Goal: Task Accomplishment & Management: Use online tool/utility

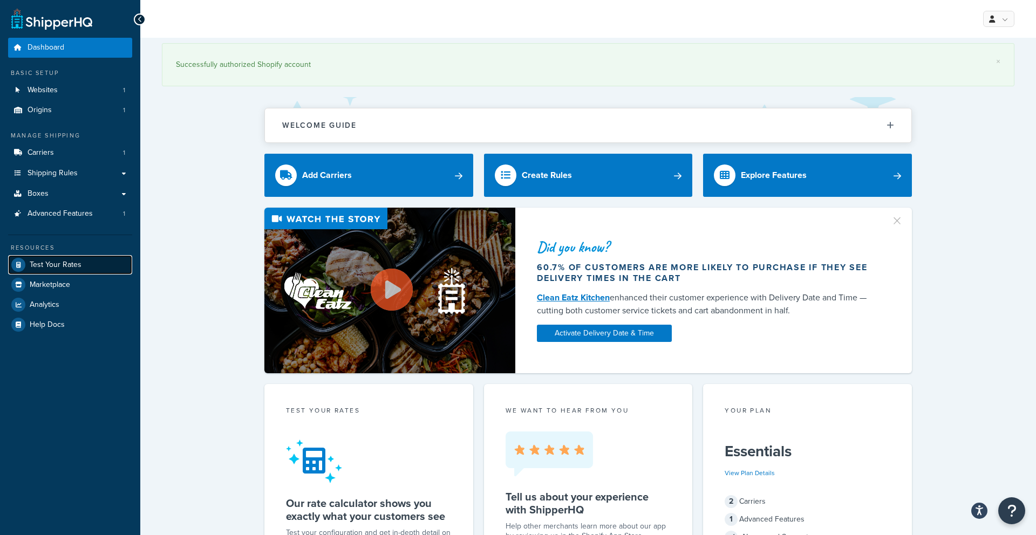
click at [50, 263] on span "Test Your Rates" at bounding box center [56, 265] width 52 height 9
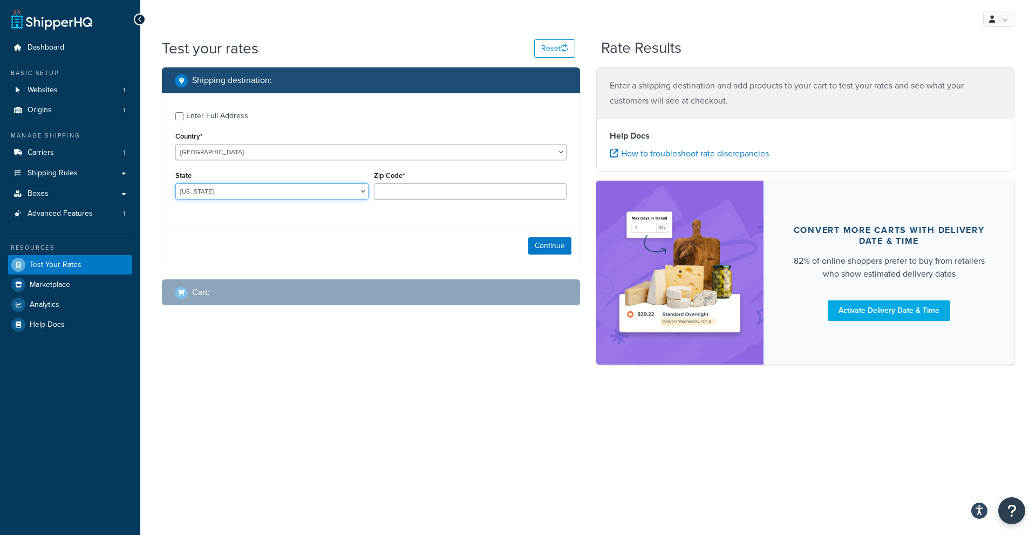
click at [279, 195] on select "Alabama Alaska American Samoa Arizona Arkansas Armed Forces Americas Armed Forc…" at bounding box center [271, 191] width 193 height 16
click at [399, 195] on input "Zip Code*" at bounding box center [470, 191] width 193 height 16
type input "21122"
click at [343, 194] on select "Alabama Alaska American Samoa Arizona Arkansas Armed Forces Americas Armed Forc…" at bounding box center [271, 191] width 193 height 16
select select "MD"
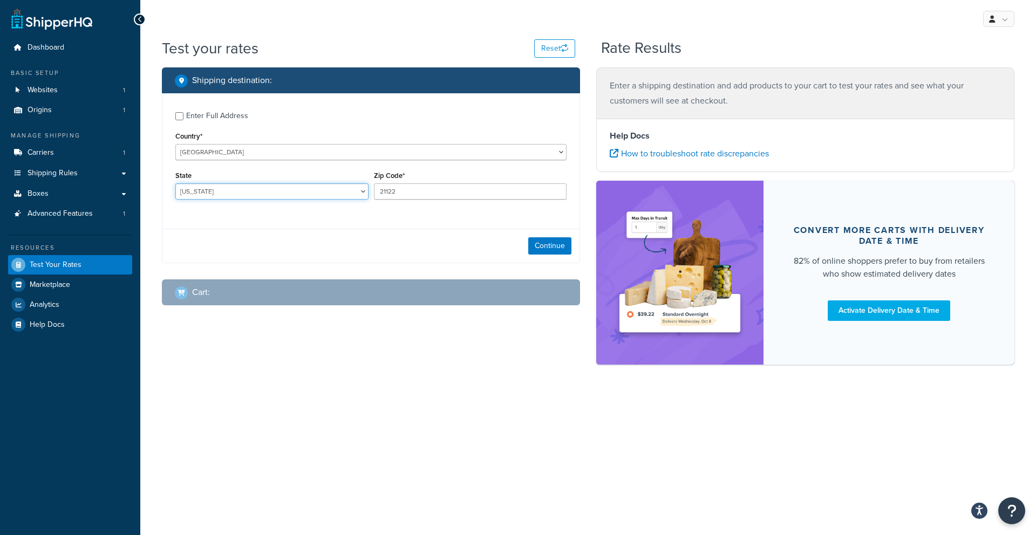
click at [175, 183] on select "Alabama Alaska American Samoa Arizona Arkansas Armed Forces Americas Armed Forc…" at bounding box center [271, 191] width 193 height 16
click at [534, 248] on button "Continue" at bounding box center [549, 245] width 43 height 17
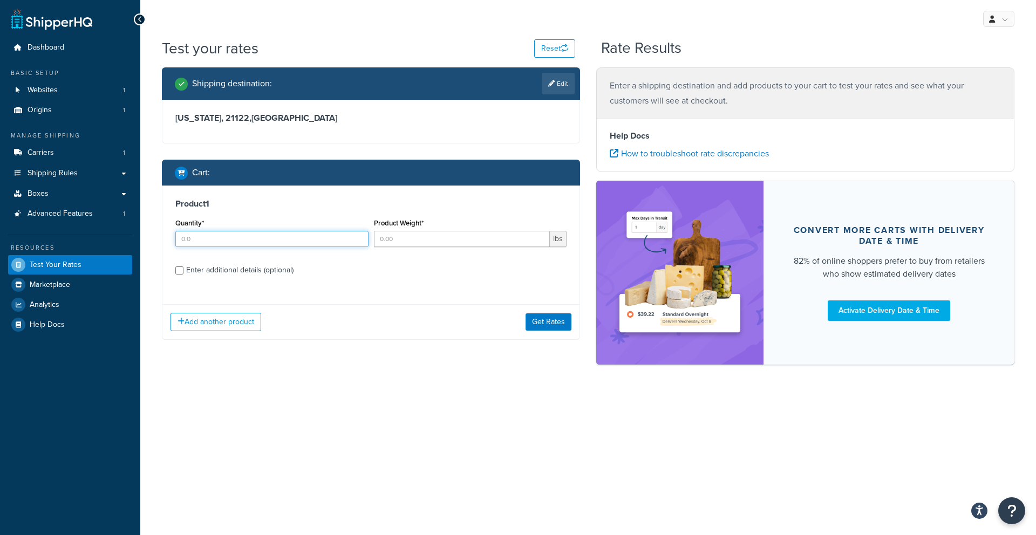
click at [280, 243] on input "Quantity*" at bounding box center [271, 239] width 193 height 16
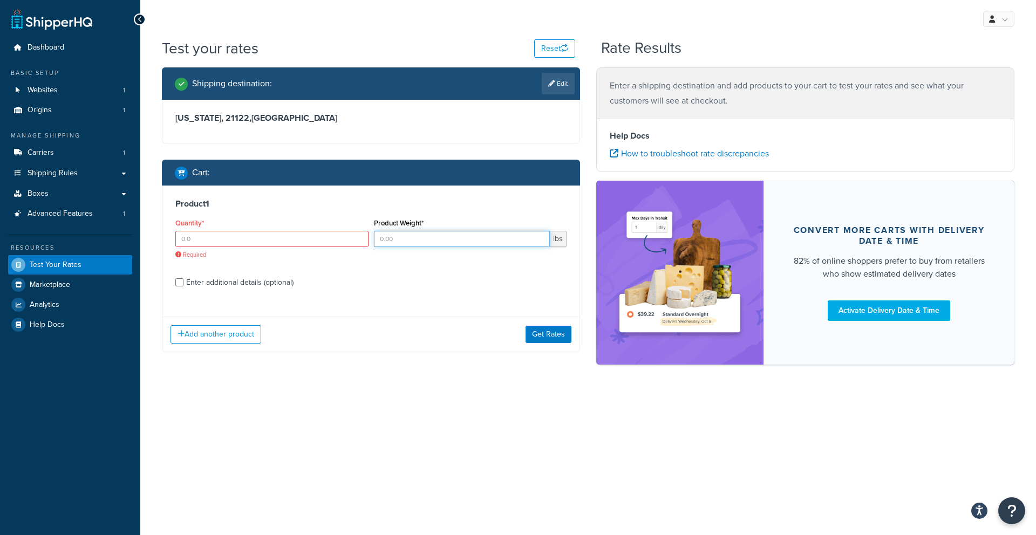
click at [417, 239] on input "Product Weight*" at bounding box center [462, 239] width 176 height 16
type input "50"
click at [329, 243] on input "Quantity*" at bounding box center [271, 239] width 193 height 16
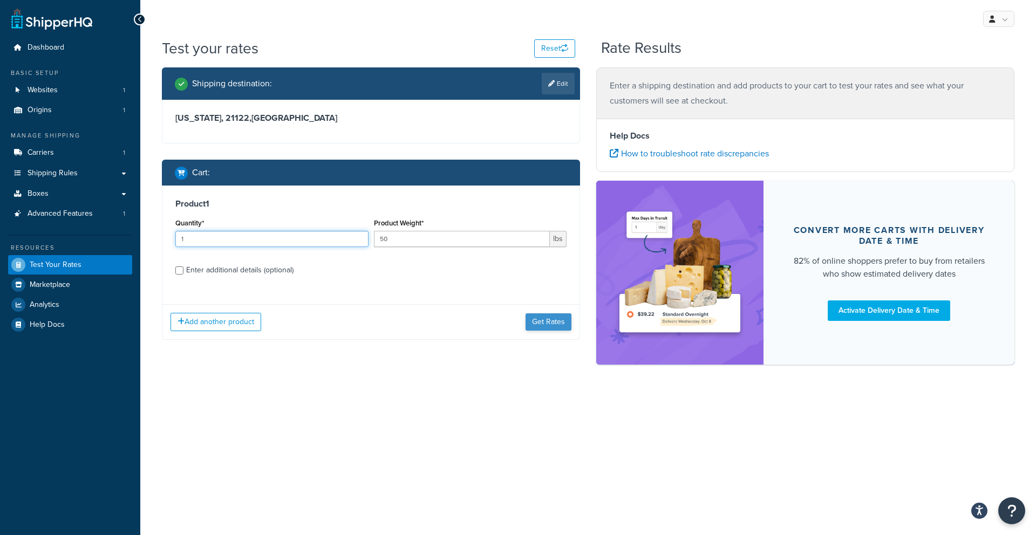
type input "1"
click at [536, 326] on button "Get Rates" at bounding box center [549, 321] width 46 height 17
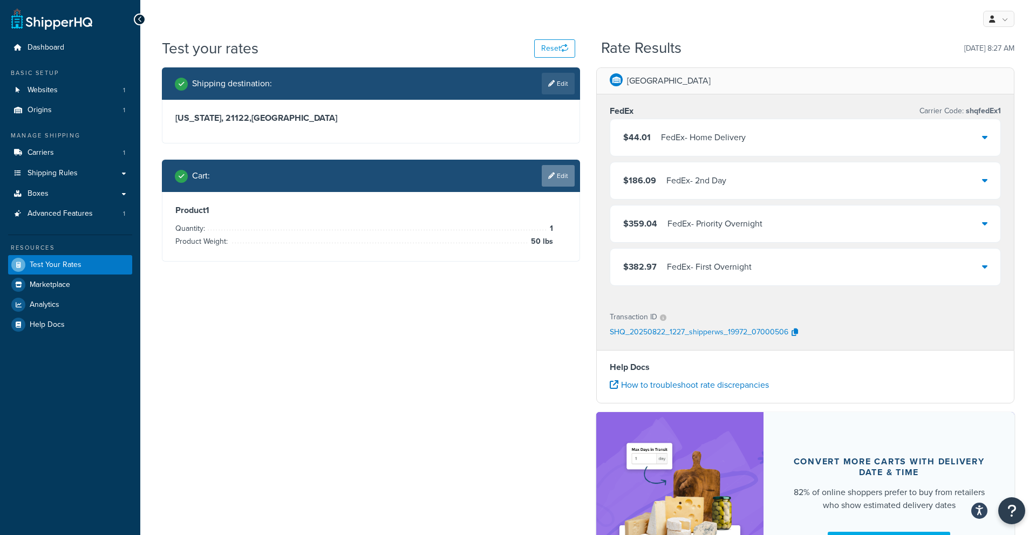
click at [553, 175] on icon at bounding box center [551, 176] width 6 height 6
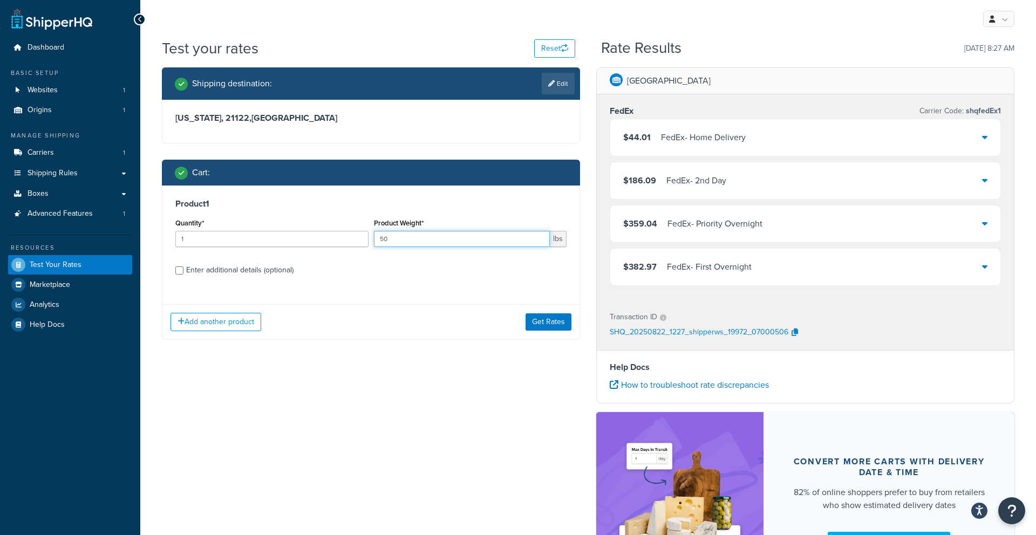
click at [458, 234] on input "50" at bounding box center [462, 239] width 176 height 16
click at [49, 176] on span "Shipping Rules" at bounding box center [53, 173] width 50 height 9
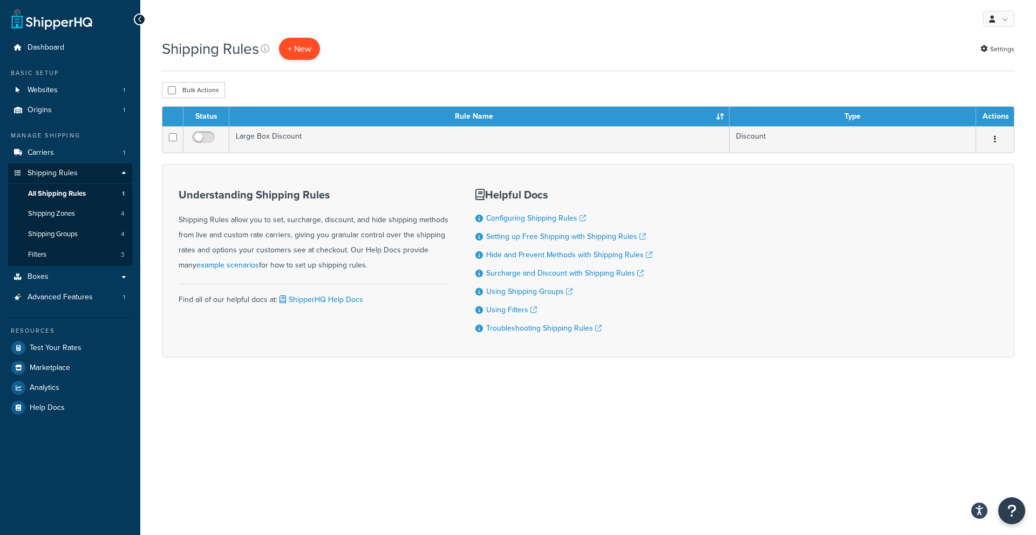
click at [286, 52] on p "+ New" at bounding box center [299, 49] width 41 height 22
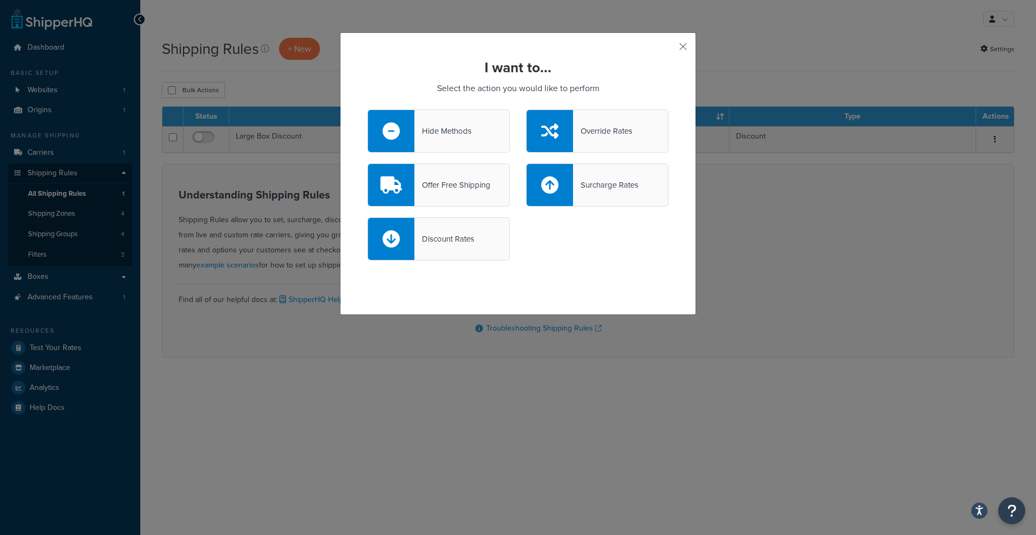
click at [561, 137] on div at bounding box center [550, 131] width 46 height 42
click at [0, 0] on input "Override Rates" at bounding box center [0, 0] width 0 height 0
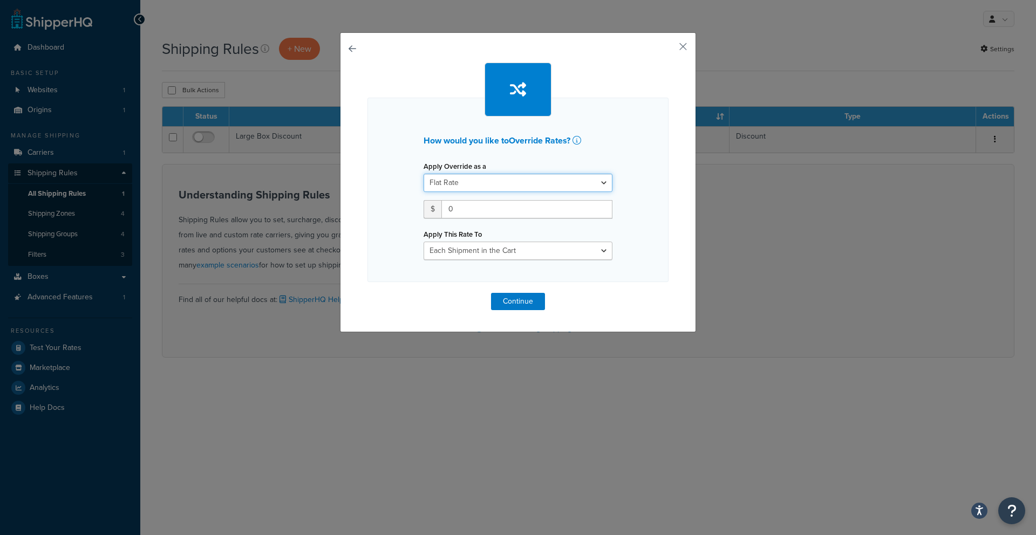
click at [511, 182] on select "Flat Rate Percentage Flat Rate & Percentage" at bounding box center [518, 183] width 189 height 18
click at [476, 207] on input "0" at bounding box center [526, 209] width 171 height 18
type input "0"
type input "350"
click at [450, 253] on select "Each Shipment in the Cart Each Shipping Group in the Cart Each Item within a Sh…" at bounding box center [518, 251] width 189 height 18
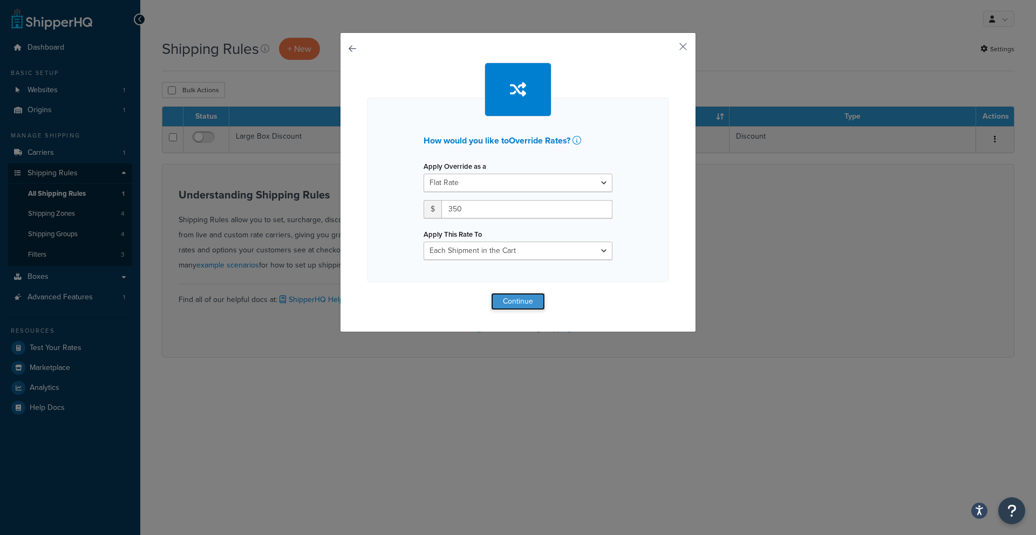
click at [495, 301] on button "Continue" at bounding box center [518, 301] width 54 height 17
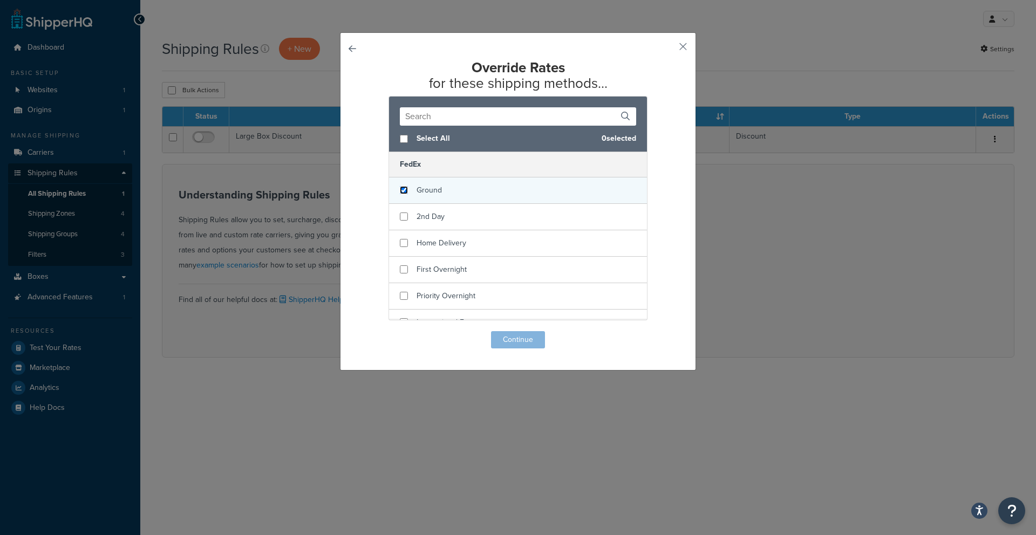
click at [404, 192] on input "checkbox" at bounding box center [404, 190] width 8 height 8
checkbox input "false"
click at [415, 193] on div "Ground" at bounding box center [518, 191] width 258 height 26
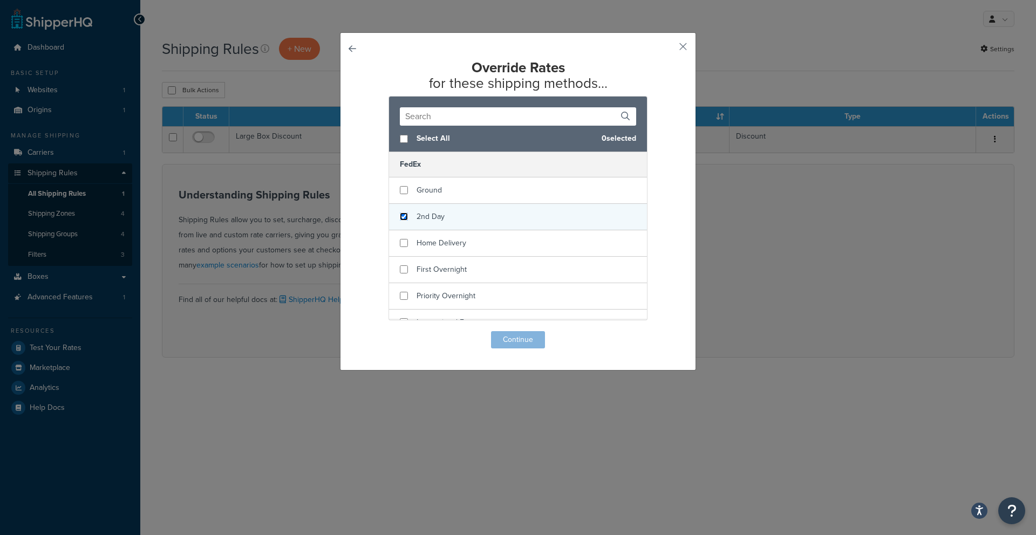
click at [405, 214] on input "checkbox" at bounding box center [404, 217] width 8 height 8
checkbox input "true"
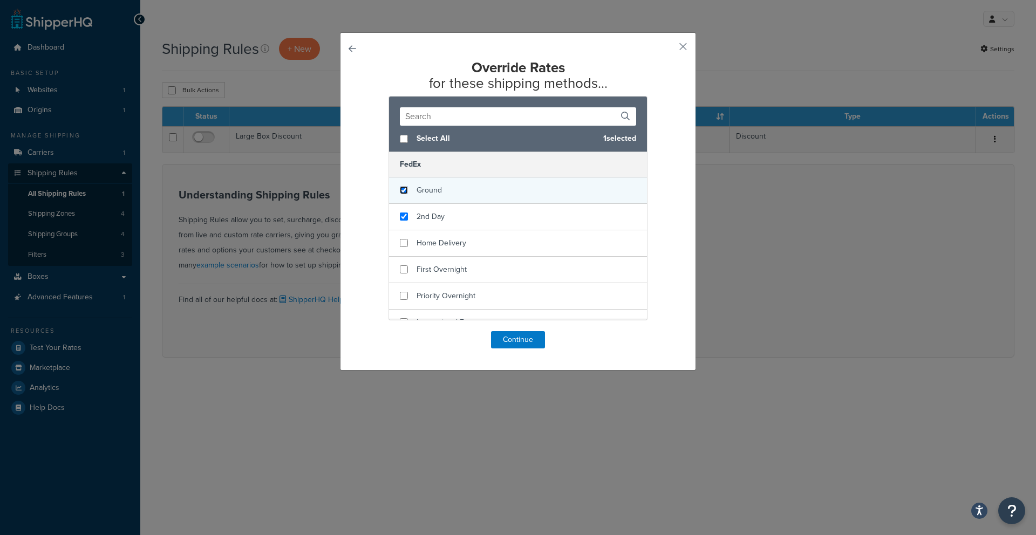
drag, startPoint x: 406, startPoint y: 192, endPoint x: 405, endPoint y: 202, distance: 9.7
click at [406, 192] on input "checkbox" at bounding box center [404, 190] width 8 height 8
checkbox input "true"
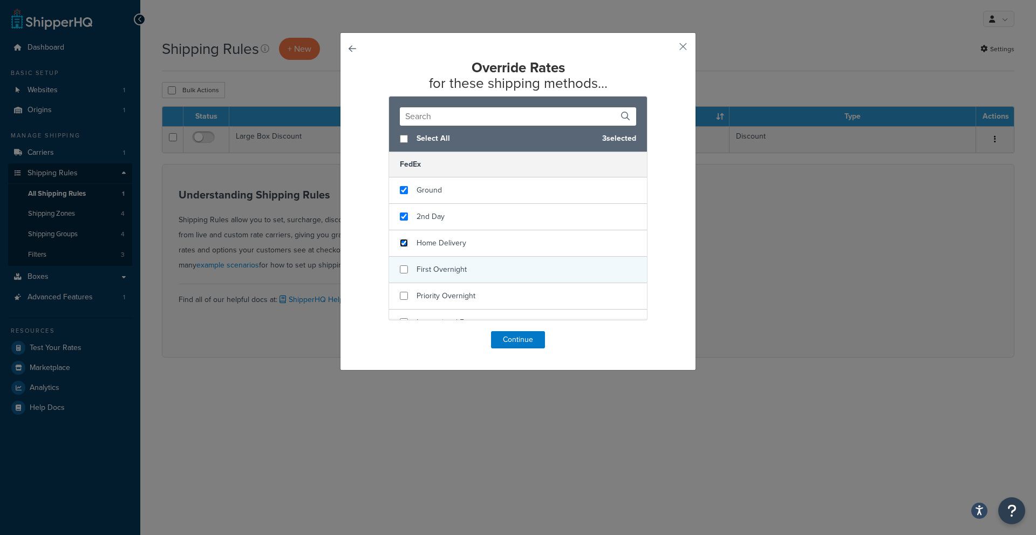
drag, startPoint x: 404, startPoint y: 242, endPoint x: 406, endPoint y: 257, distance: 15.2
click at [404, 242] on input "checkbox" at bounding box center [404, 243] width 8 height 8
checkbox input "true"
click at [406, 271] on input "checkbox" at bounding box center [404, 269] width 8 height 8
checkbox input "true"
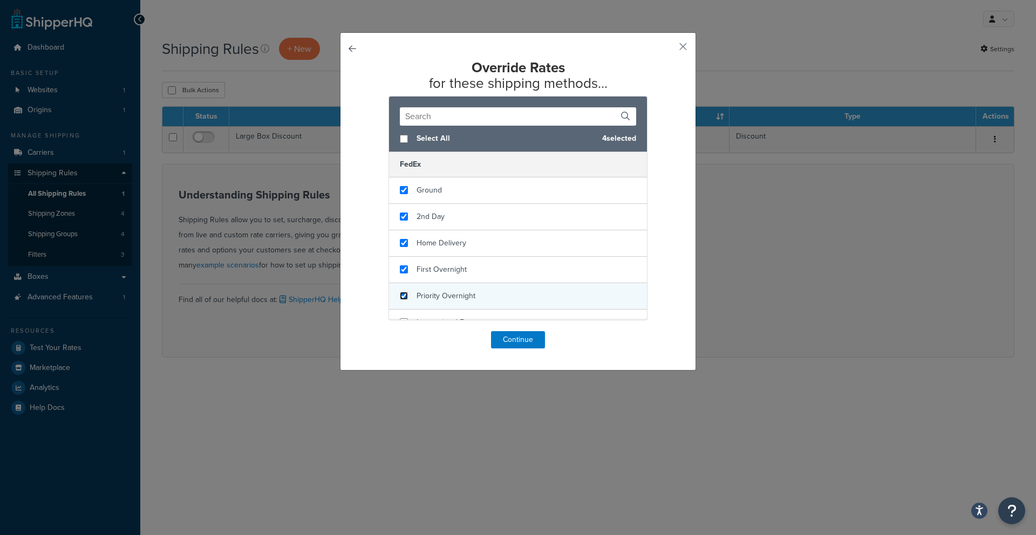
click at [404, 293] on input "checkbox" at bounding box center [404, 296] width 8 height 8
checkbox input "true"
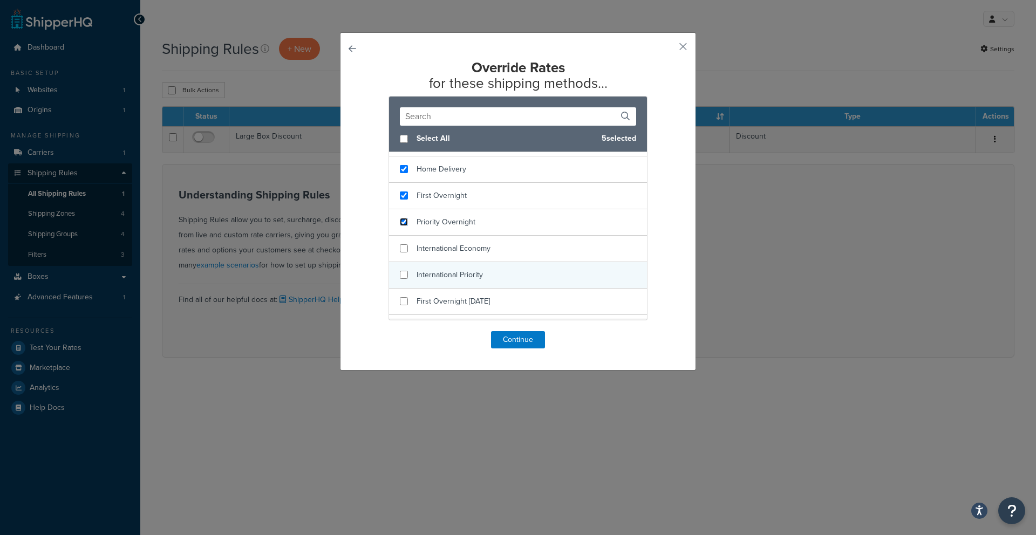
scroll to position [83, 0]
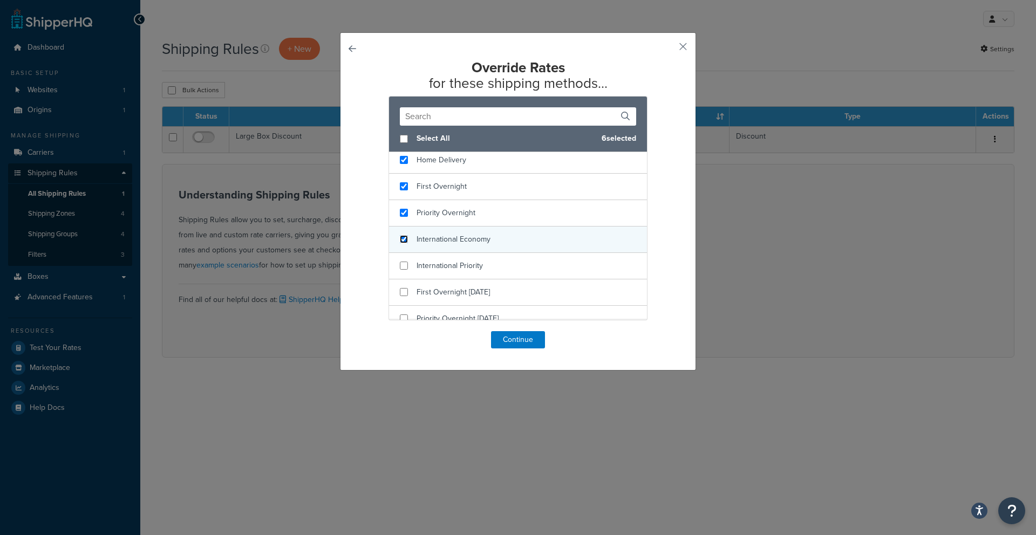
drag, startPoint x: 405, startPoint y: 240, endPoint x: 406, endPoint y: 248, distance: 8.8
click at [405, 240] on input "checkbox" at bounding box center [404, 239] width 8 height 8
checkbox input "true"
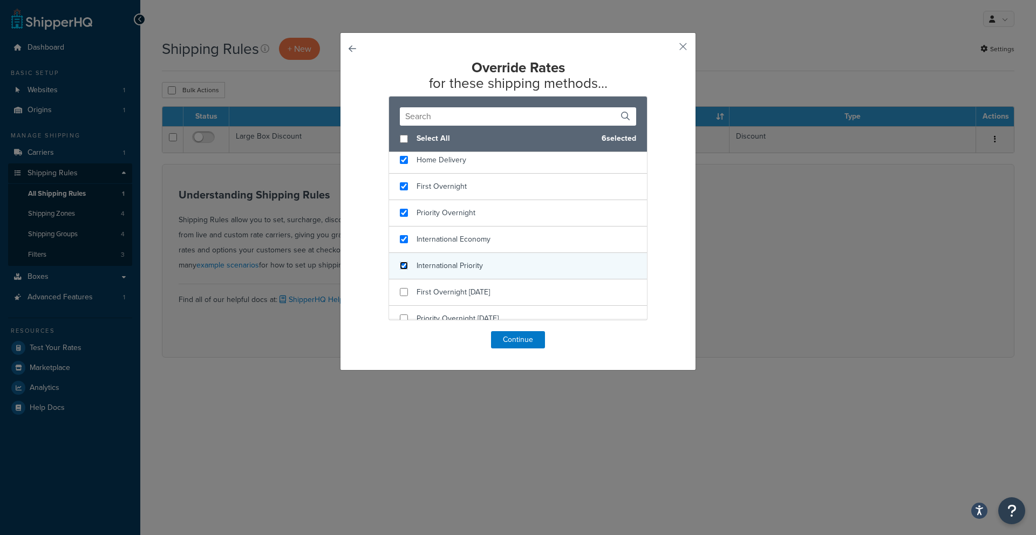
click at [406, 266] on input "checkbox" at bounding box center [404, 266] width 8 height 8
checkbox input "true"
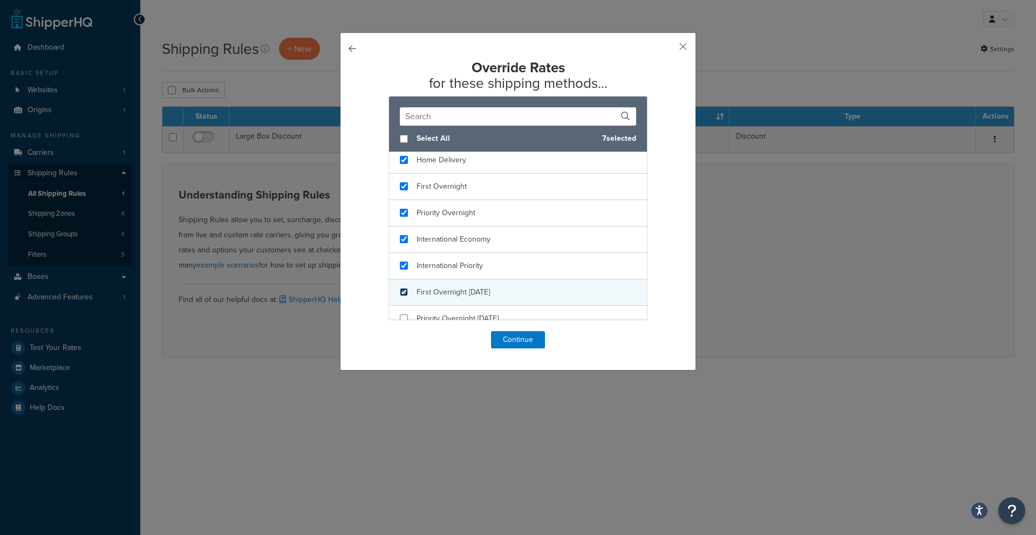
click at [405, 292] on input "checkbox" at bounding box center [404, 292] width 8 height 8
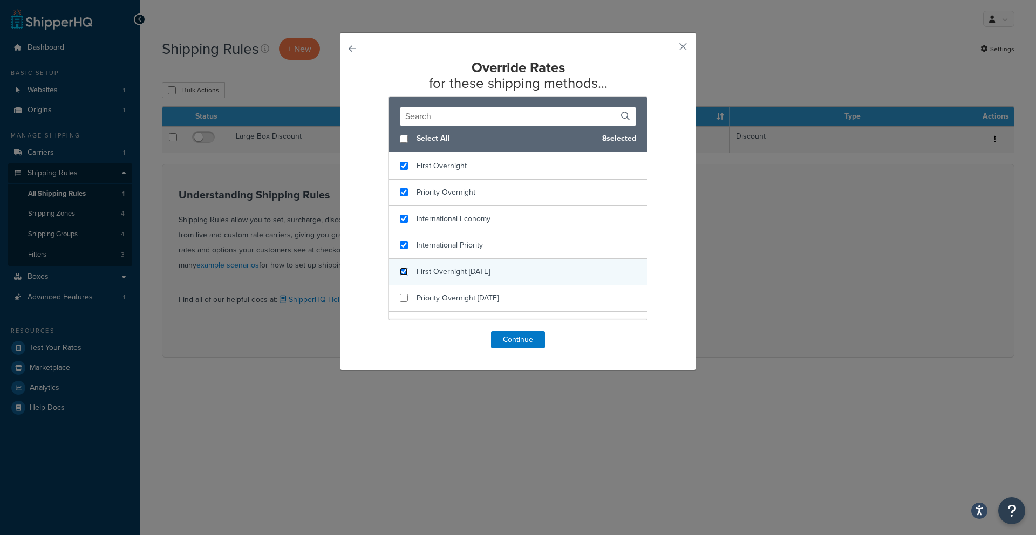
scroll to position [106, 0]
drag, startPoint x: 407, startPoint y: 270, endPoint x: 407, endPoint y: 263, distance: 7.6
click at [407, 270] on input "checkbox" at bounding box center [404, 269] width 8 height 8
checkbox input "false"
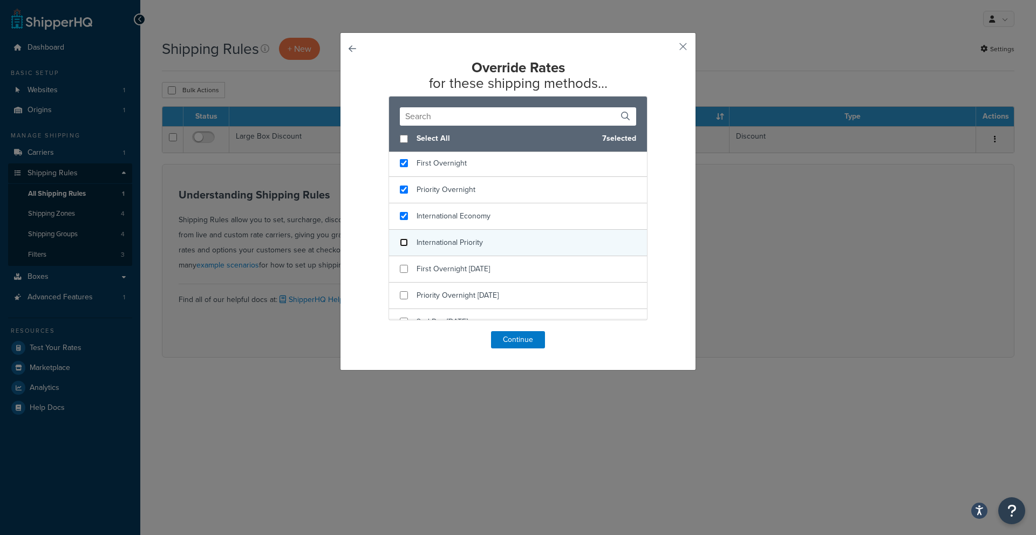
click at [406, 245] on input "checkbox" at bounding box center [404, 242] width 8 height 8
checkbox input "false"
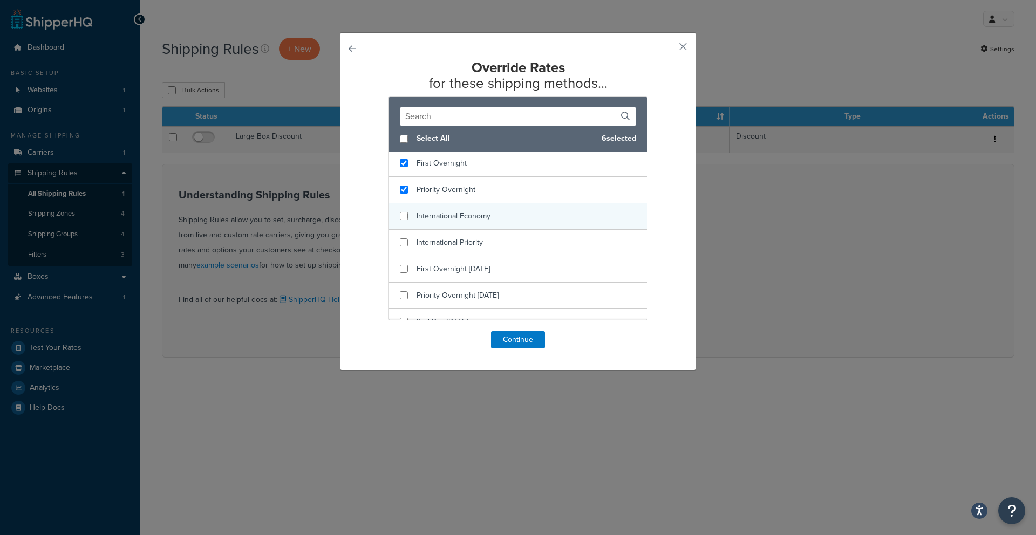
checkbox input "false"
drag, startPoint x: 406, startPoint y: 223, endPoint x: 406, endPoint y: 211, distance: 11.9
click at [406, 223] on div "International Economy" at bounding box center [518, 216] width 258 height 26
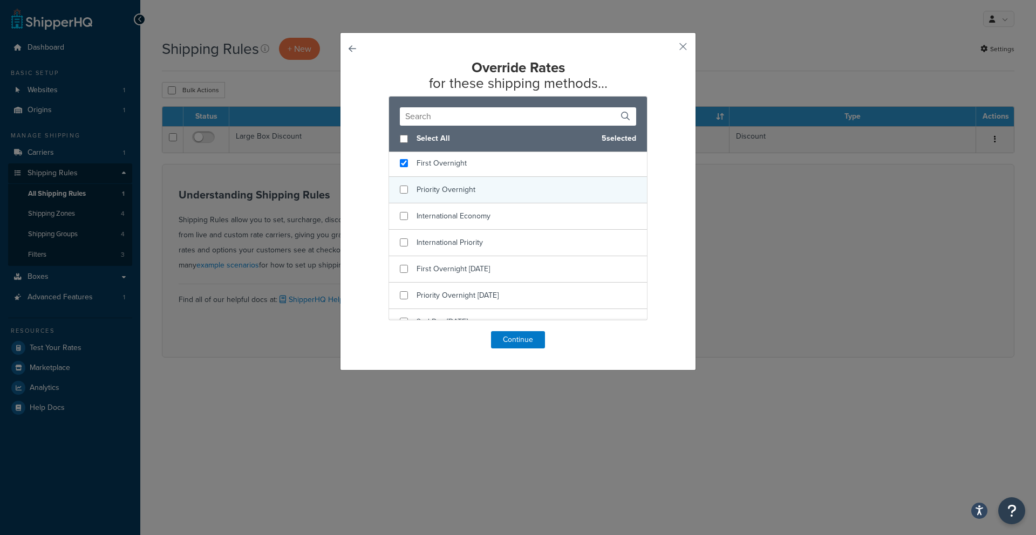
checkbox input "false"
click at [406, 196] on div "Priority Overnight" at bounding box center [518, 190] width 258 height 26
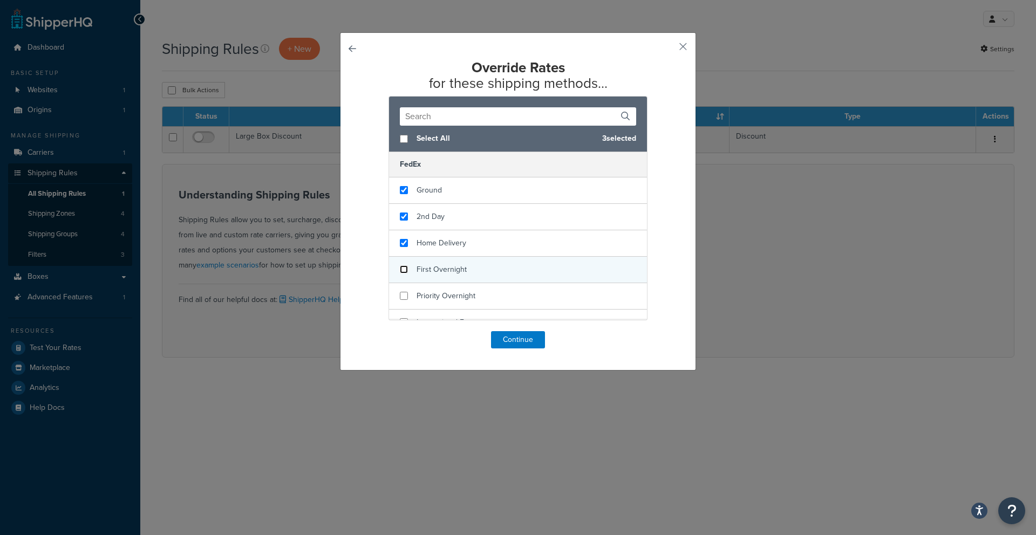
drag, startPoint x: 404, startPoint y: 267, endPoint x: 403, endPoint y: 255, distance: 11.3
click at [404, 267] on input "checkbox" at bounding box center [404, 269] width 8 height 8
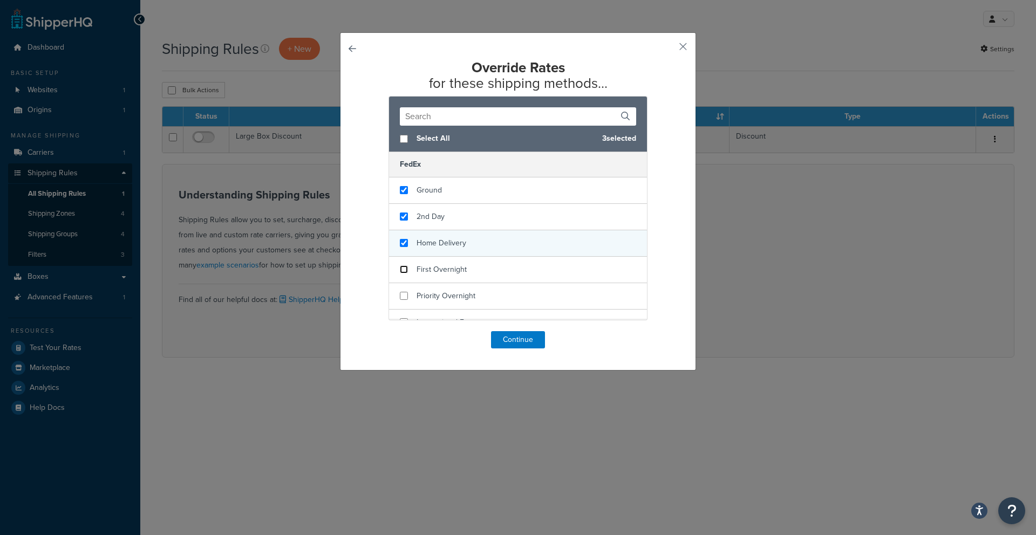
checkbox input "false"
click at [406, 244] on input "checkbox" at bounding box center [404, 243] width 8 height 8
checkbox input "false"
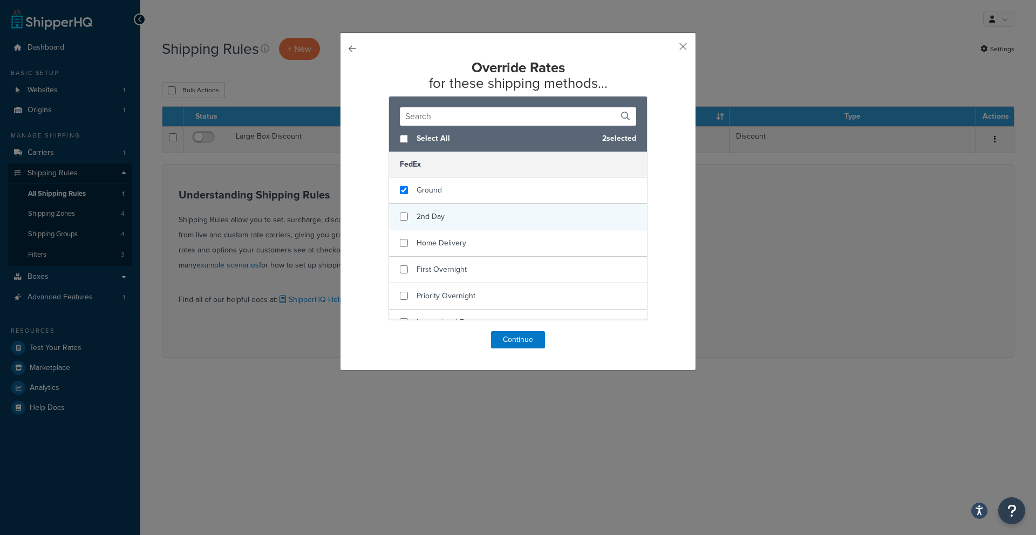
checkbox input "false"
click at [398, 215] on div "2nd Day" at bounding box center [518, 217] width 258 height 26
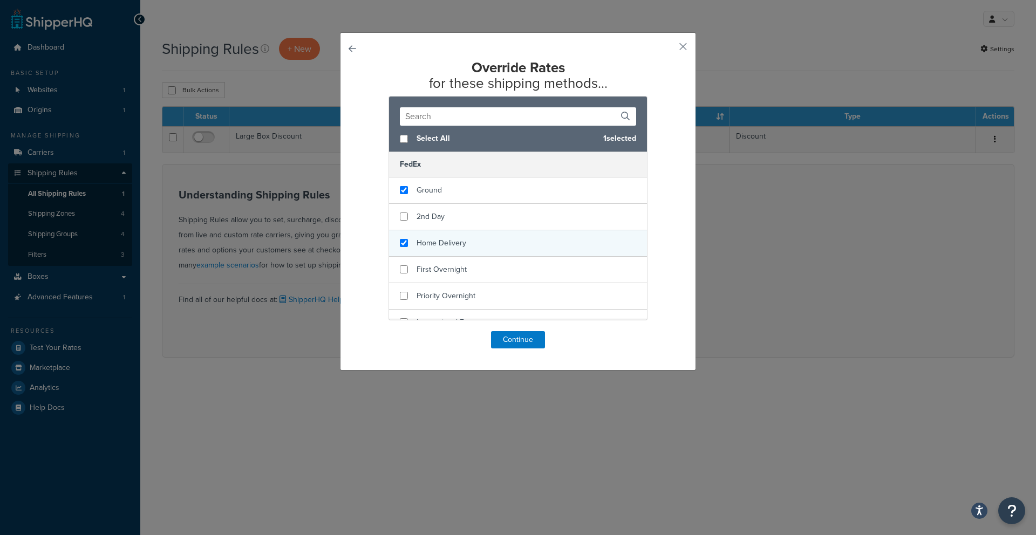
checkbox input "true"
click at [408, 240] on div "Home Delivery" at bounding box center [518, 243] width 258 height 26
click at [500, 338] on button "Continue" at bounding box center [518, 339] width 54 height 17
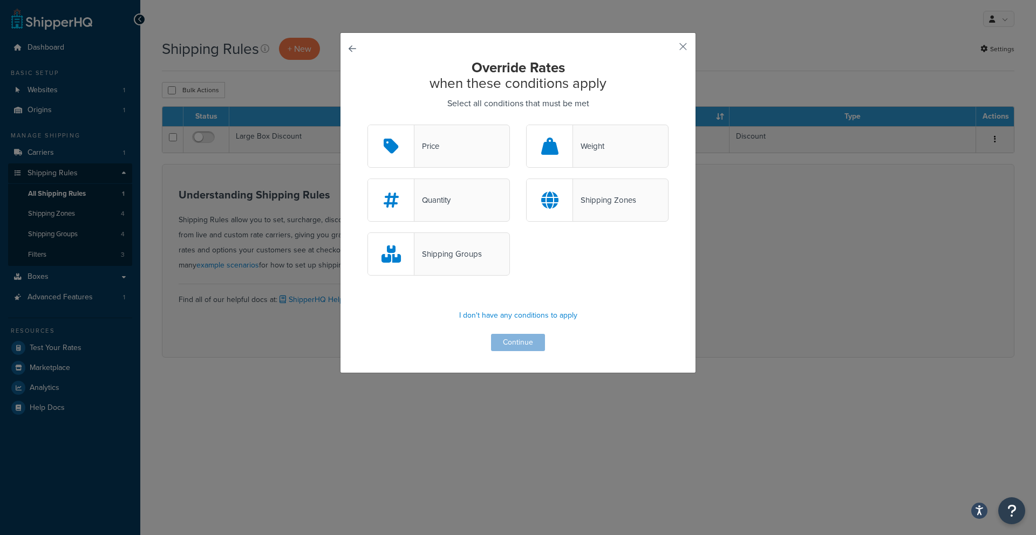
click at [473, 245] on div "Shipping Groups" at bounding box center [438, 254] width 142 height 43
click at [0, 0] on input "Shipping Groups" at bounding box center [0, 0] width 0 height 0
click at [480, 254] on div "Shipping Groups" at bounding box center [448, 254] width 67 height 15
click at [0, 0] on input "Shipping Groups" at bounding box center [0, 0] width 0 height 0
click at [482, 254] on div "Shipping Groups" at bounding box center [438, 254] width 142 height 43
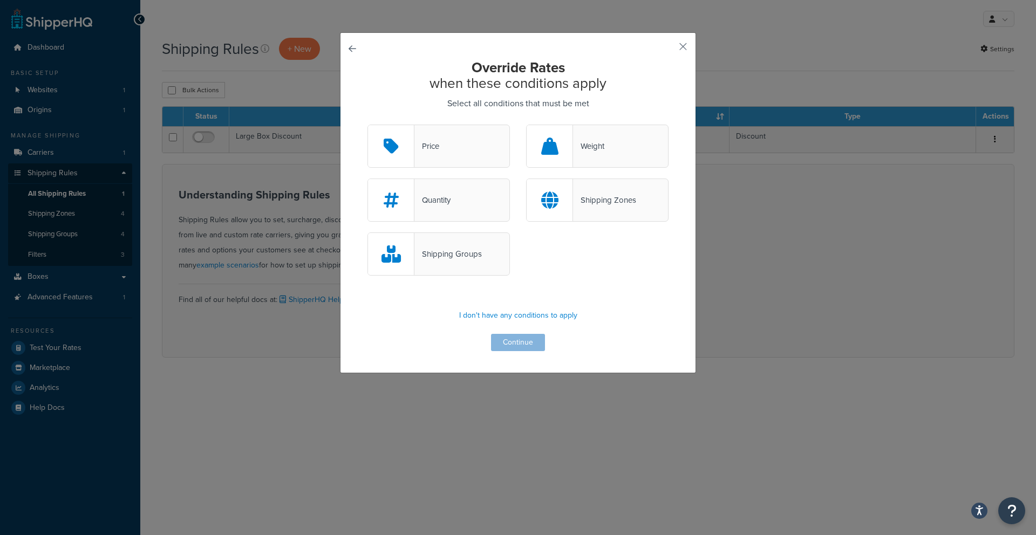
click at [0, 0] on input "Shipping Groups" at bounding box center [0, 0] width 0 height 0
click at [516, 347] on button "Continue" at bounding box center [518, 342] width 54 height 17
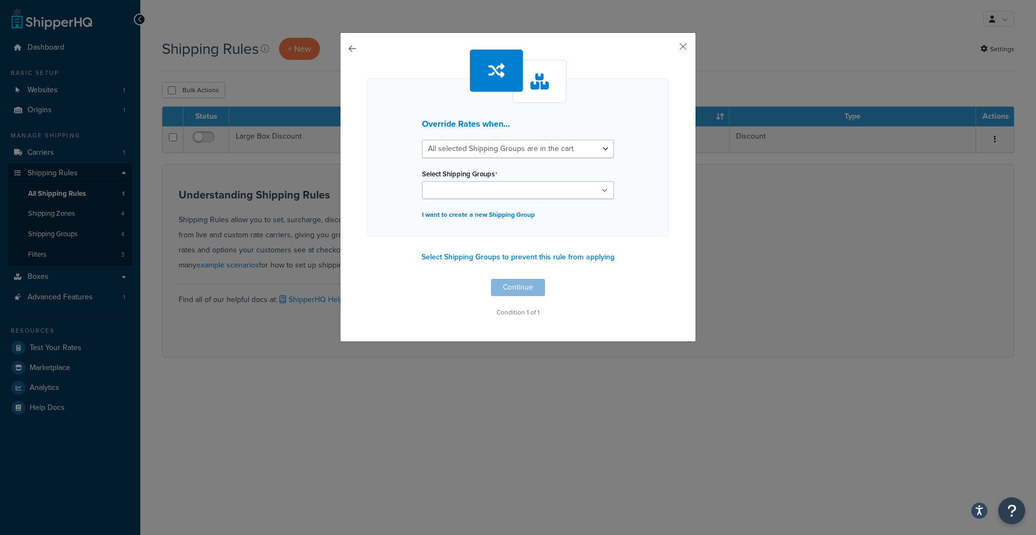
click at [474, 198] on ul at bounding box center [518, 190] width 192 height 18
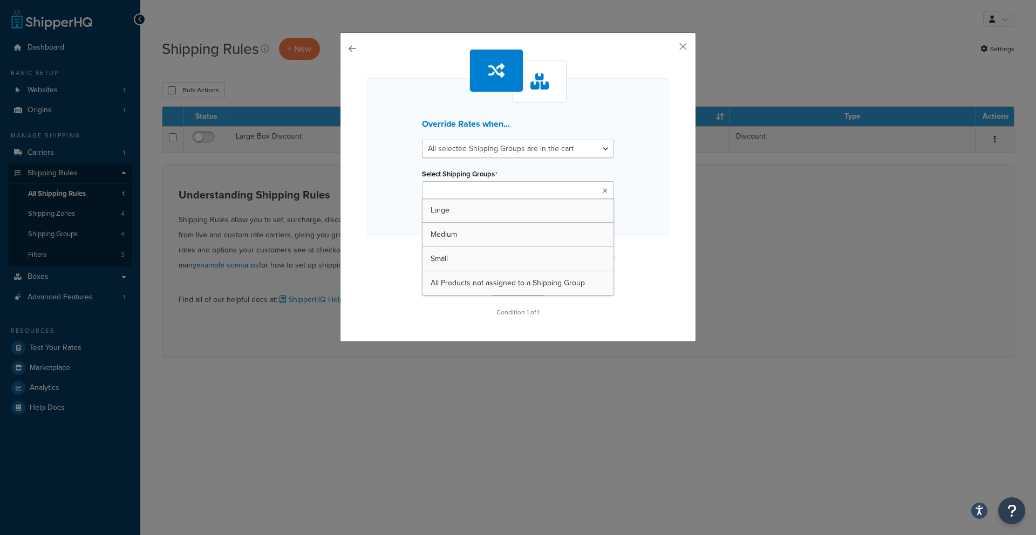
click at [399, 181] on div "Override Rates when... All selected Shipping Groups are in the cart Any selecte…" at bounding box center [517, 157] width 301 height 158
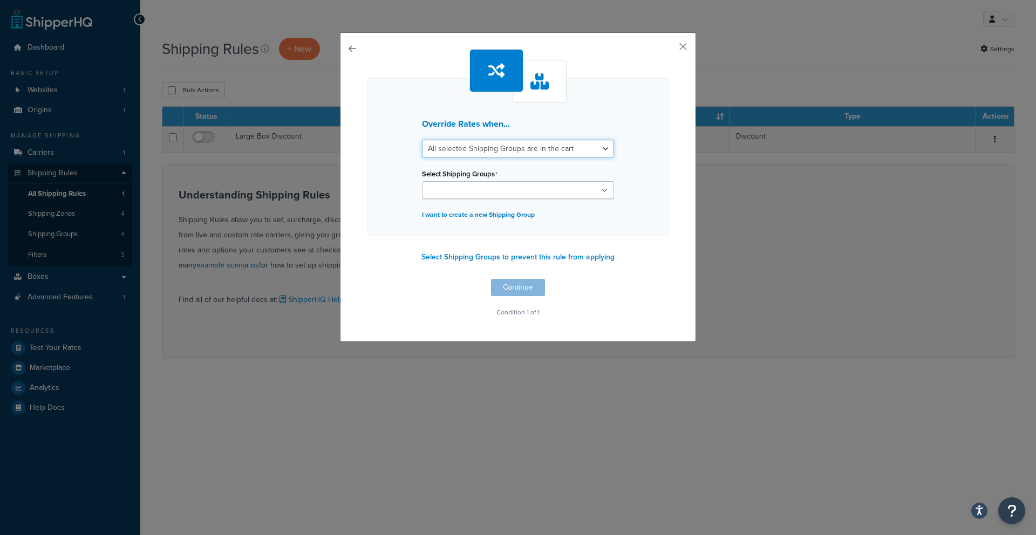
click at [459, 155] on select "All selected Shipping Groups are in the cart Any selected Shipping Groups are i…" at bounding box center [518, 149] width 192 height 18
click at [422, 140] on select "All selected Shipping Groups are in the cart Any selected Shipping Groups are i…" at bounding box center [518, 149] width 192 height 18
click at [448, 188] on input "Select Shipping Groups" at bounding box center [472, 191] width 95 height 12
click at [412, 198] on div "Override Rates when... All selected Shipping Groups are in the cart Any selecte…" at bounding box center [517, 157] width 301 height 158
click at [452, 190] on input "Select Shipping Groups" at bounding box center [472, 191] width 95 height 12
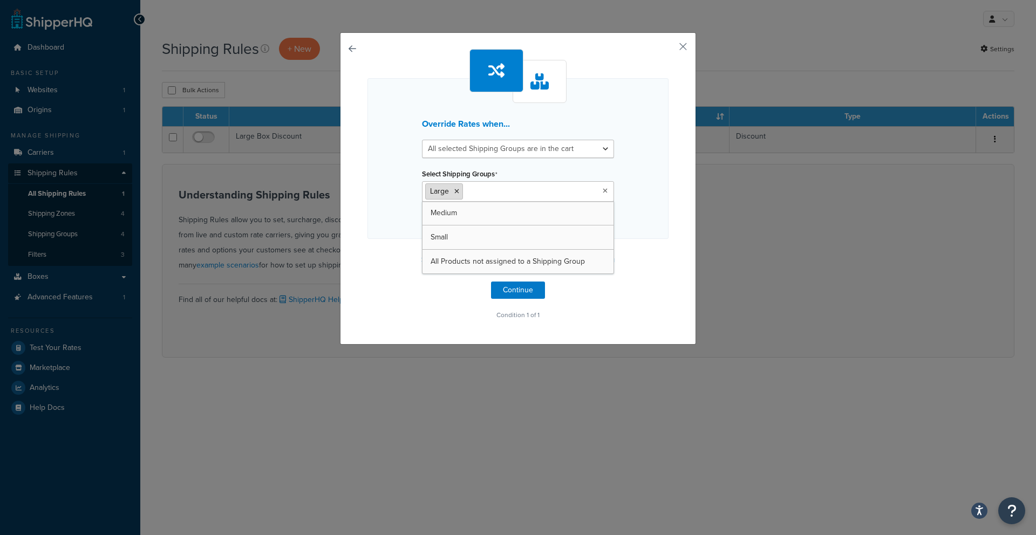
click at [456, 194] on icon at bounding box center [456, 191] width 5 height 6
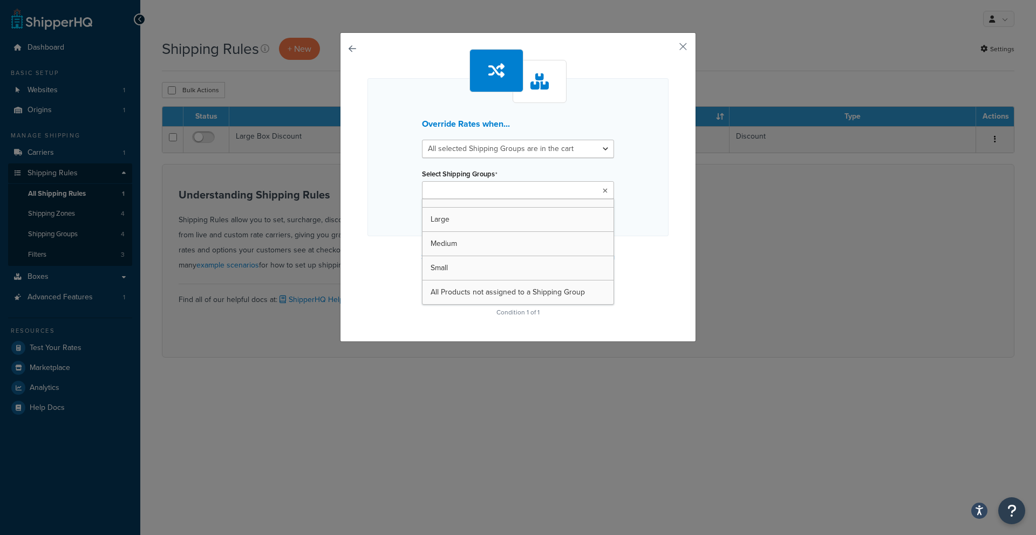
drag, startPoint x: 391, startPoint y: 277, endPoint x: 452, endPoint y: 290, distance: 62.3
click at [395, 277] on div "Override Rates when... All selected Shipping Groups are in the cart Any selecte…" at bounding box center [517, 184] width 301 height 271
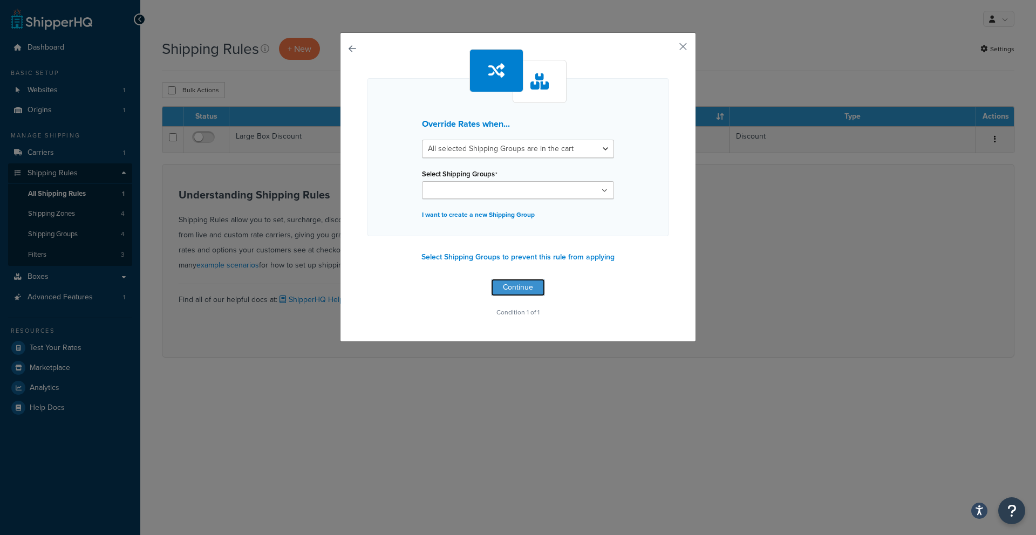
click at [494, 285] on button "Continue" at bounding box center [518, 287] width 54 height 17
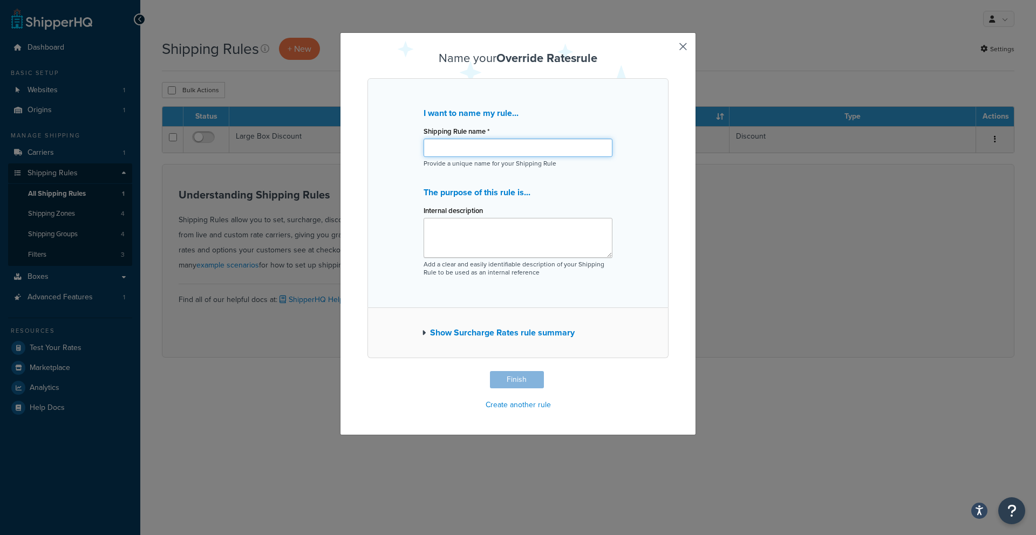
click at [459, 154] on input "Shipping Rule name *" at bounding box center [518, 148] width 189 height 18
click at [439, 147] on input "BUmper shipping" at bounding box center [518, 148] width 189 height 18
type input "Bumper shipping"
click at [517, 376] on button "Finish" at bounding box center [517, 379] width 54 height 17
click at [515, 383] on button "Finish" at bounding box center [517, 379] width 54 height 17
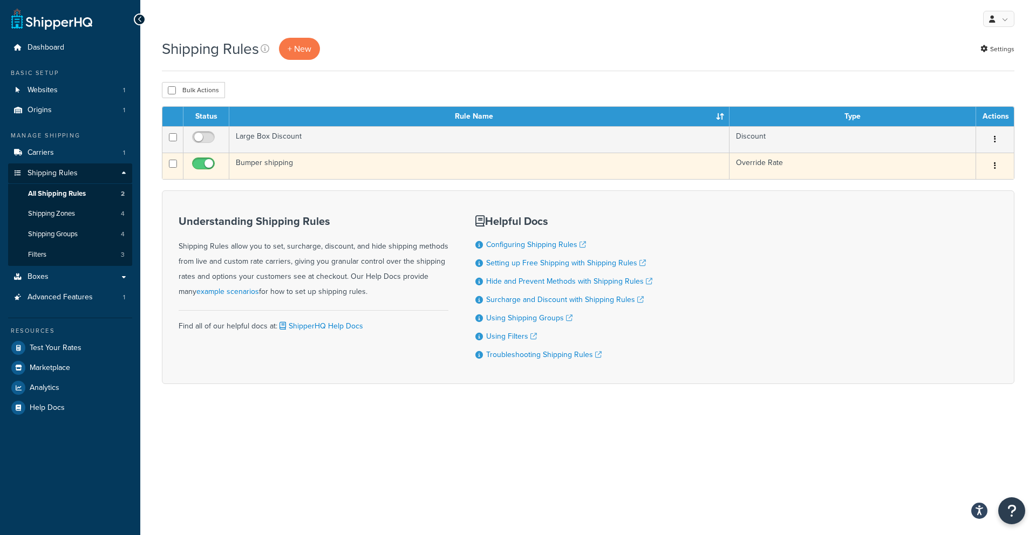
click at [355, 165] on td "Bumper shipping" at bounding box center [479, 166] width 500 height 26
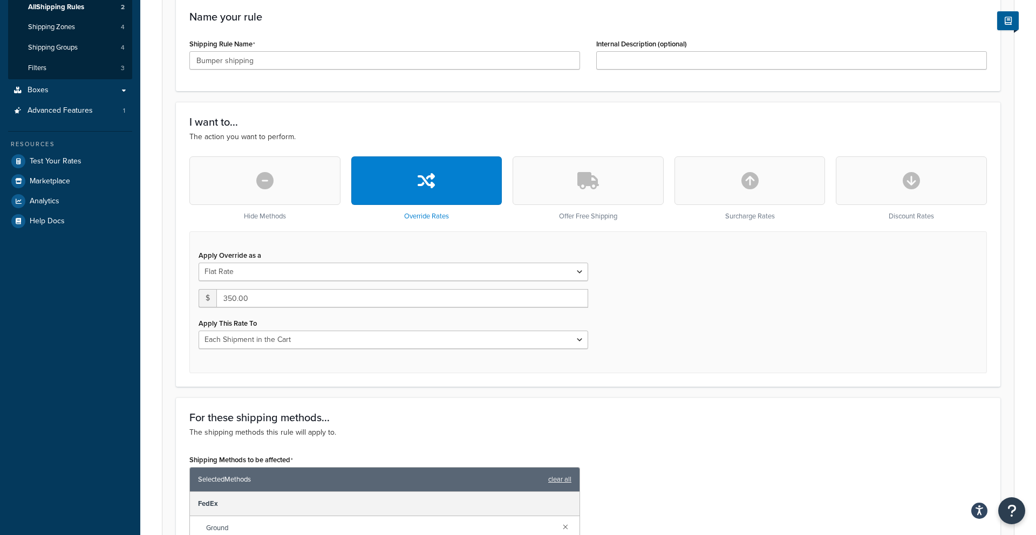
scroll to position [187, 0]
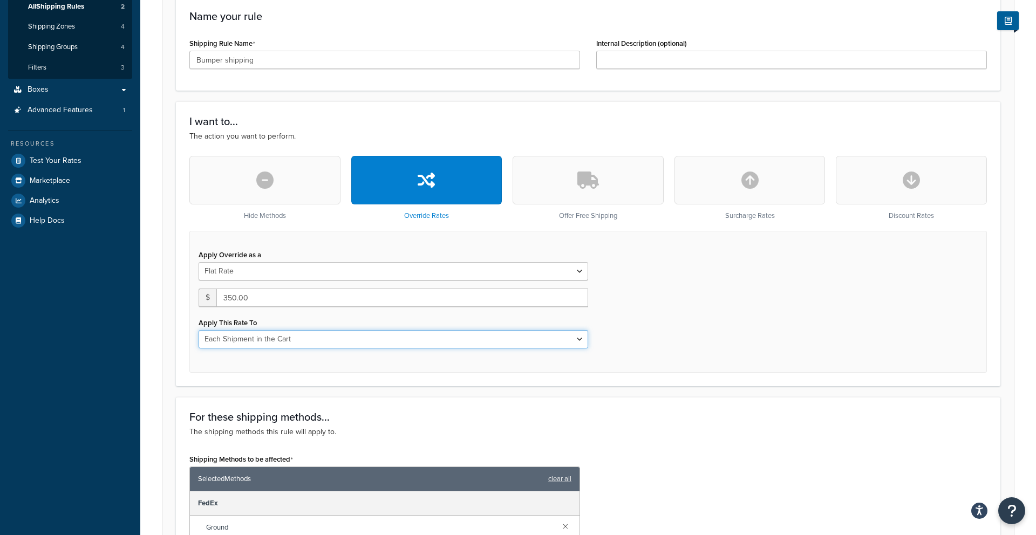
click at [315, 342] on select "Each Shipment in the Cart Each Shipping Group in the Cart Each Item within a Sh…" at bounding box center [394, 339] width 390 height 18
select select "SHIPPING_GROUP"
click at [199, 330] on select "Each Shipment in the Cart Each Shipping Group in the Cart Each Item within a Sh…" at bounding box center [394, 339] width 390 height 18
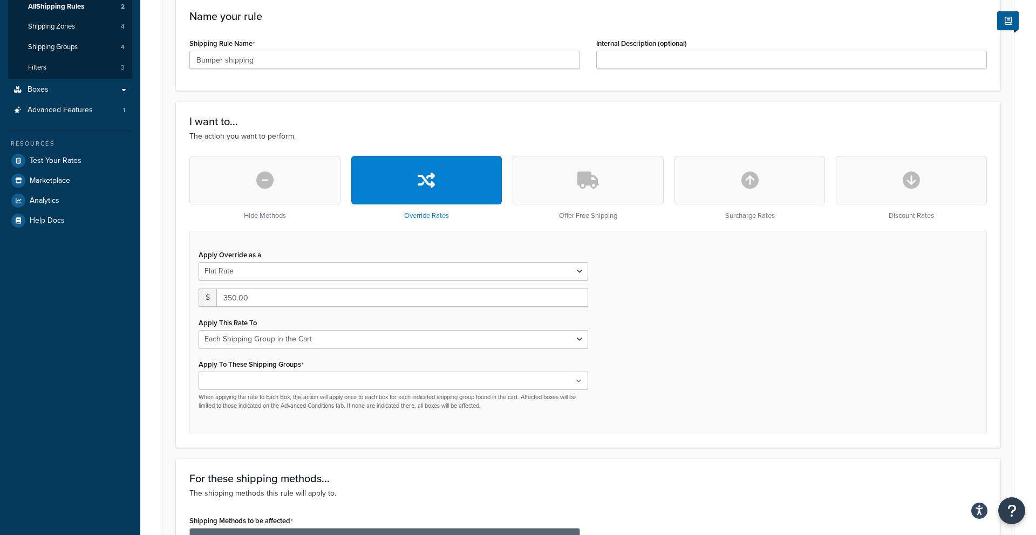
click at [288, 372] on ul at bounding box center [394, 381] width 390 height 18
type input "BUMPER"
click at [577, 388] on ul "BUMPER" at bounding box center [394, 381] width 390 height 18
click at [606, 398] on div "Apply Override as a Flat Rate Percentage Flat Rate & Percentage $ 350.00 Apply …" at bounding box center [587, 332] width 797 height 203
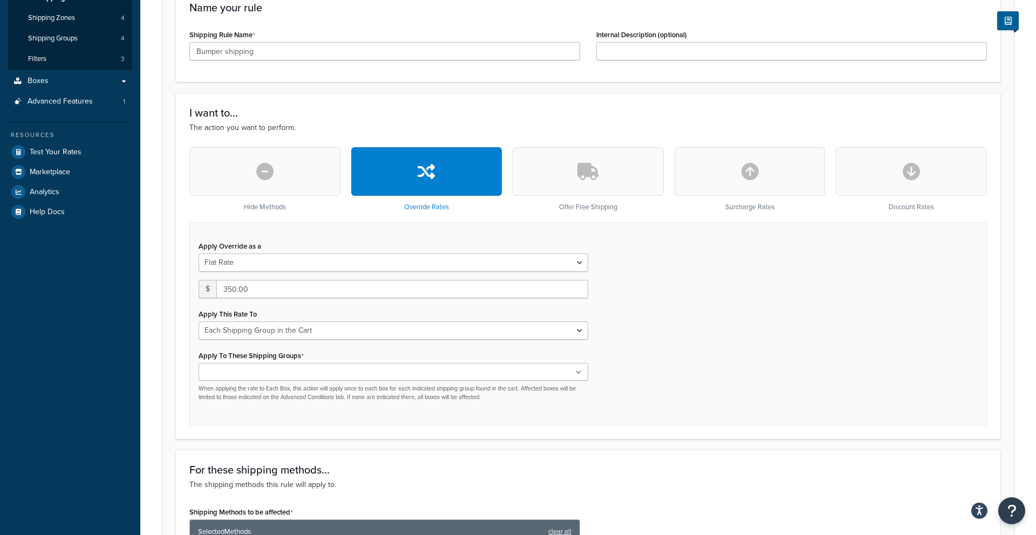
scroll to position [196, 0]
click at [349, 386] on p "When applying the rate to Each Box, this action will apply once to each box for…" at bounding box center [394, 392] width 390 height 17
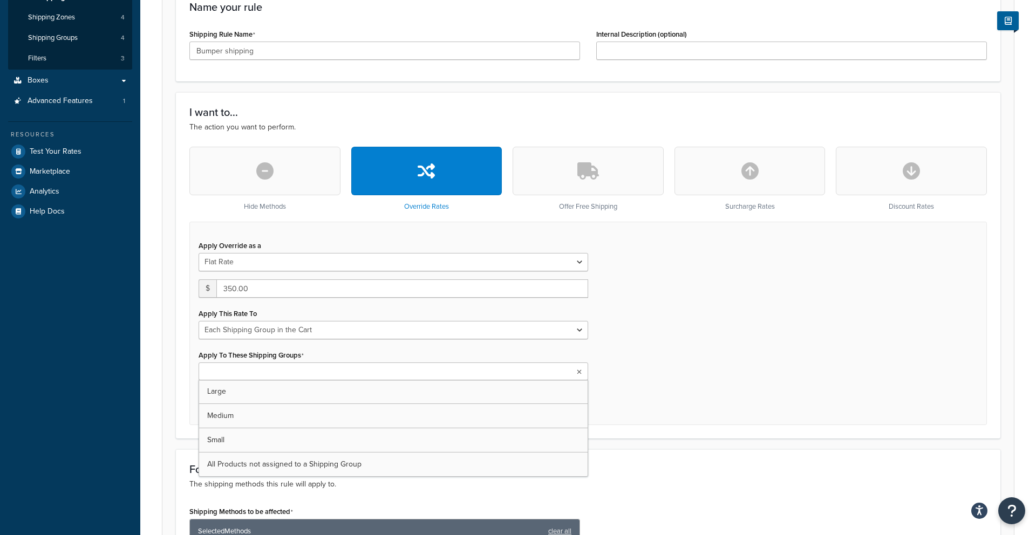
click at [342, 377] on ul at bounding box center [394, 372] width 390 height 18
type input "BUMPER"
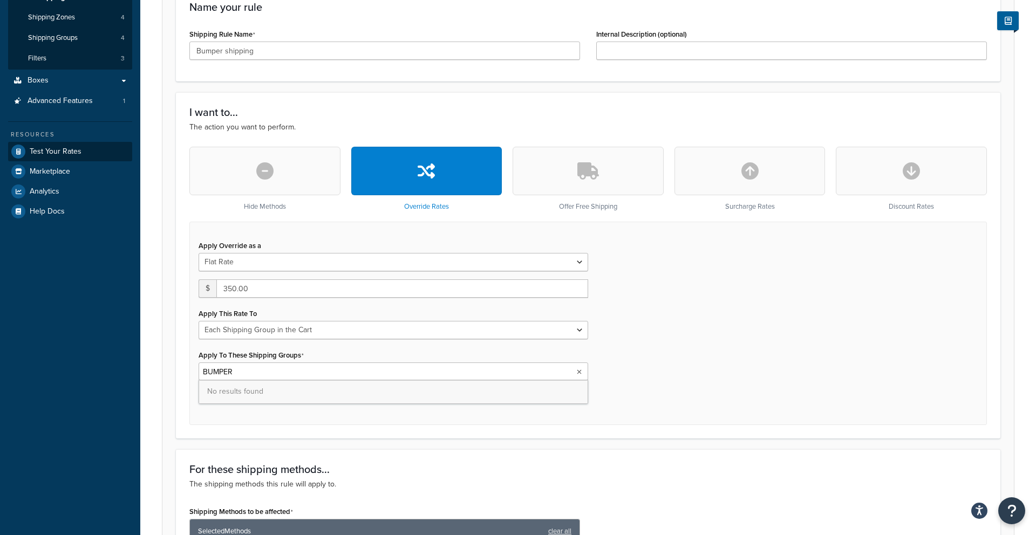
scroll to position [0, 0]
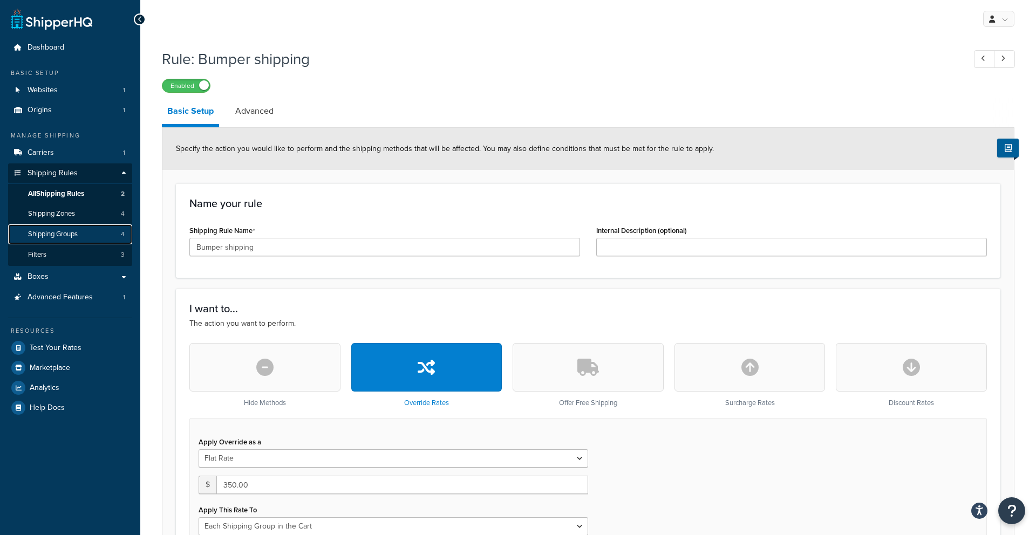
click at [73, 232] on span "Shipping Groups" at bounding box center [53, 234] width 50 height 9
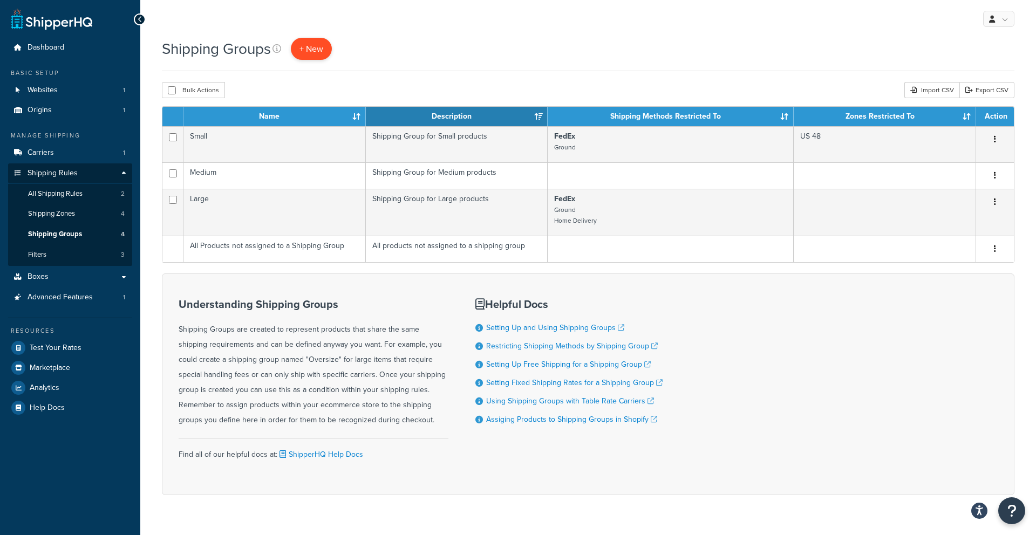
click at [336, 52] on div "Shipping Groups + New" at bounding box center [249, 49] width 175 height 22
drag, startPoint x: 308, startPoint y: 48, endPoint x: 317, endPoint y: 51, distance: 9.0
click at [308, 48] on span "+ New" at bounding box center [311, 49] width 24 height 12
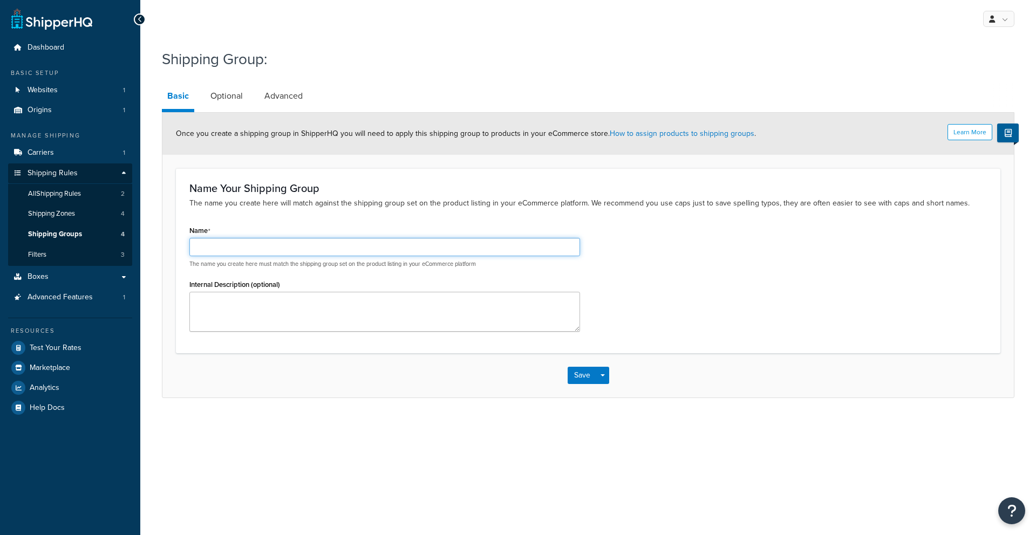
click at [336, 253] on input "Name" at bounding box center [384, 247] width 391 height 18
type input "BUMPER"
click at [570, 372] on button "Save" at bounding box center [582, 375] width 29 height 17
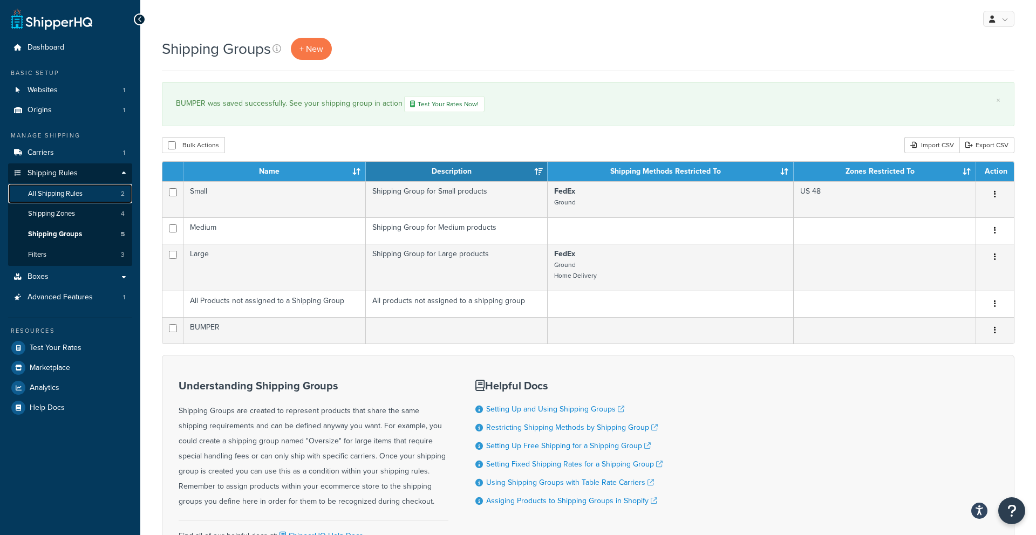
click at [58, 197] on span "All Shipping Rules" at bounding box center [55, 193] width 54 height 9
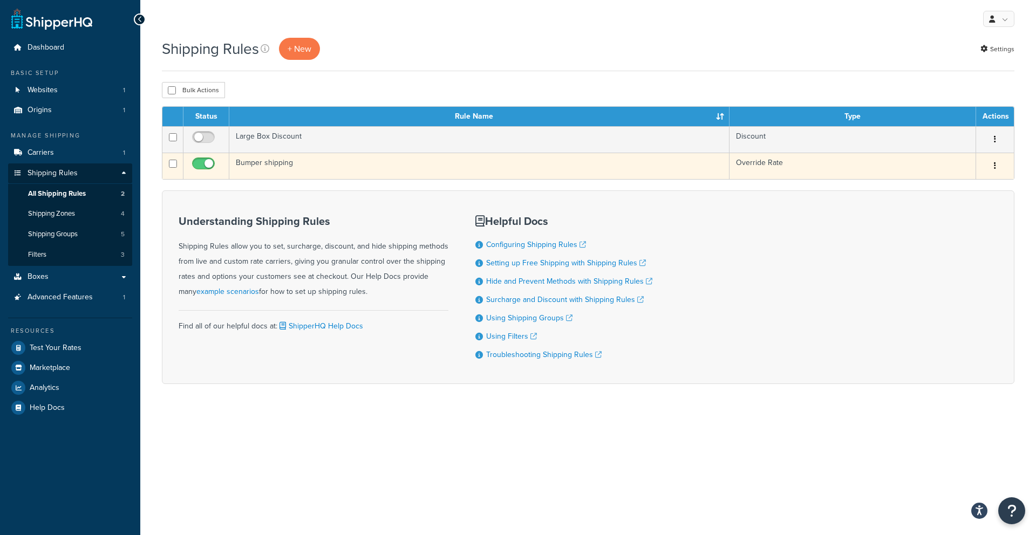
click at [262, 165] on td "Bumper shipping" at bounding box center [479, 166] width 500 height 26
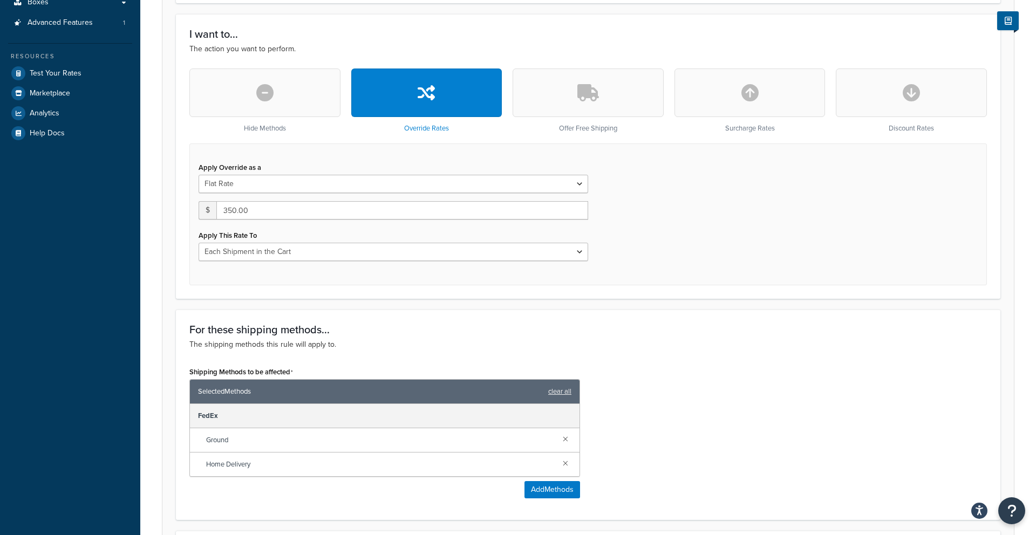
scroll to position [277, 0]
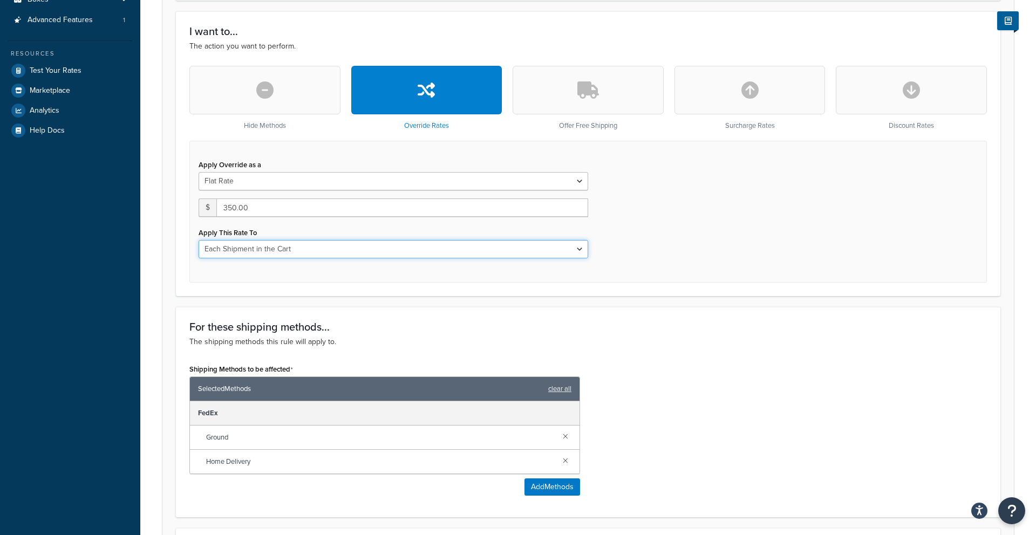
click at [303, 254] on select "Each Shipment in the Cart Each Shipping Group in the Cart Each Item within a Sh…" at bounding box center [394, 249] width 390 height 18
click at [308, 245] on select "Each Shipment in the Cart Each Shipping Group in the Cart Each Item within a Sh…" at bounding box center [394, 249] width 390 height 18
select select "SHIPPING_GROUP"
click at [199, 240] on select "Each Shipment in the Cart Each Shipping Group in the Cart Each Item within a Sh…" at bounding box center [394, 249] width 390 height 18
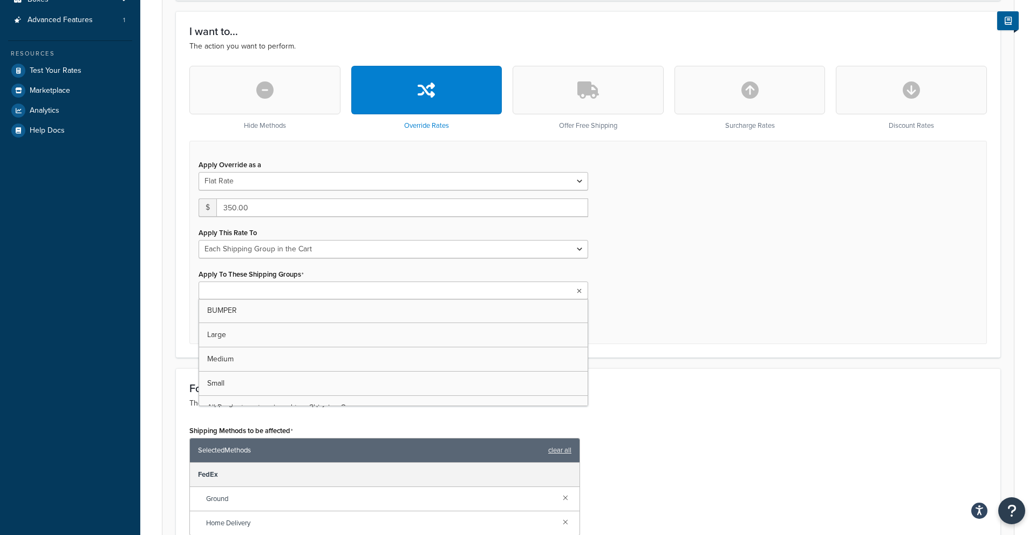
click at [273, 286] on input "Apply To These Shipping Groups" at bounding box center [249, 291] width 95 height 12
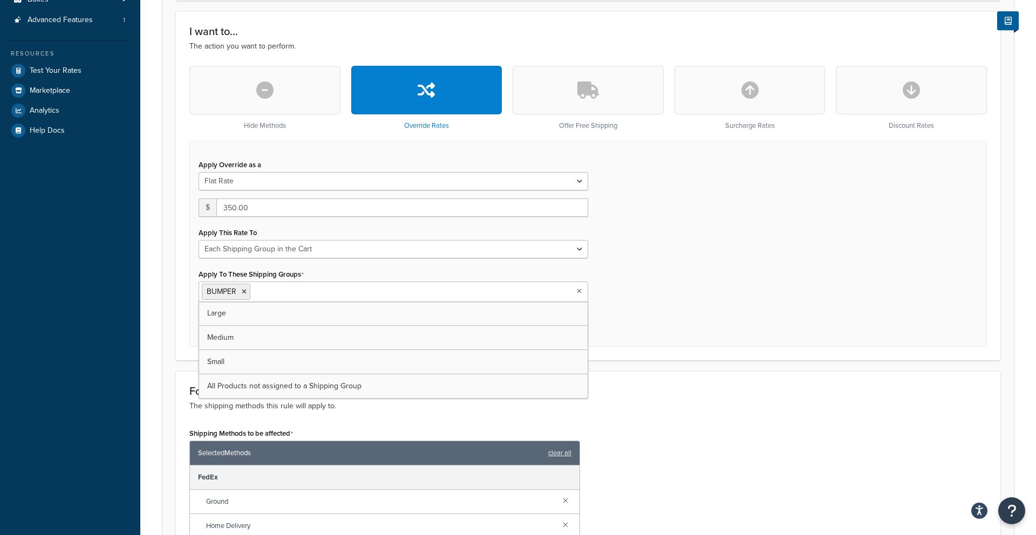
click at [715, 245] on div "Apply Override as a Flat Rate Percentage Flat Rate & Percentage $ 350.00 Apply …" at bounding box center [587, 244] width 797 height 206
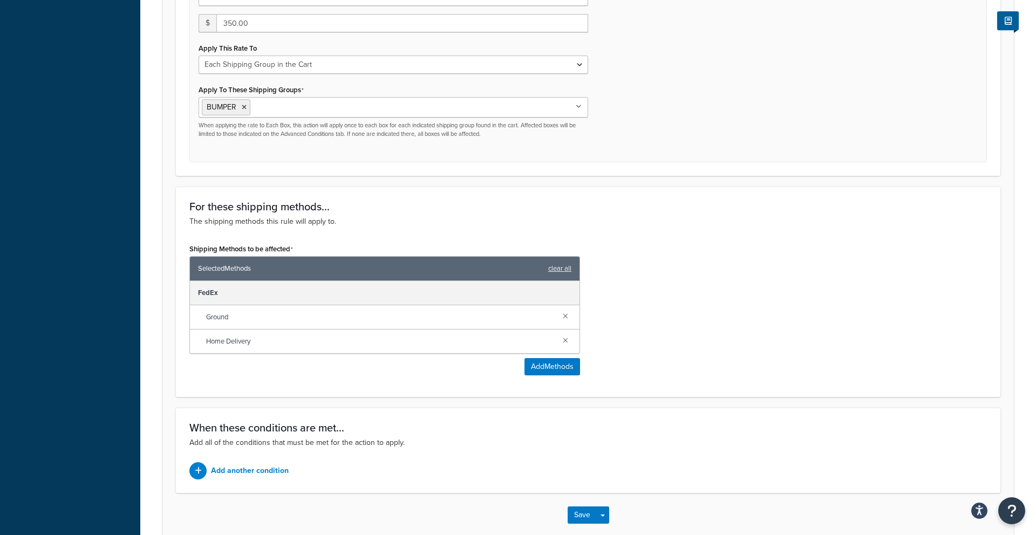
scroll to position [518, 0]
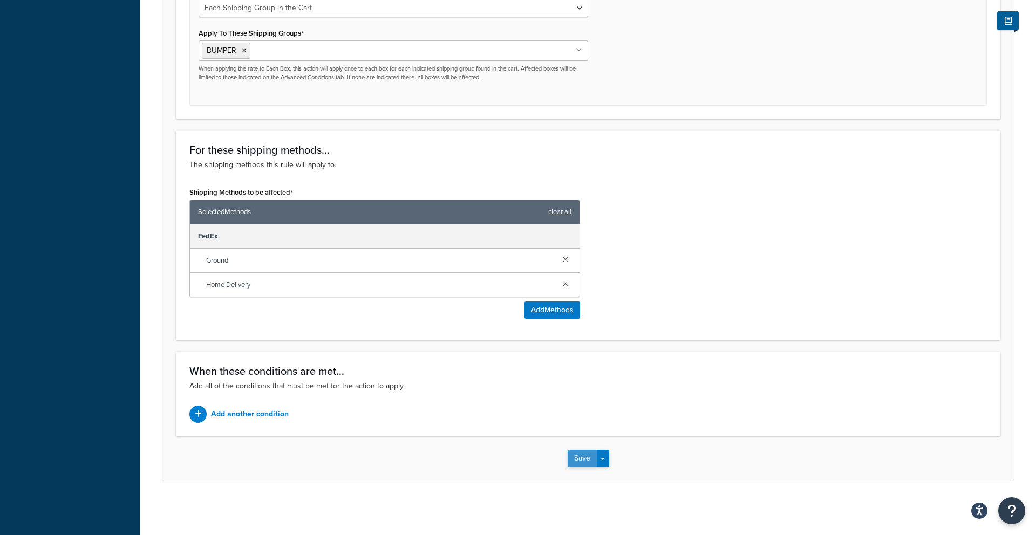
click at [591, 462] on button "Save" at bounding box center [582, 458] width 29 height 17
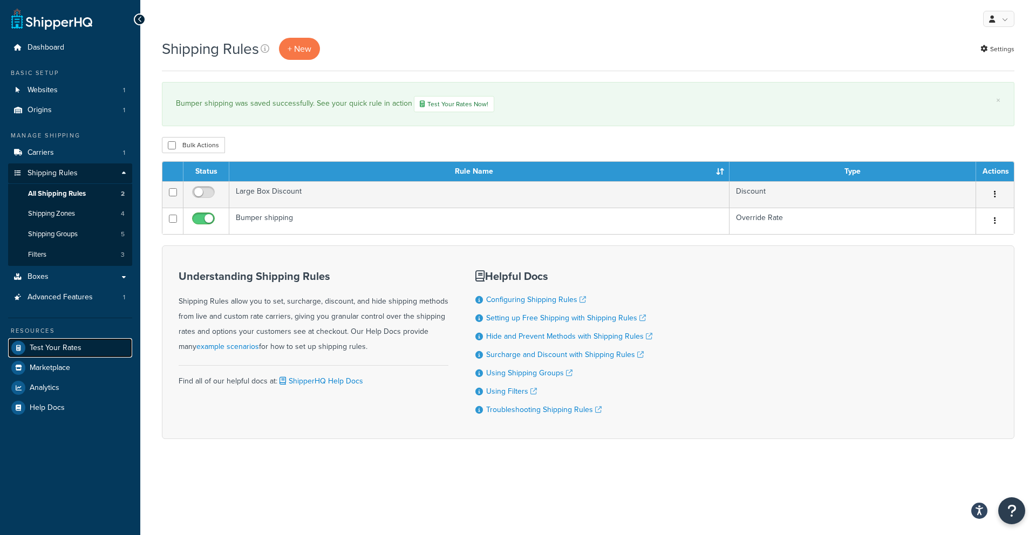
click at [54, 346] on span "Test Your Rates" at bounding box center [56, 348] width 52 height 9
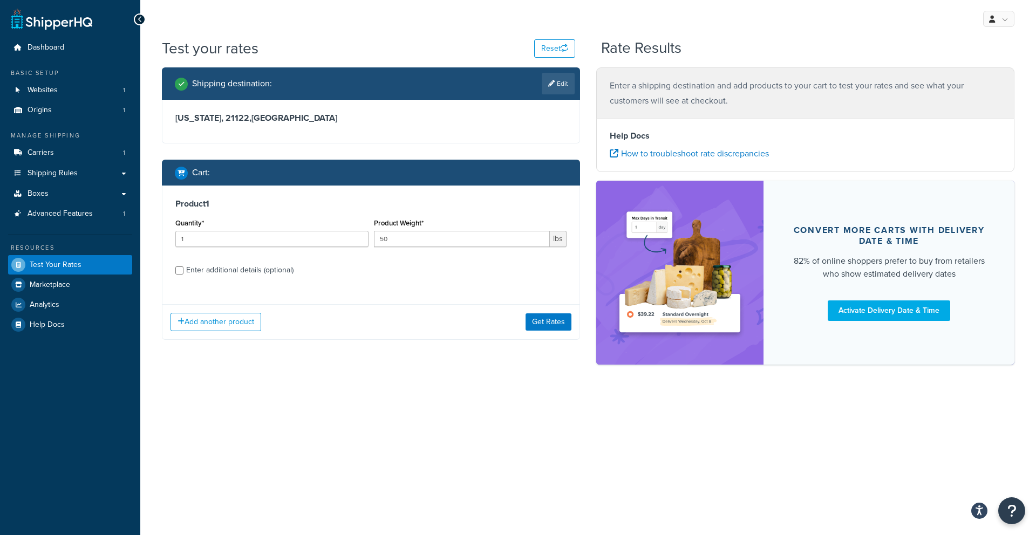
click at [254, 250] on div "Quantity* 1" at bounding box center [272, 235] width 199 height 39
click at [516, 238] on input "50" at bounding box center [462, 239] width 176 height 16
type input "5"
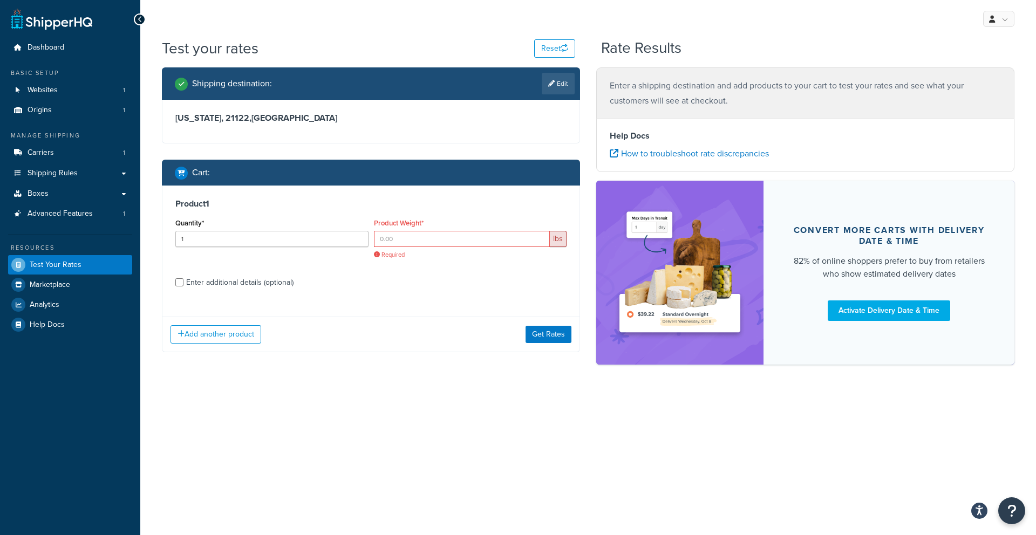
click at [201, 269] on div "Product 1 Quantity* 1 Product Weight* lbs Required Enter additional details (op…" at bounding box center [370, 247] width 417 height 122
click at [408, 243] on input "Product Weight*" at bounding box center [462, 239] width 176 height 16
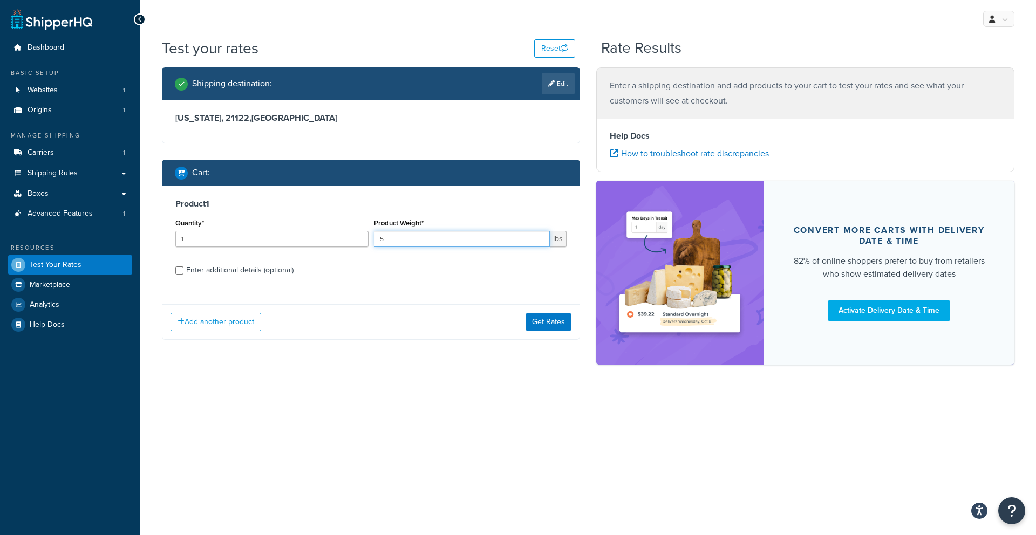
type input "5"
click at [192, 270] on div "Enter additional details (optional)" at bounding box center [239, 270] width 107 height 15
click at [183, 270] on input "Enter additional details (optional)" at bounding box center [179, 271] width 8 height 8
checkbox input "true"
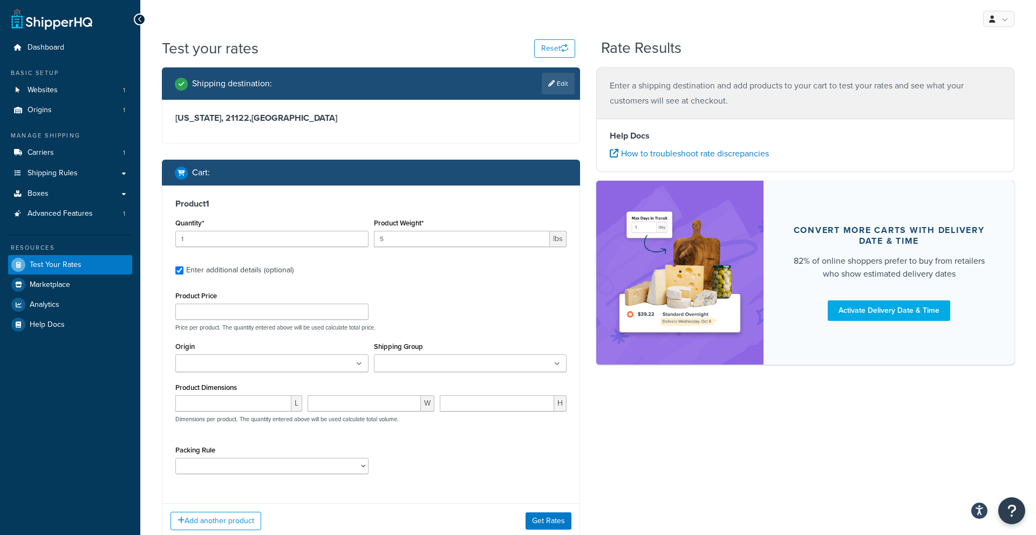
click at [402, 363] on input "Shipping Group" at bounding box center [424, 364] width 95 height 12
click at [553, 526] on button "Get Rates" at bounding box center [549, 523] width 46 height 17
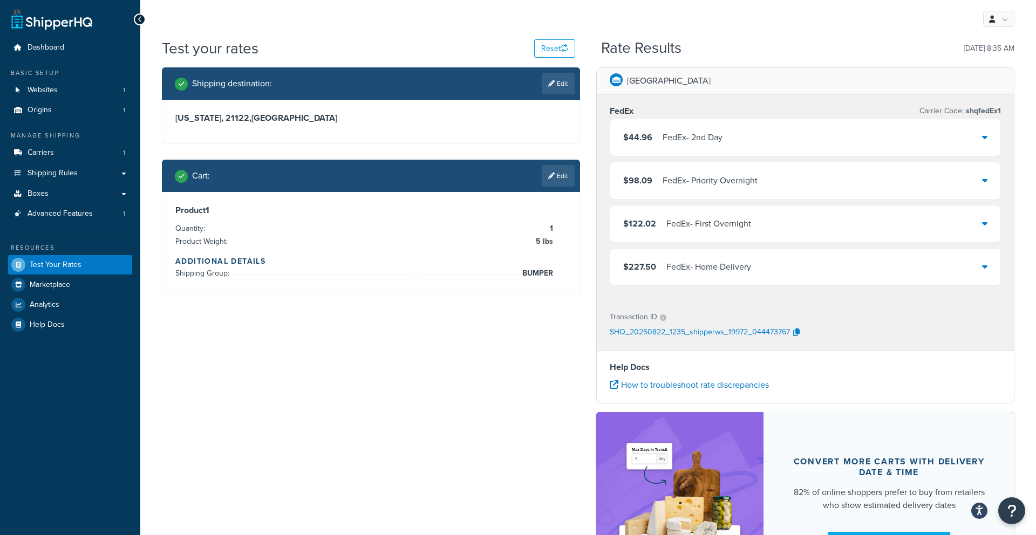
click at [703, 154] on div "$44.96 FedEx - 2nd Day" at bounding box center [805, 137] width 390 height 37
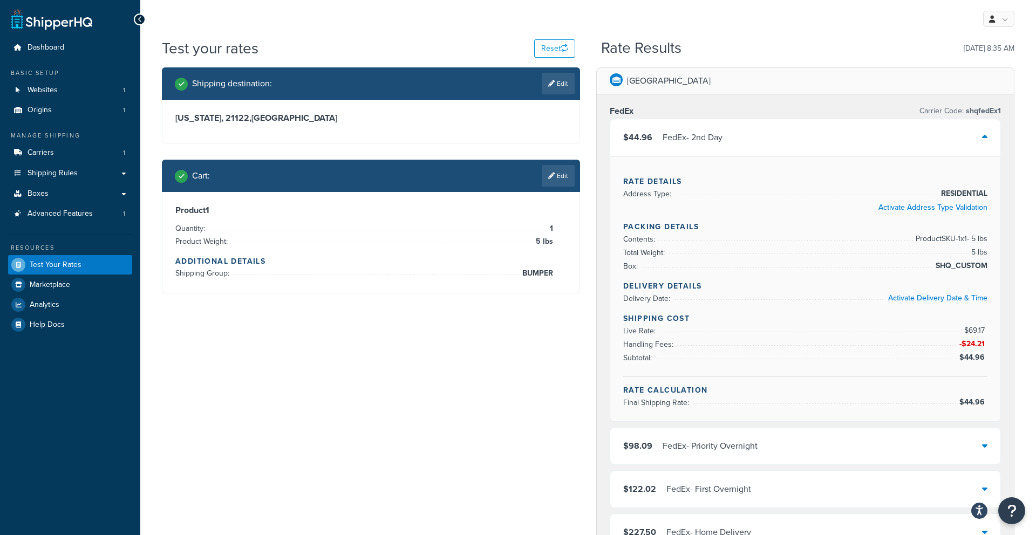
click at [707, 151] on div "$44.96 FedEx - 2nd Day" at bounding box center [805, 137] width 390 height 37
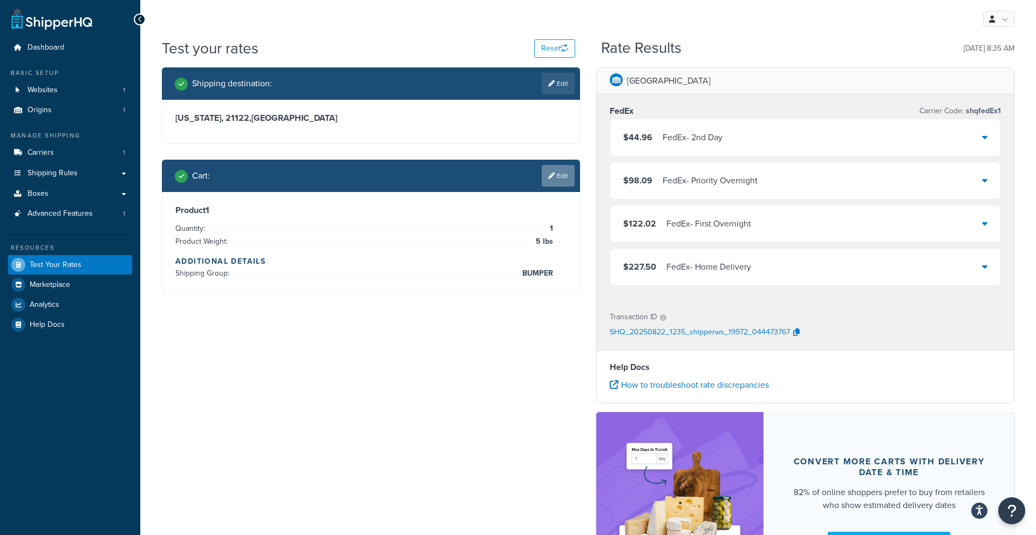
click at [558, 180] on link "Edit" at bounding box center [558, 176] width 33 height 22
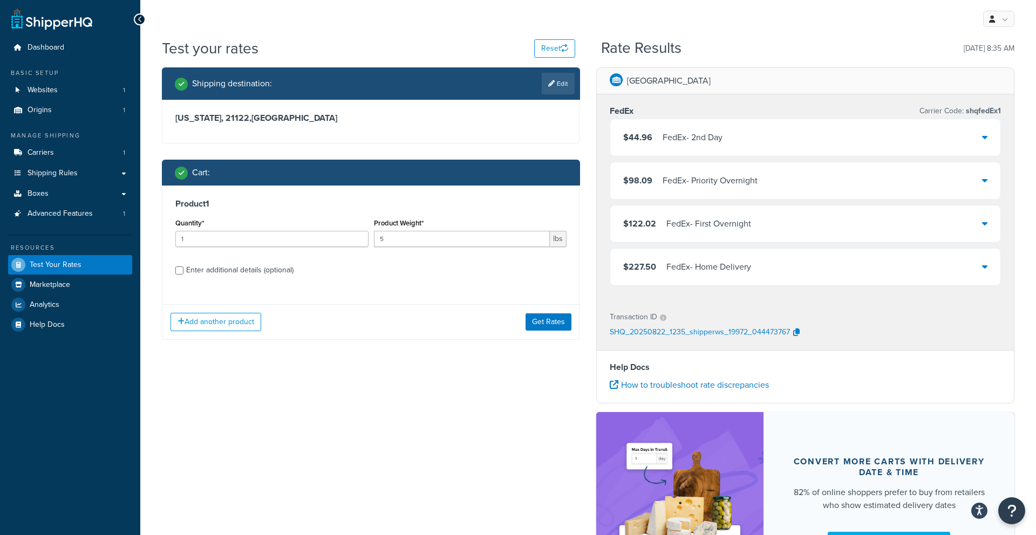
click at [194, 267] on div "Enter additional details (optional)" at bounding box center [239, 270] width 107 height 15
click at [183, 267] on input "Enter additional details (optional)" at bounding box center [179, 271] width 8 height 8
checkbox input "true"
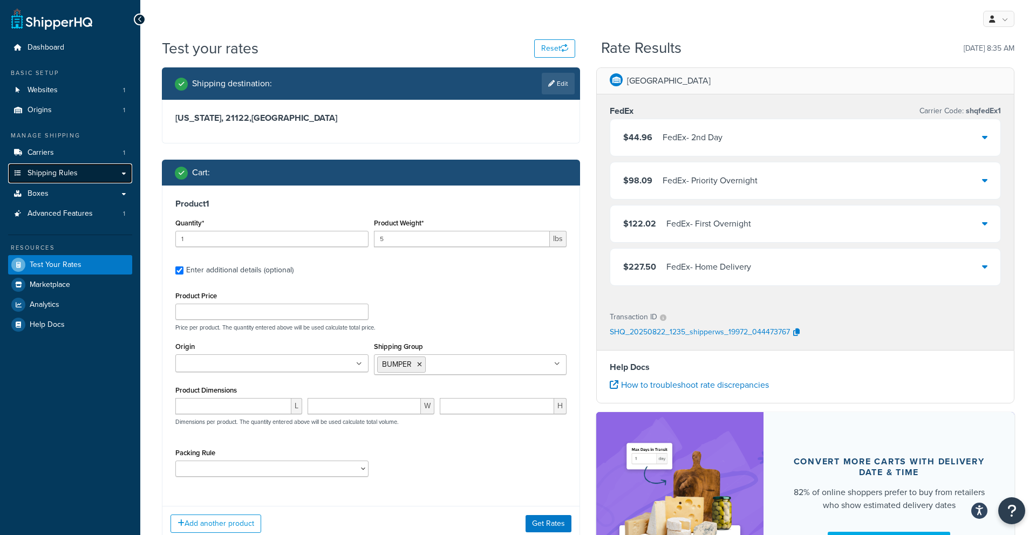
click at [65, 179] on link "Shipping Rules" at bounding box center [70, 173] width 124 height 20
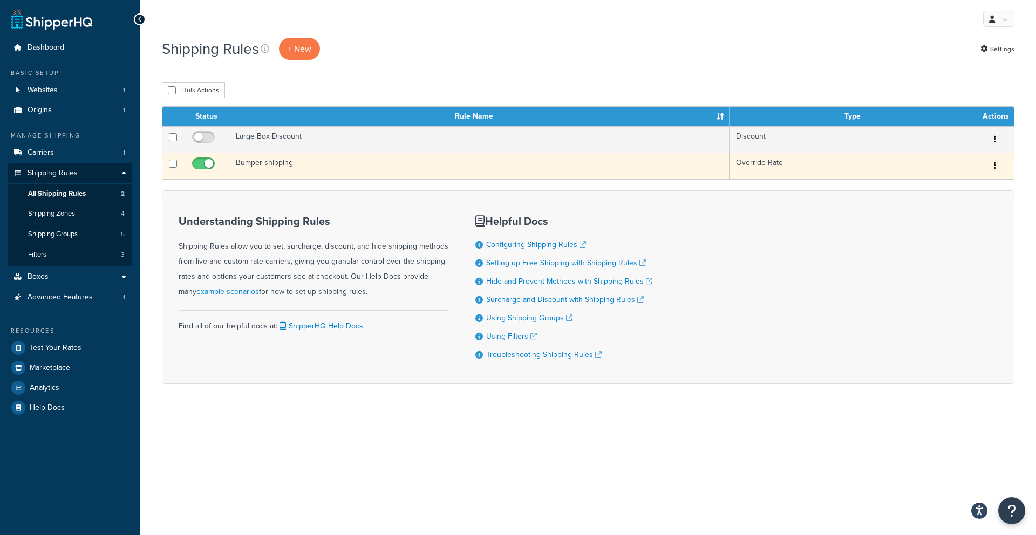
click at [337, 162] on td "Bumper shipping" at bounding box center [479, 166] width 500 height 26
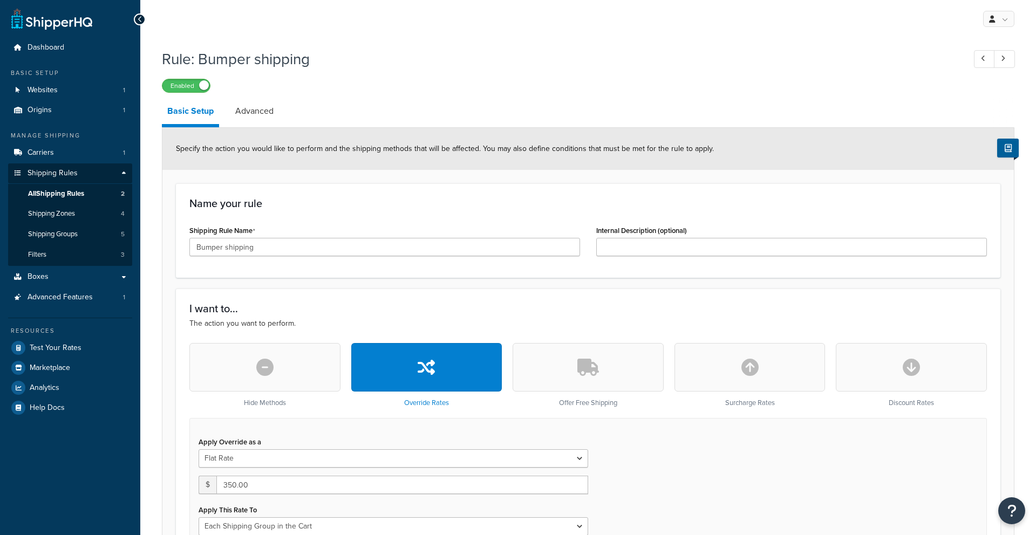
select select "SHIPPING_GROUP"
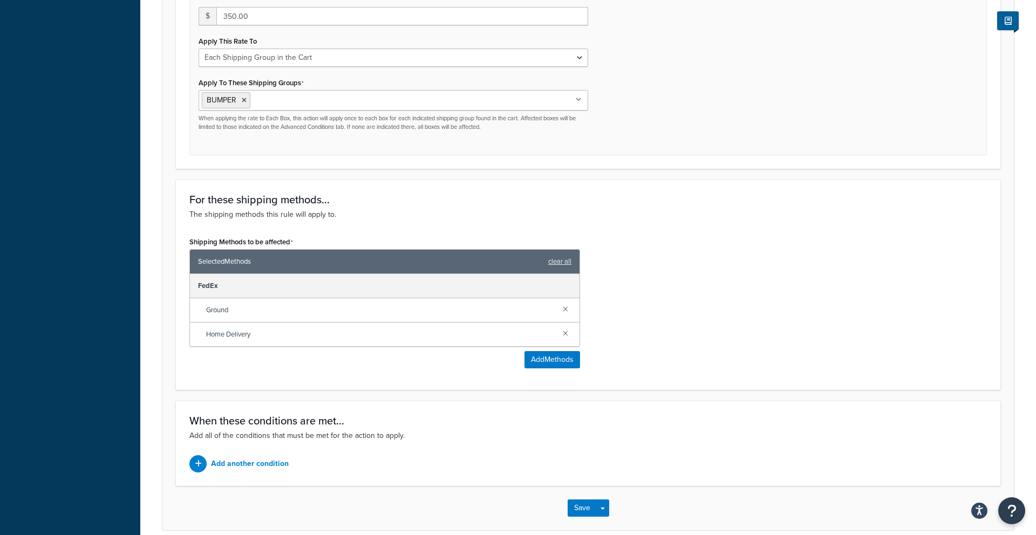
scroll to position [483, 0]
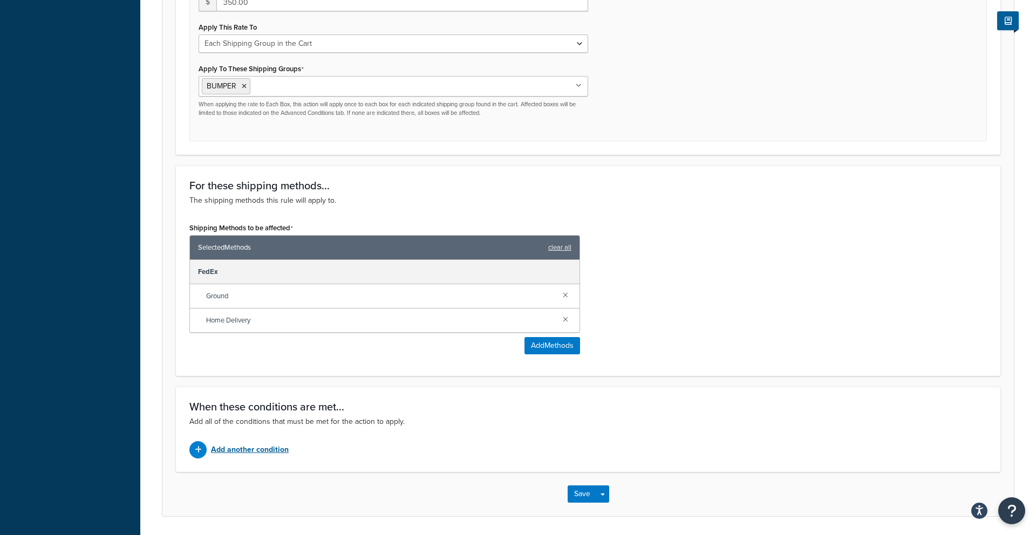
click at [244, 450] on p "Add another condition" at bounding box center [250, 449] width 78 height 15
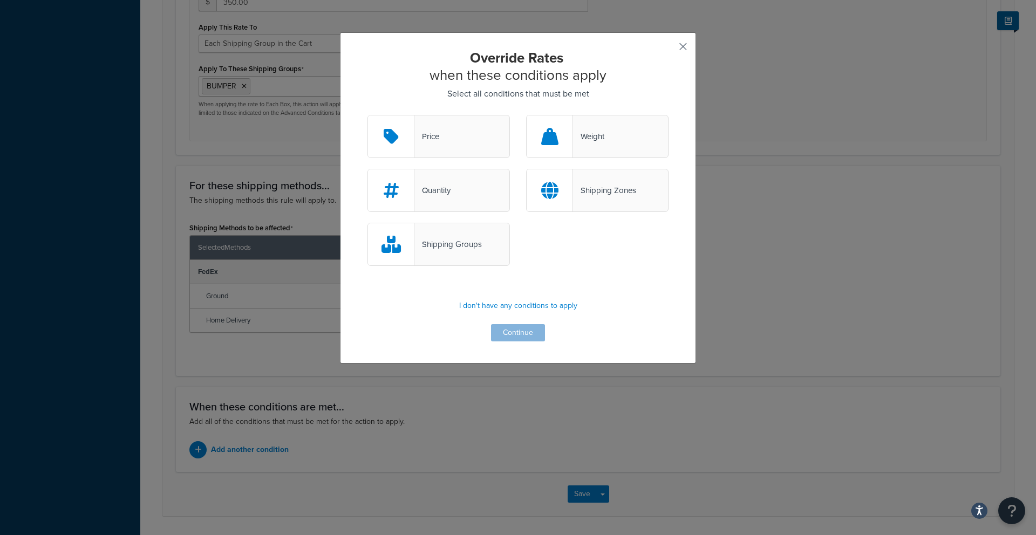
click at [668, 49] on button "button" at bounding box center [667, 50] width 3 height 3
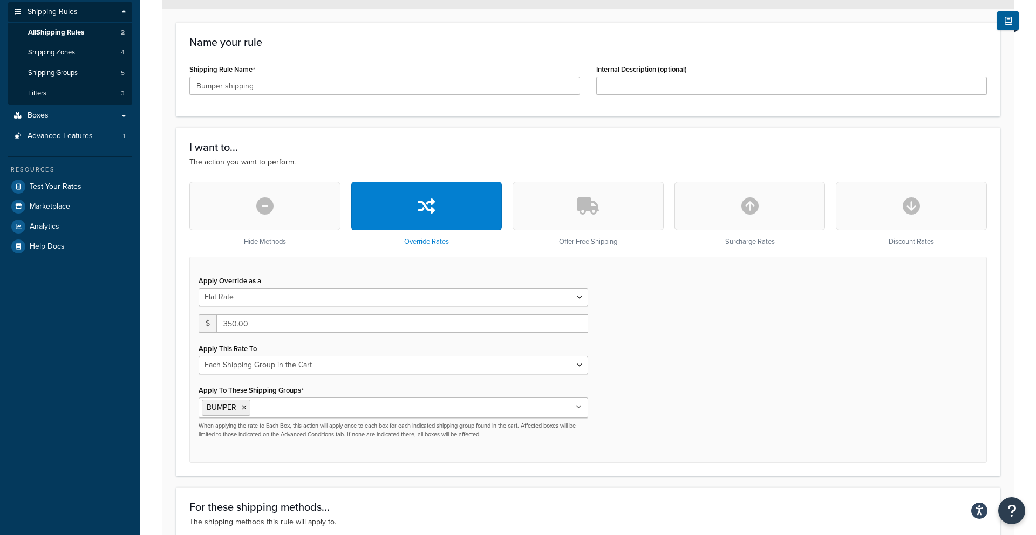
scroll to position [163, 0]
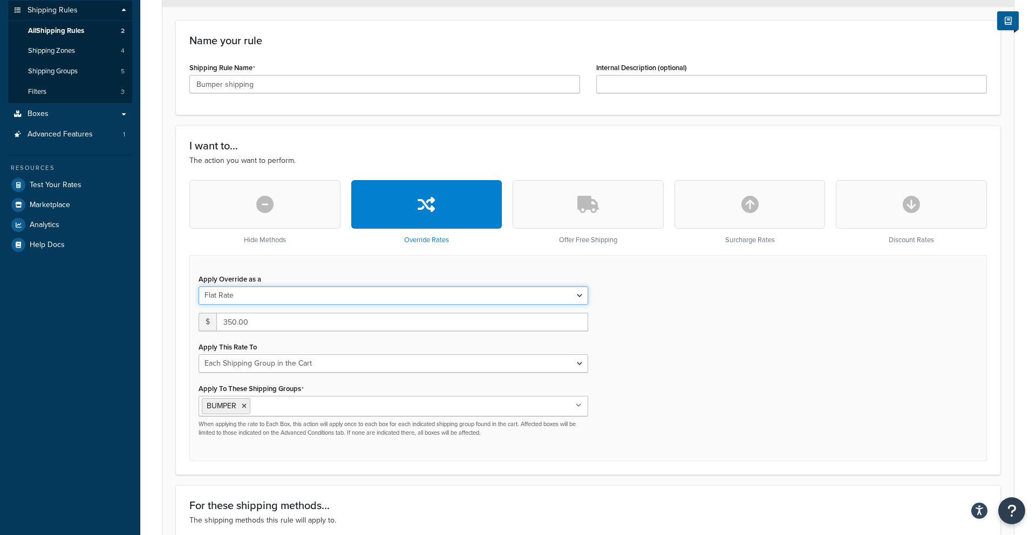
click at [234, 293] on select "Flat Rate Percentage Flat Rate & Percentage" at bounding box center [394, 295] width 390 height 18
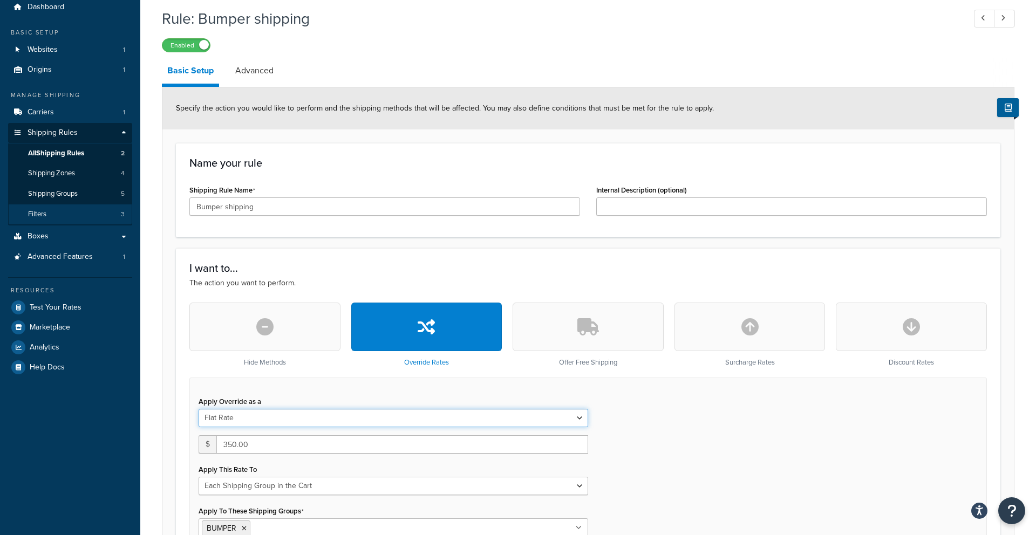
scroll to position [0, 0]
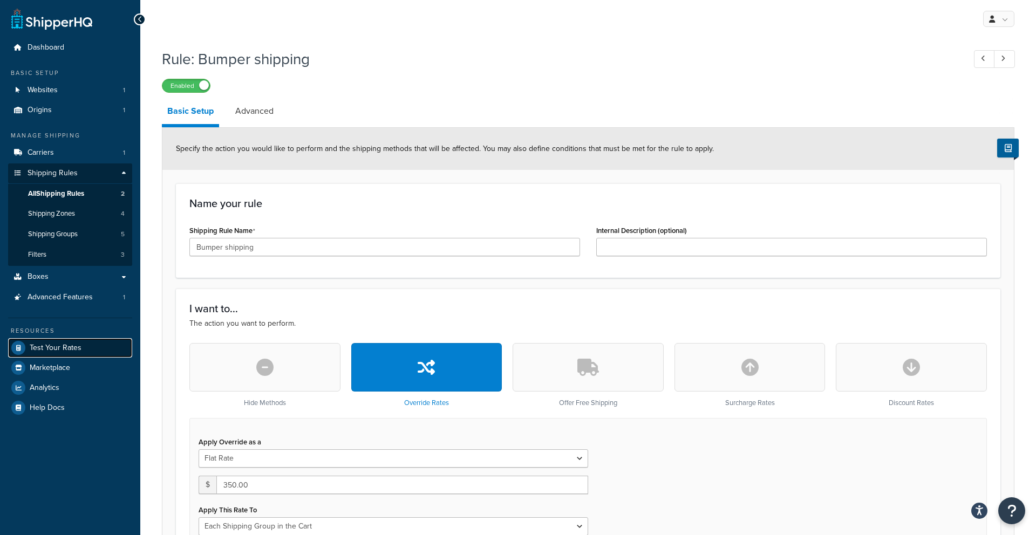
click at [53, 345] on span "Test Your Rates" at bounding box center [56, 348] width 52 height 9
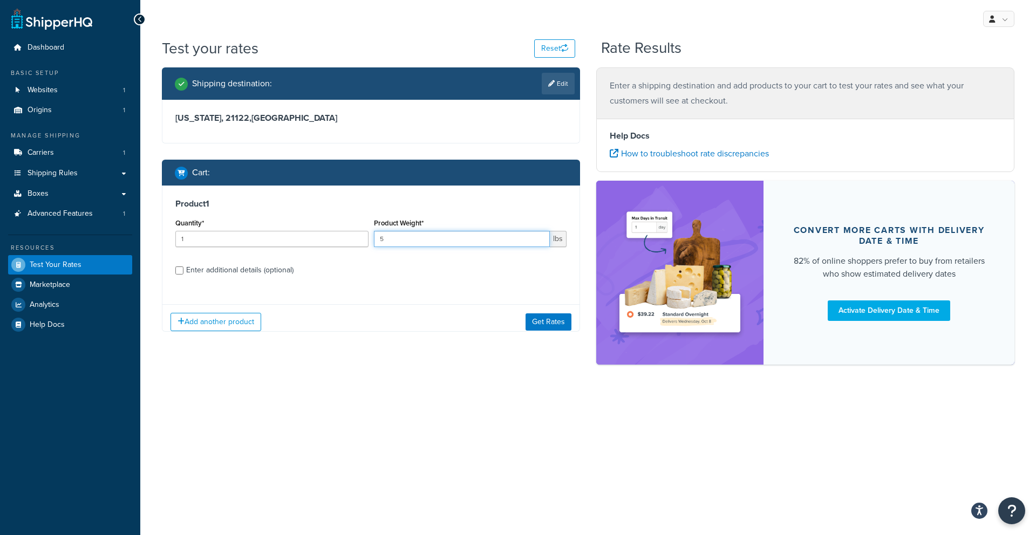
click at [412, 245] on input "5" at bounding box center [462, 239] width 176 height 16
type input "175"
click at [555, 330] on button "Get Rates" at bounding box center [549, 321] width 46 height 17
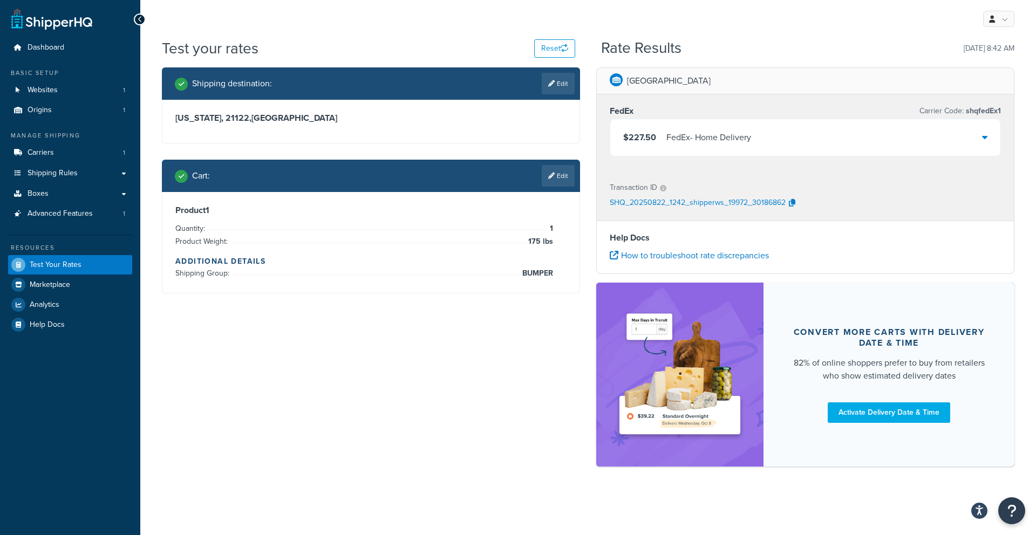
click at [665, 147] on div "$227.50 FedEx - Home Delivery" at bounding box center [805, 137] width 390 height 37
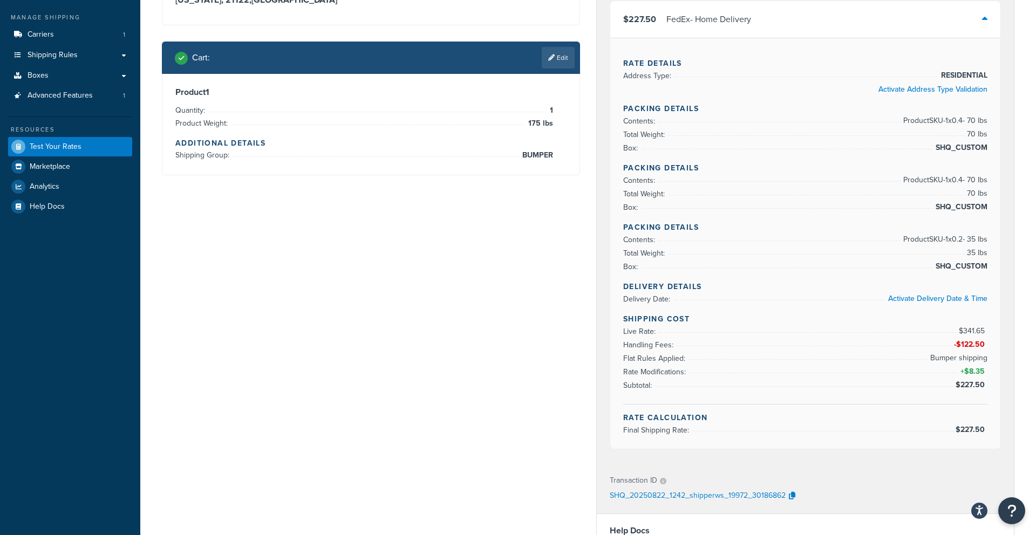
scroll to position [119, 0]
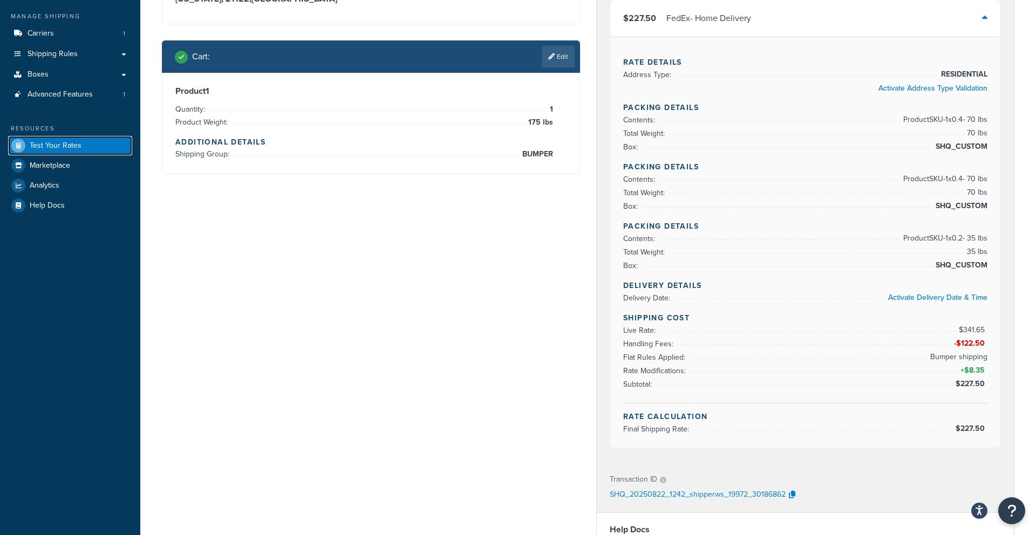
click at [86, 155] on link "Test Your Rates" at bounding box center [70, 145] width 124 height 19
click at [65, 147] on span "Test Your Rates" at bounding box center [56, 145] width 52 height 9
click at [40, 77] on span "Boxes" at bounding box center [38, 74] width 21 height 9
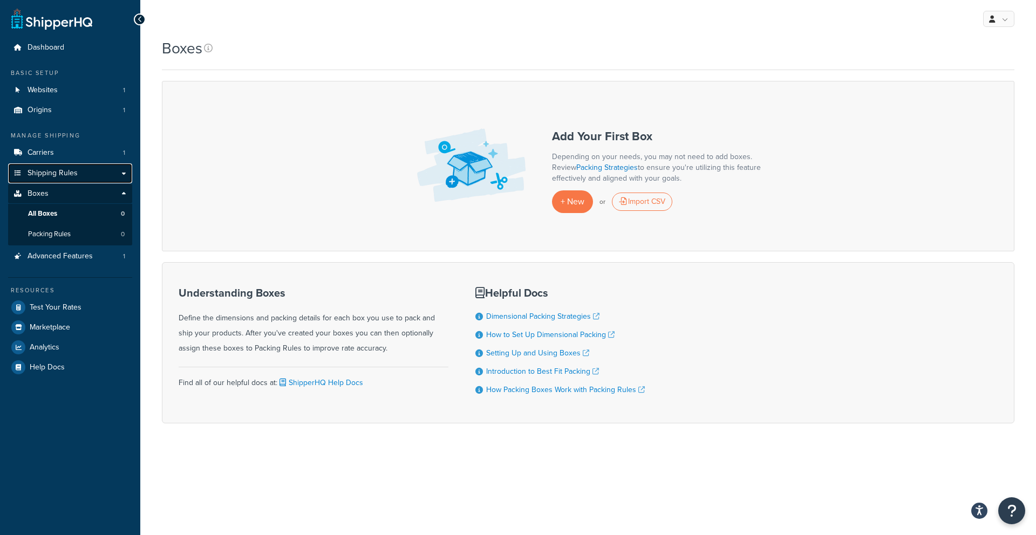
click at [62, 180] on link "Shipping Rules" at bounding box center [70, 173] width 124 height 20
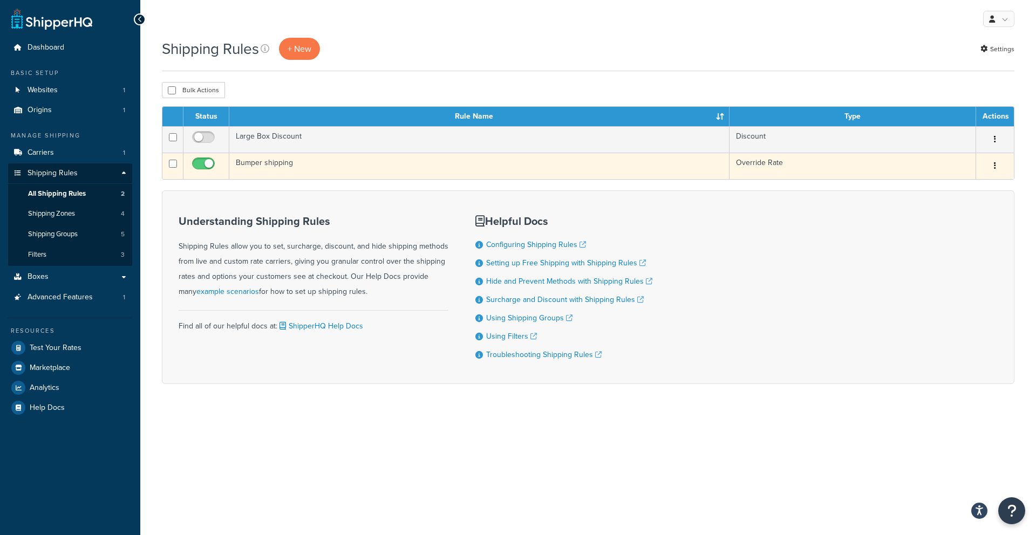
click at [315, 172] on td "Bumper shipping" at bounding box center [479, 166] width 500 height 26
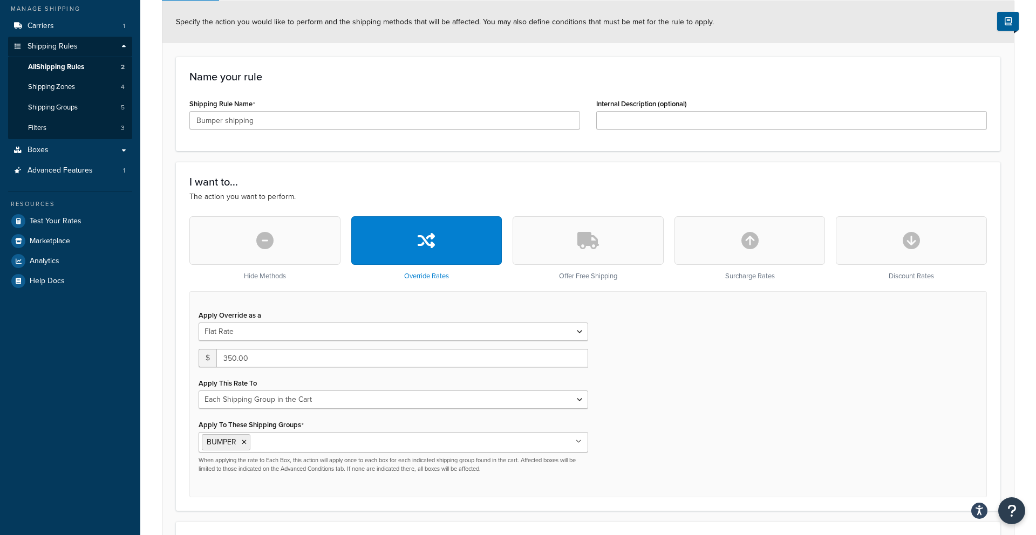
scroll to position [128, 0]
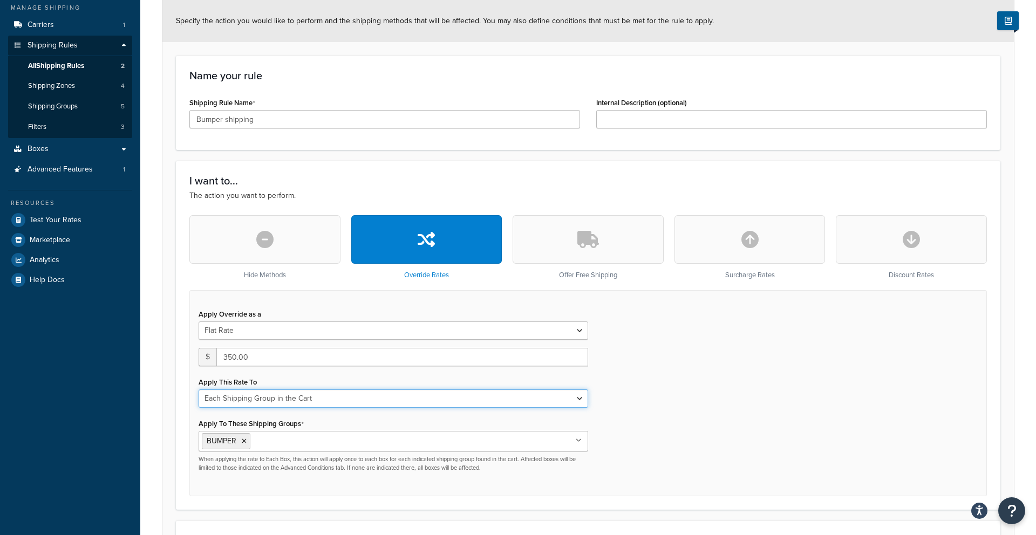
click at [293, 396] on select "Each Shipment in the Cart Each Shipping Group in the Cart Each Item within a Sh…" at bounding box center [394, 399] width 390 height 18
select select "ITEM"
click at [199, 390] on select "Each Shipment in the Cart Each Shipping Group in the Cart Each Item within a Sh…" at bounding box center [394, 399] width 390 height 18
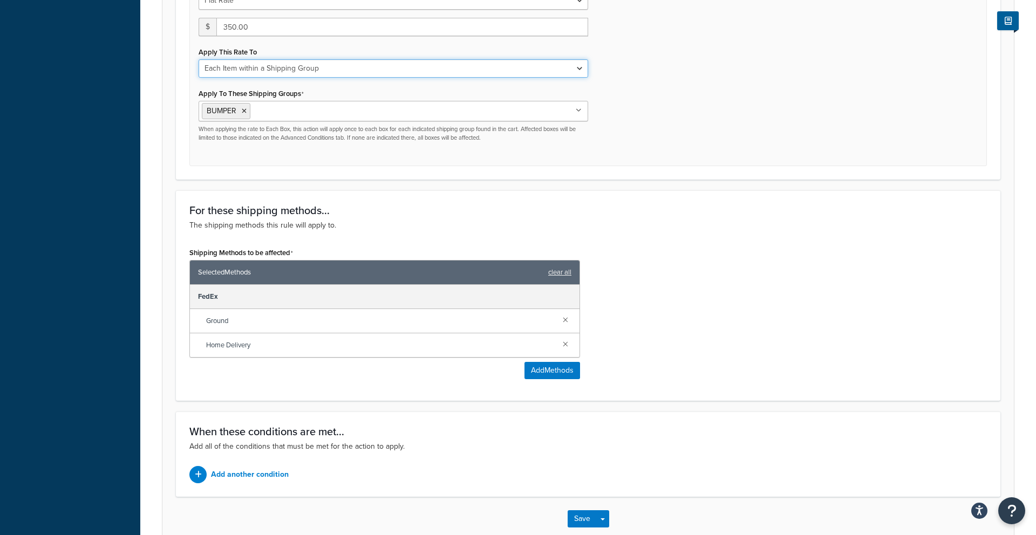
scroll to position [518, 0]
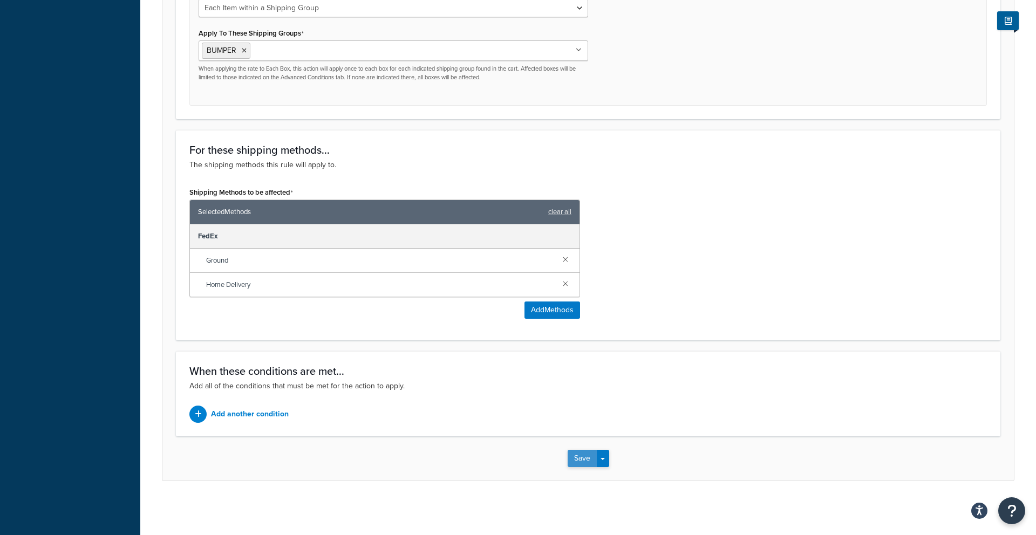
click at [573, 461] on button "Save" at bounding box center [582, 458] width 29 height 17
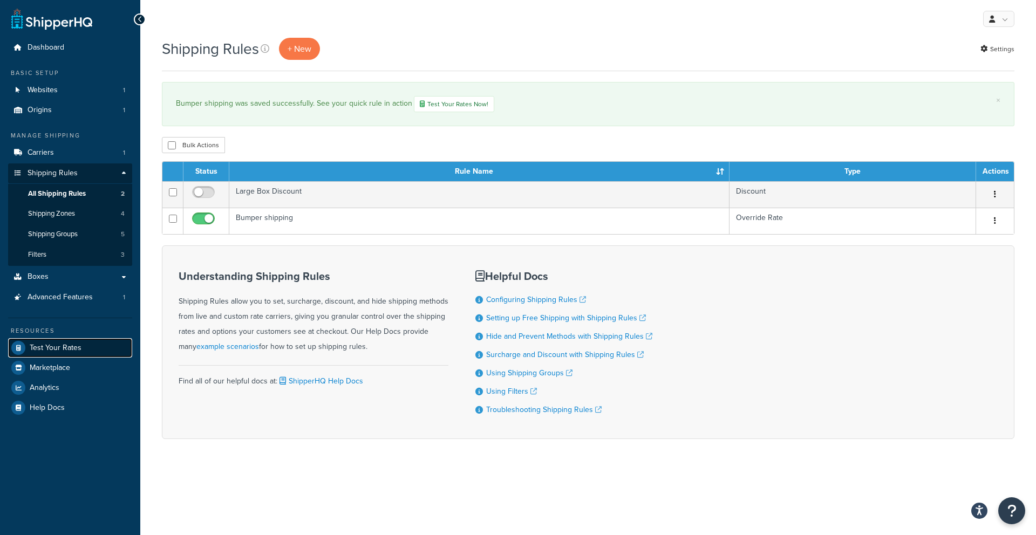
click at [59, 340] on link "Test Your Rates" at bounding box center [70, 347] width 124 height 19
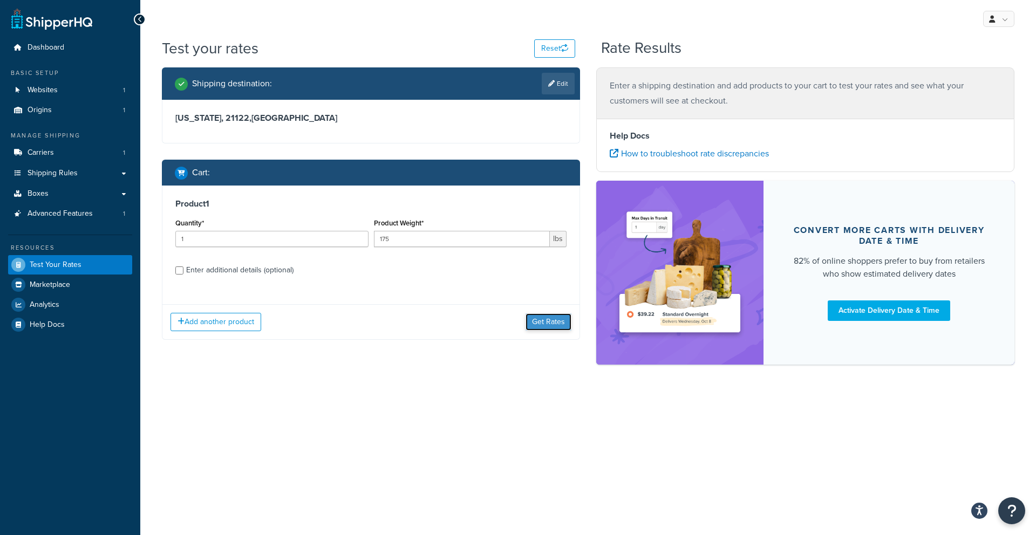
click at [536, 319] on button "Get Rates" at bounding box center [549, 321] width 46 height 17
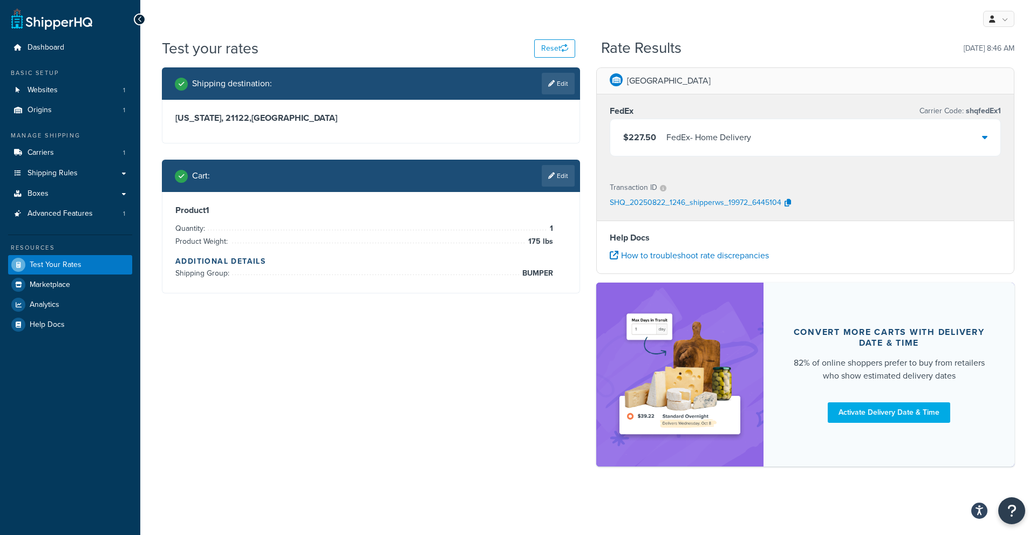
click at [710, 139] on div "FedEx - Home Delivery" at bounding box center [708, 137] width 85 height 15
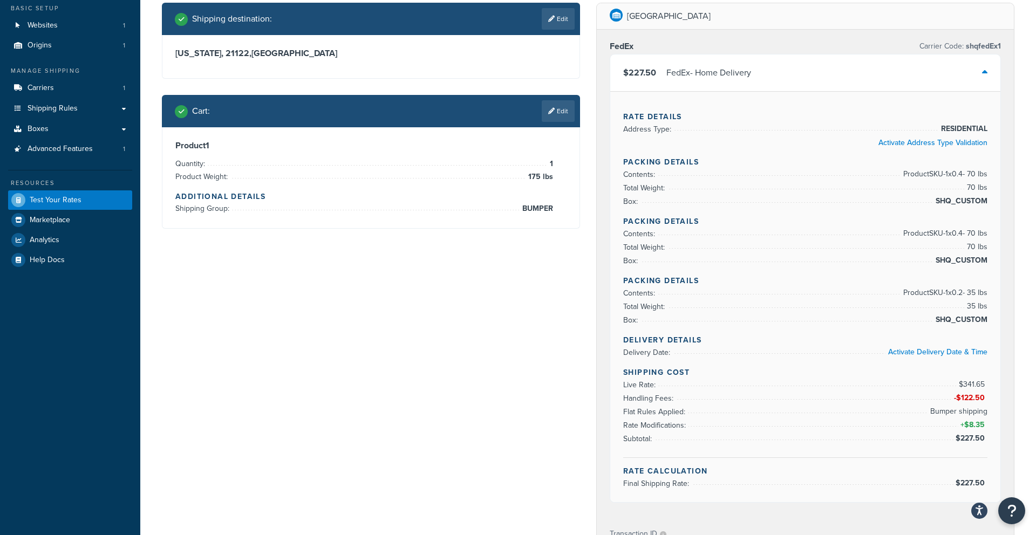
scroll to position [86, 0]
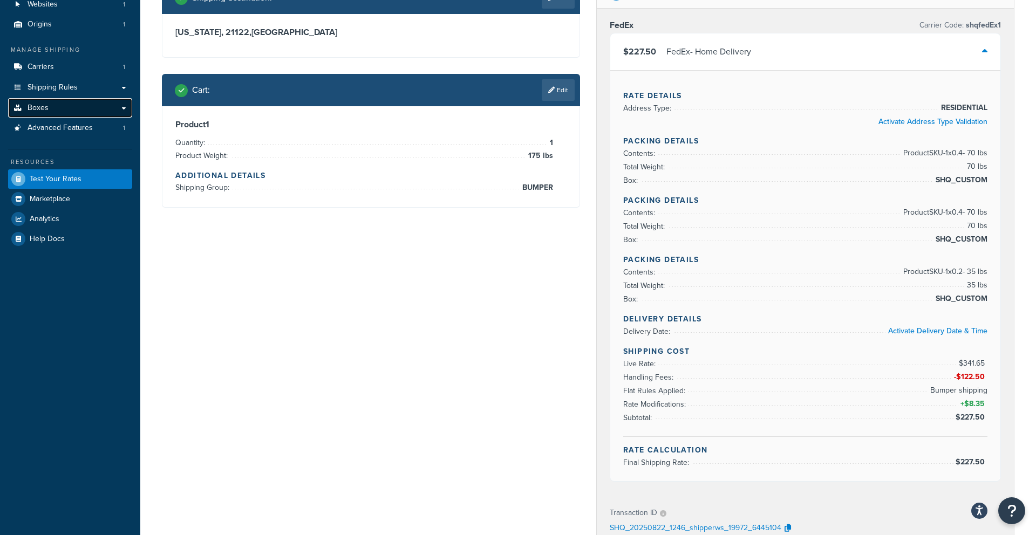
click at [67, 110] on link "Boxes" at bounding box center [70, 108] width 124 height 20
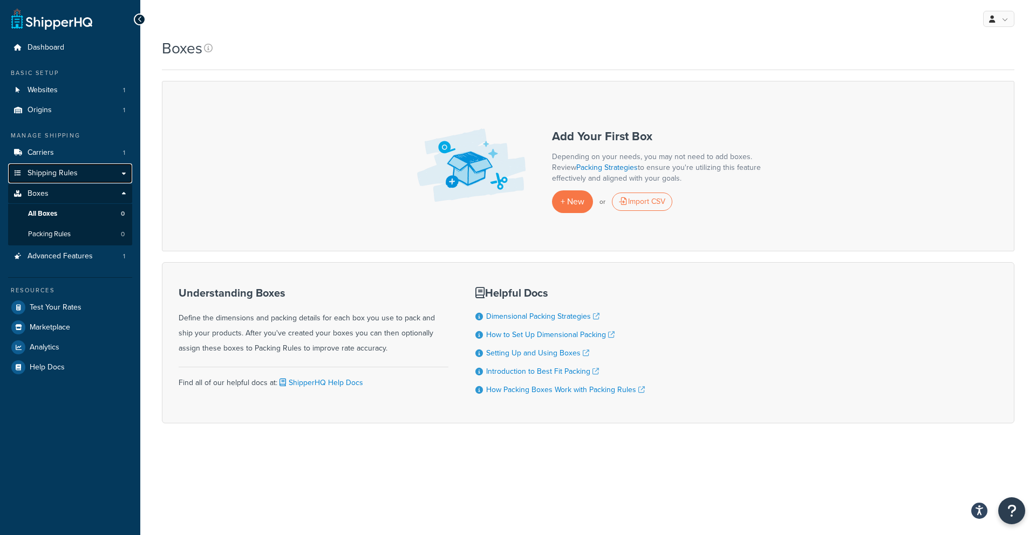
click at [48, 175] on span "Shipping Rules" at bounding box center [53, 173] width 50 height 9
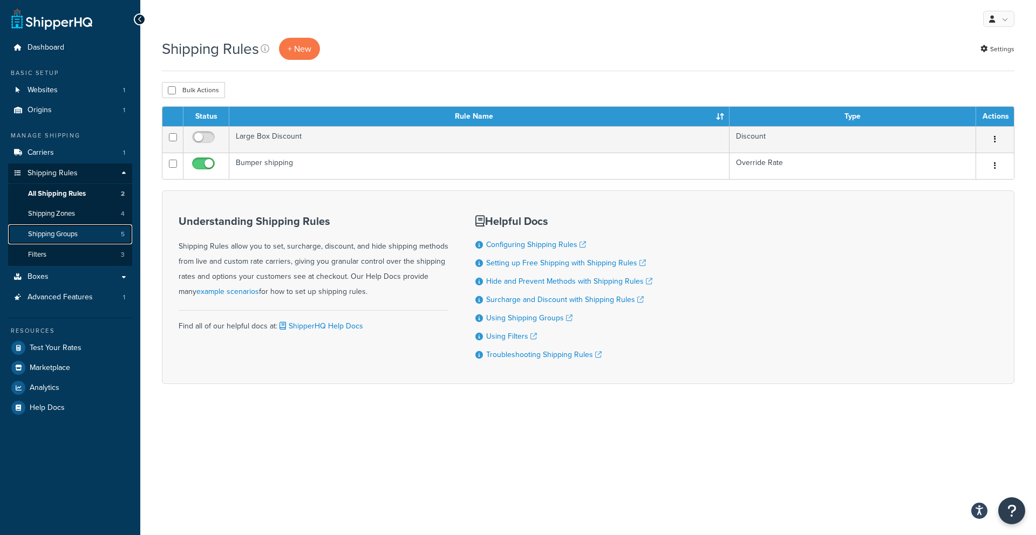
click at [45, 237] on span "Shipping Groups" at bounding box center [53, 234] width 50 height 9
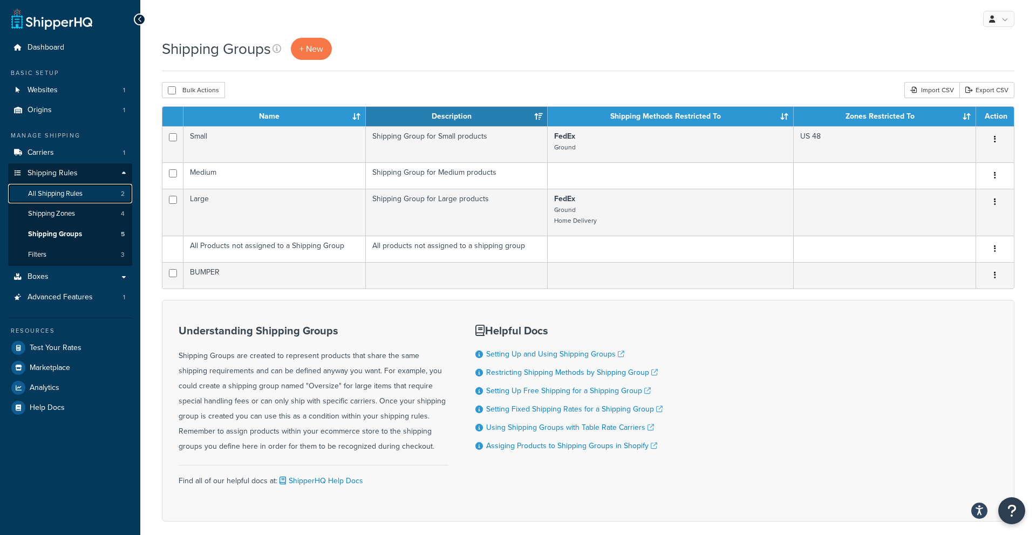
click at [59, 198] on span "All Shipping Rules" at bounding box center [55, 193] width 54 height 9
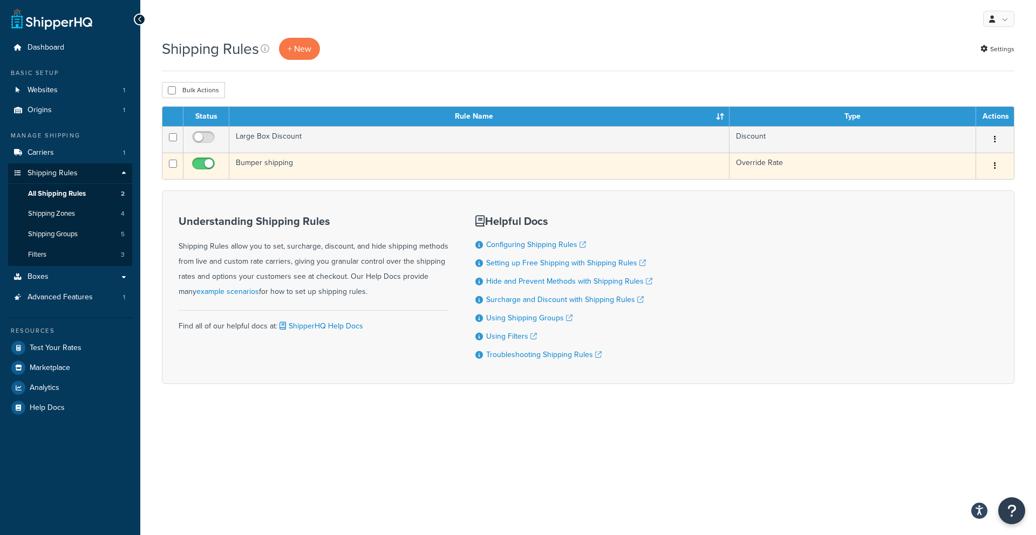
click at [1002, 162] on button "button" at bounding box center [994, 166] width 15 height 17
click at [952, 195] on link "Edit" at bounding box center [959, 186] width 85 height 22
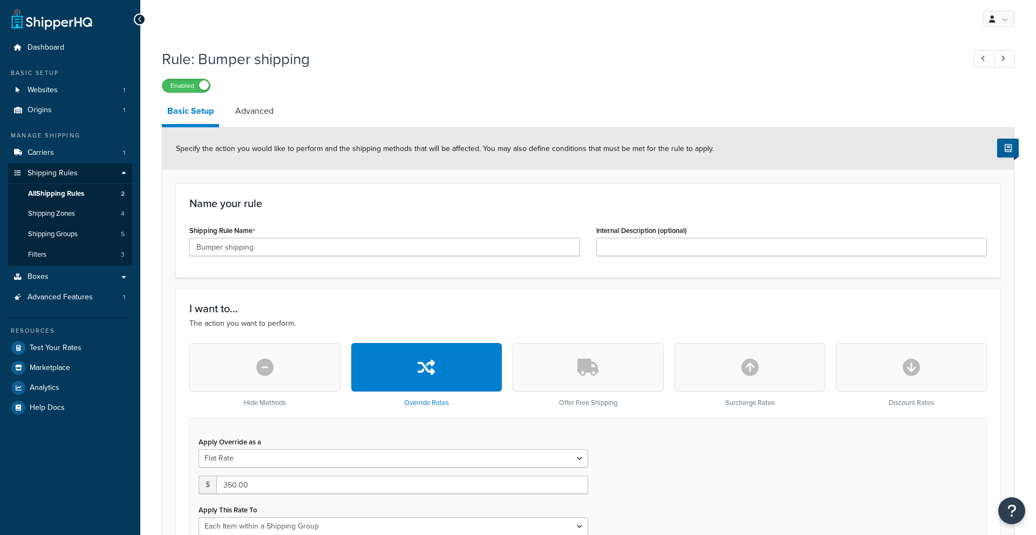
select select "ITEM"
click at [271, 120] on link "Advanced" at bounding box center [254, 111] width 49 height 26
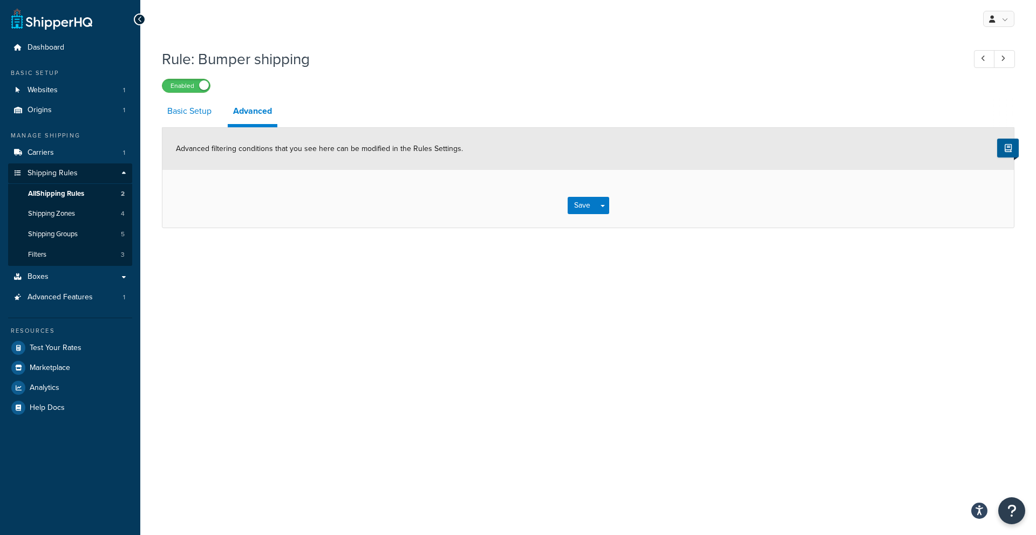
click at [195, 121] on link "Basic Setup" at bounding box center [189, 111] width 55 height 26
select select "ITEM"
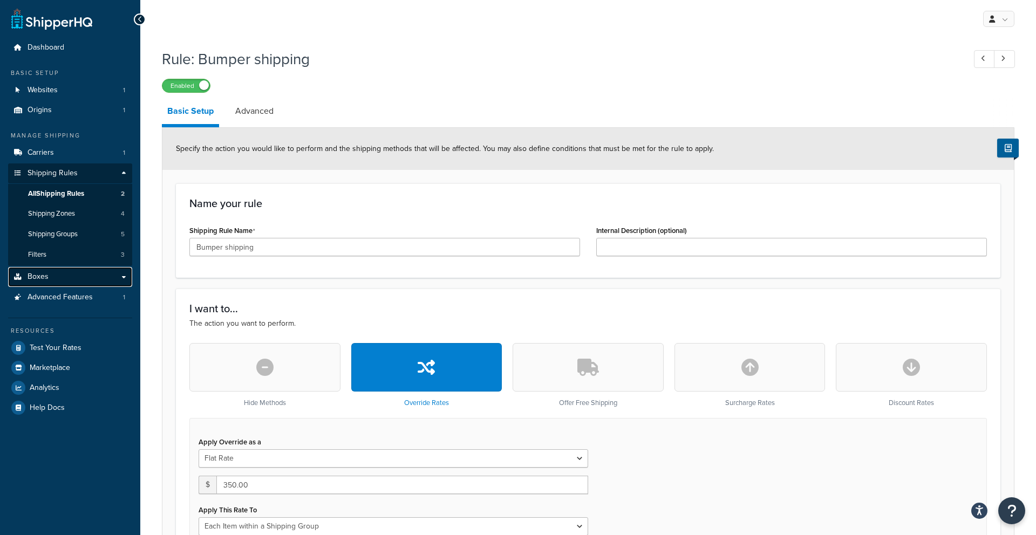
click at [43, 281] on span "Boxes" at bounding box center [38, 276] width 21 height 9
click at [56, 155] on link "Carriers 1" at bounding box center [70, 153] width 124 height 20
click at [64, 154] on link "Carriers 1" at bounding box center [70, 153] width 124 height 20
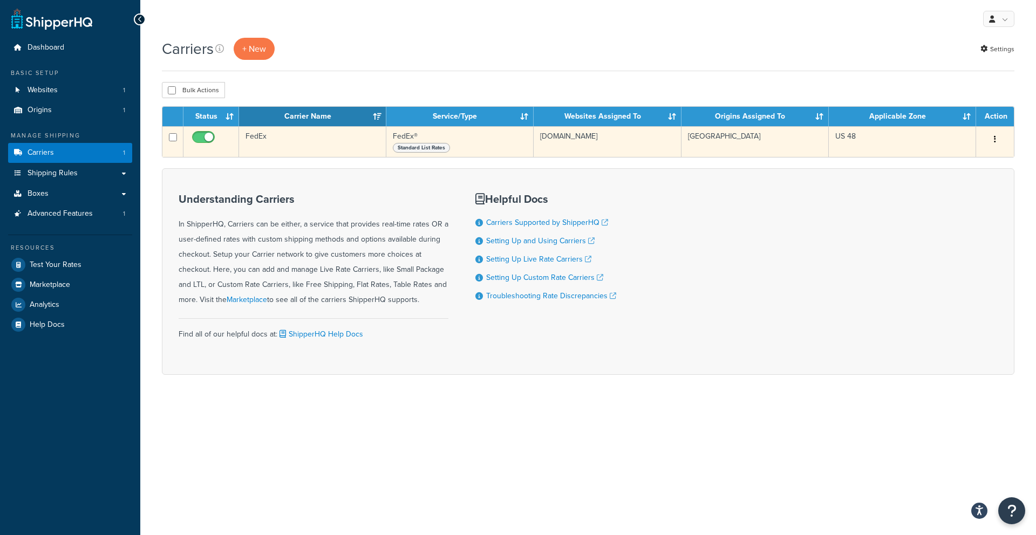
click at [326, 152] on td "FedEx" at bounding box center [312, 141] width 147 height 31
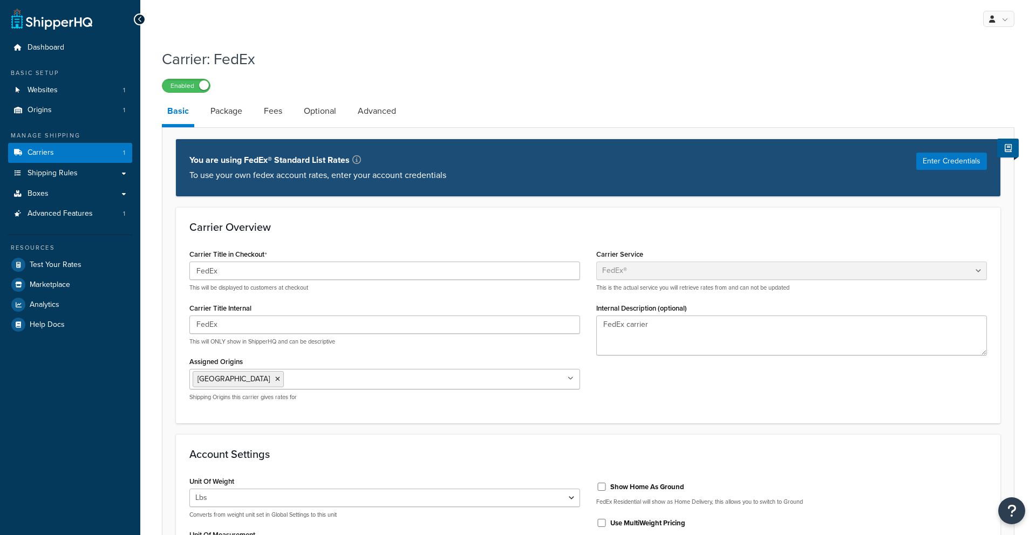
select select "fedEx"
select select "REGULAR_PICKUP"
select select "YOUR_PACKAGING"
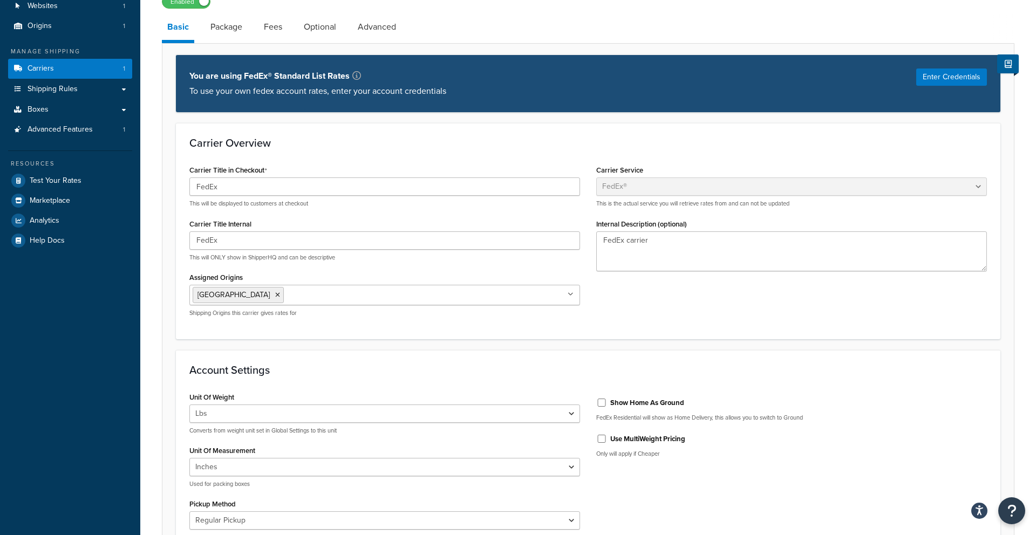
scroll to position [79, 0]
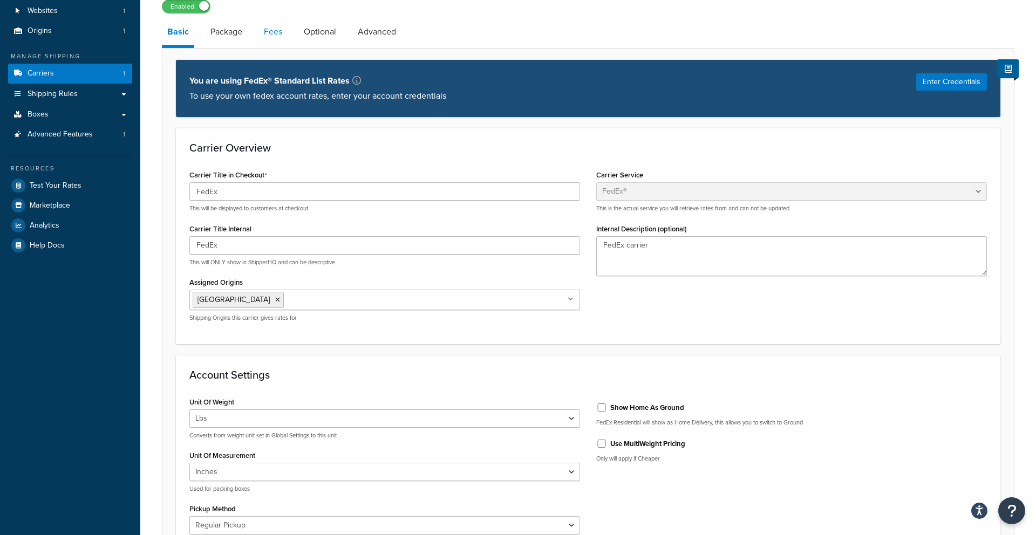
click at [270, 37] on link "Fees" at bounding box center [272, 32] width 29 height 26
select select "AFTER"
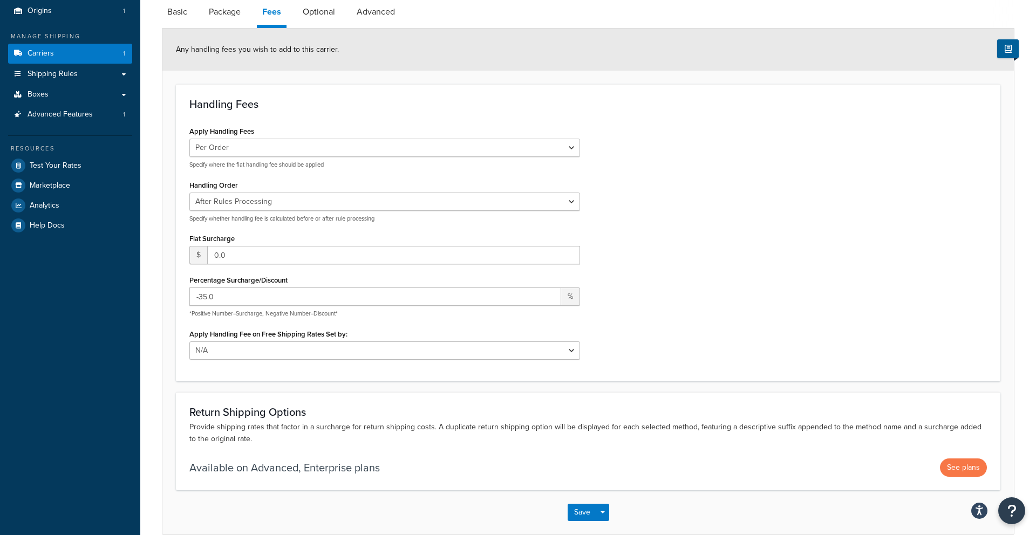
scroll to position [103, 0]
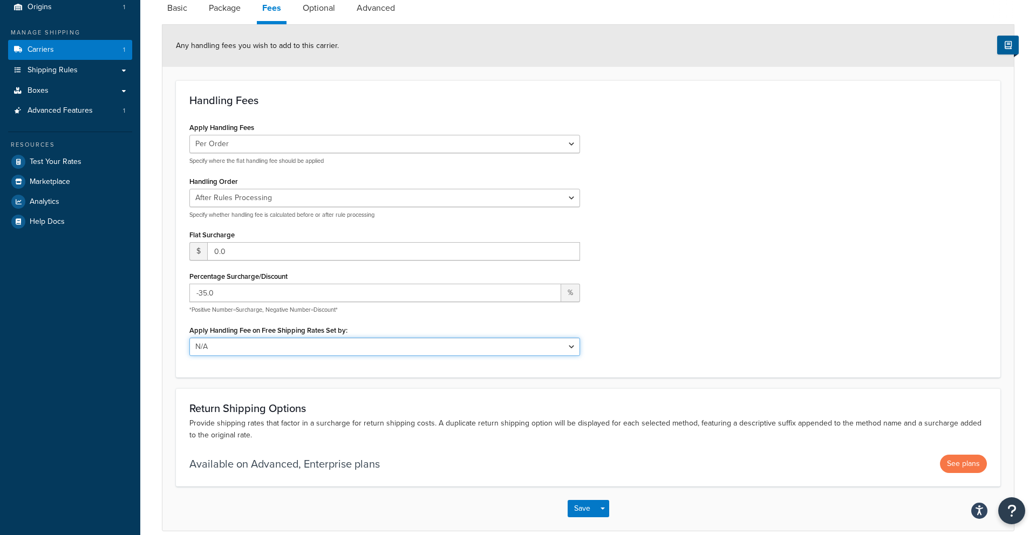
click at [313, 349] on select "N/A Fixed/Free Shipping Methods Free Promotion Rules All Free Shipping" at bounding box center [384, 347] width 391 height 18
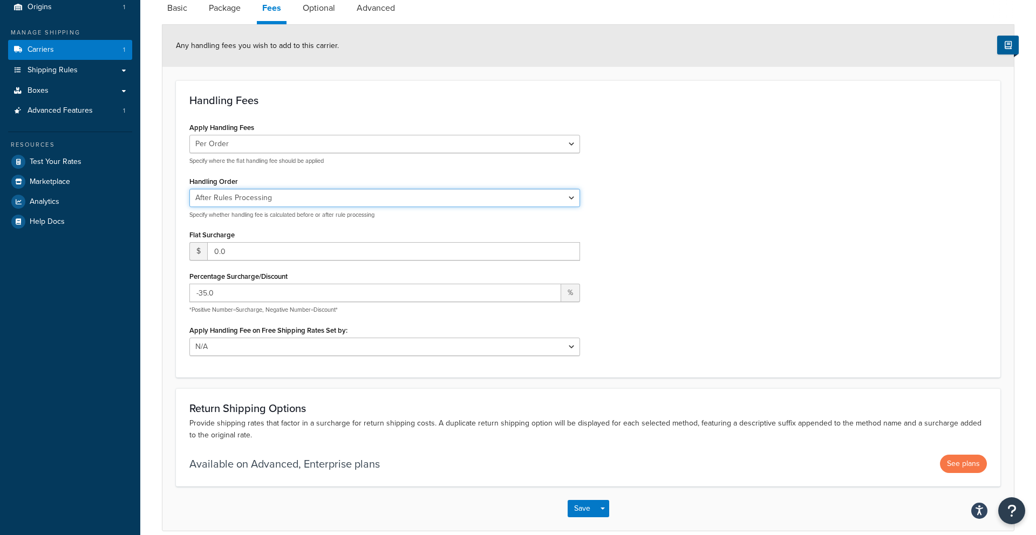
click at [258, 200] on select "Before Rules Processing After Rules Processing" at bounding box center [384, 198] width 391 height 18
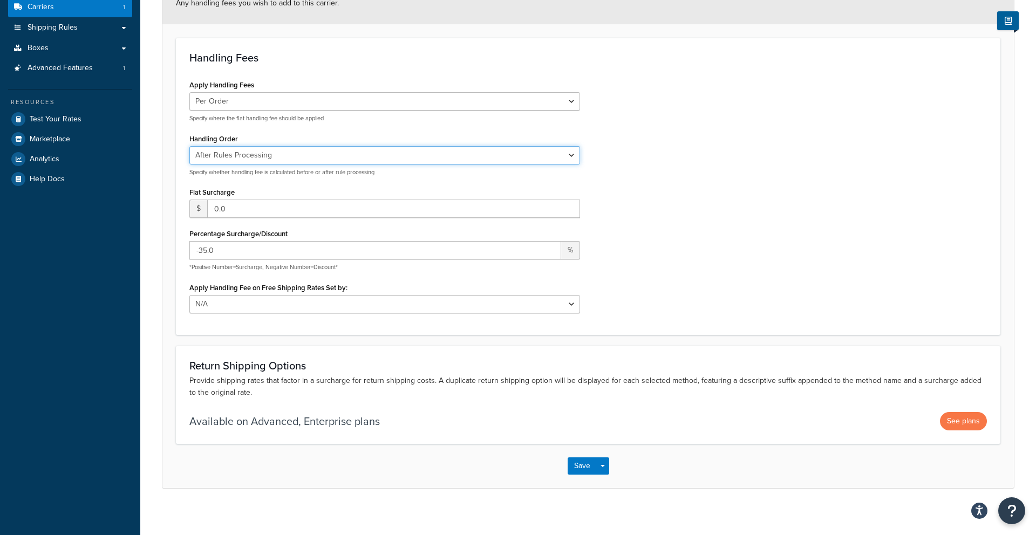
scroll to position [153, 0]
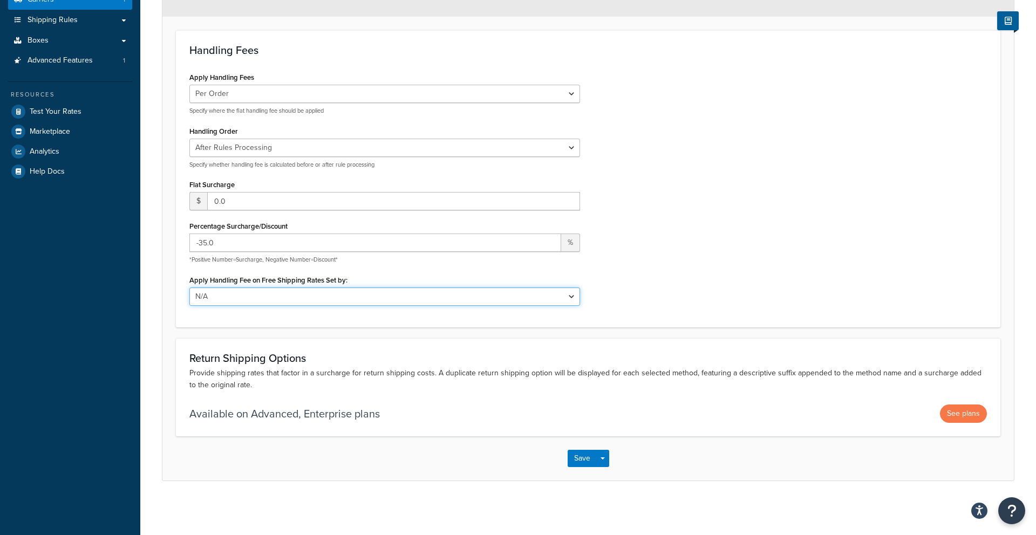
click at [259, 302] on select "N/A Fixed/Free Shipping Methods Free Promotion Rules All Free Shipping" at bounding box center [384, 297] width 391 height 18
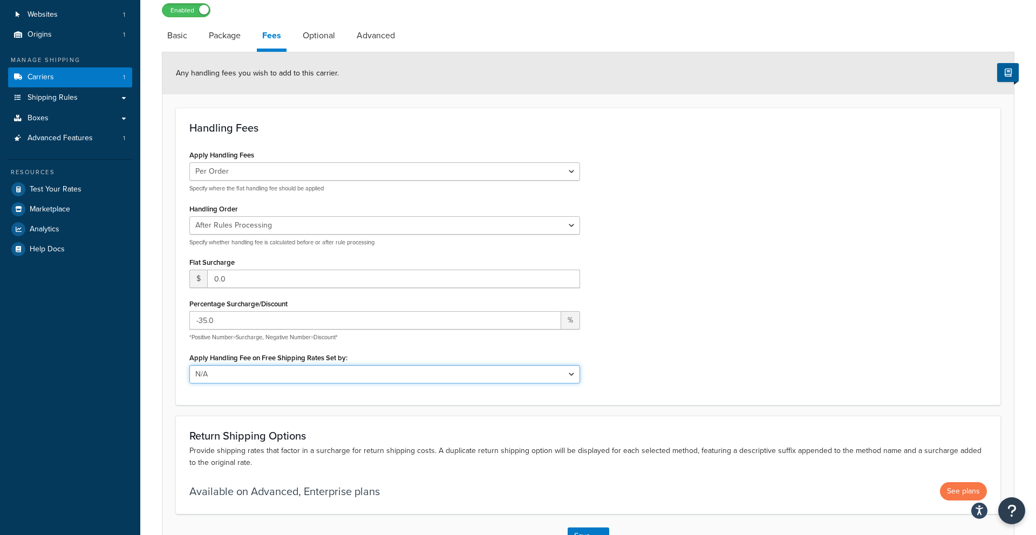
scroll to position [0, 0]
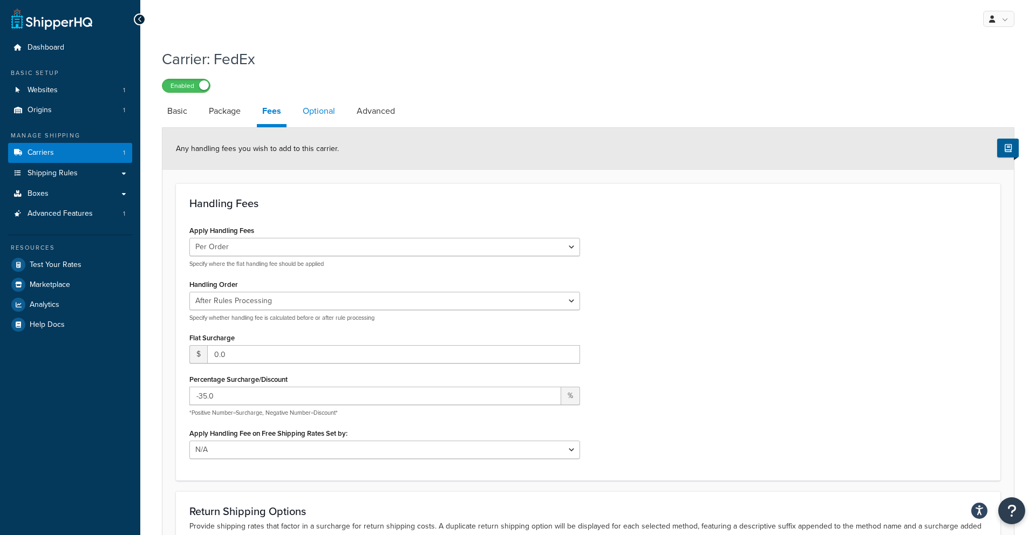
click at [316, 113] on link "Optional" at bounding box center [318, 111] width 43 height 26
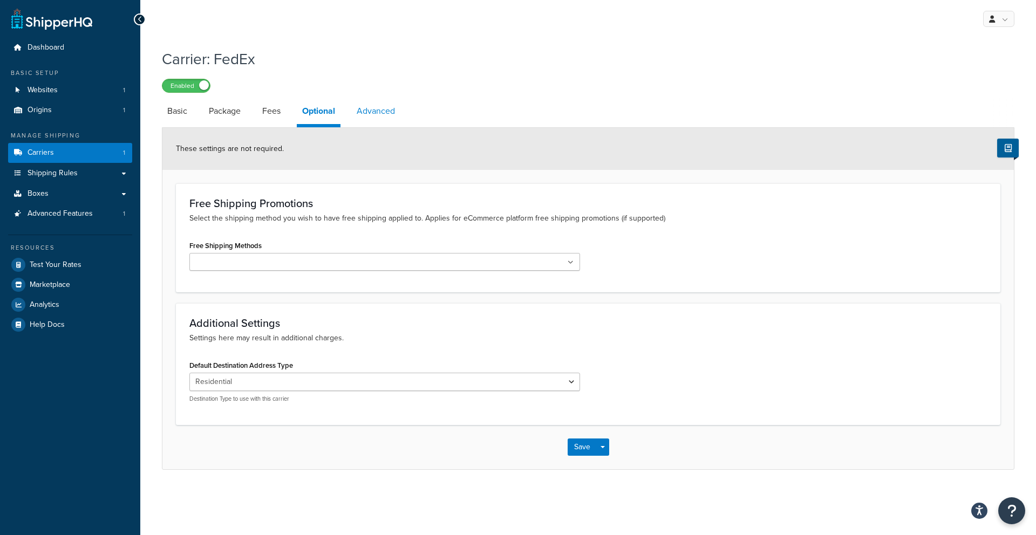
click at [369, 117] on link "Advanced" at bounding box center [375, 111] width 49 height 26
select select "false"
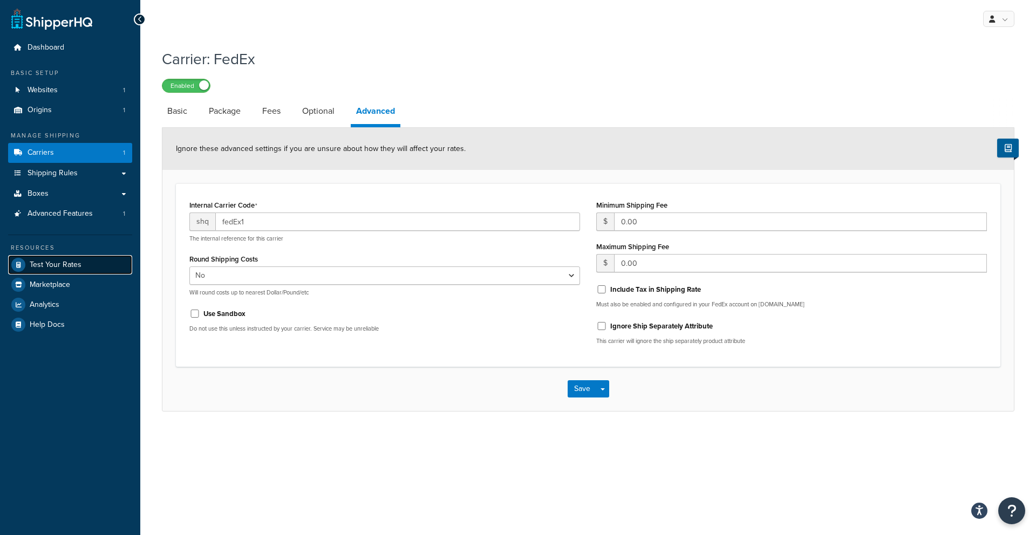
click at [59, 261] on span "Test Your Rates" at bounding box center [56, 265] width 52 height 9
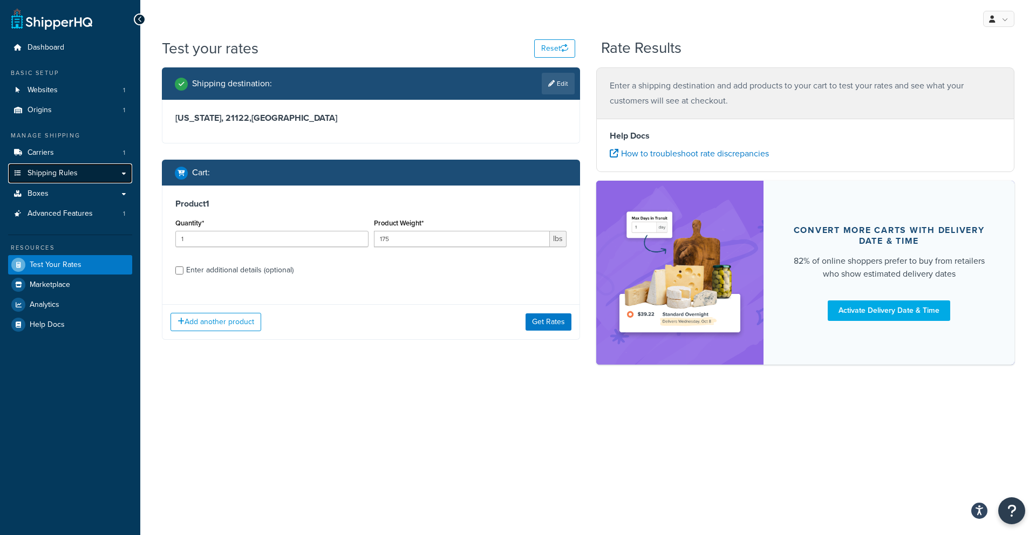
click at [57, 177] on span "Shipping Rules" at bounding box center [53, 173] width 50 height 9
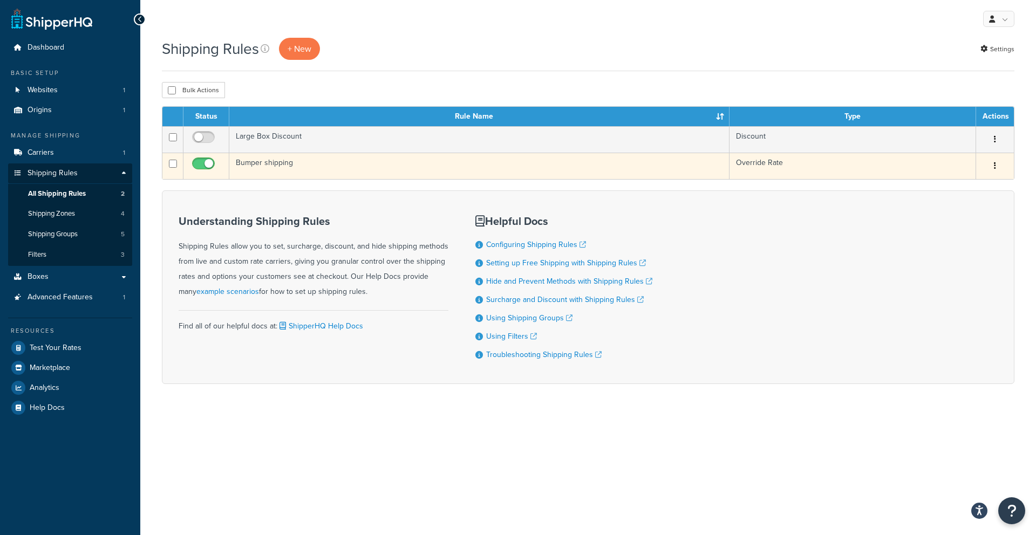
click at [504, 161] on td "Bumper shipping" at bounding box center [479, 166] width 500 height 26
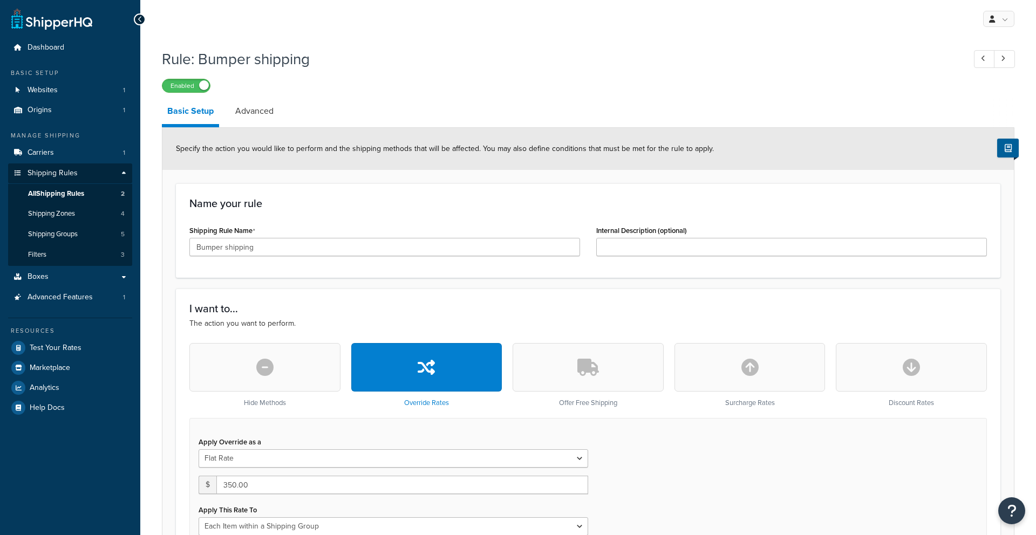
select select "ITEM"
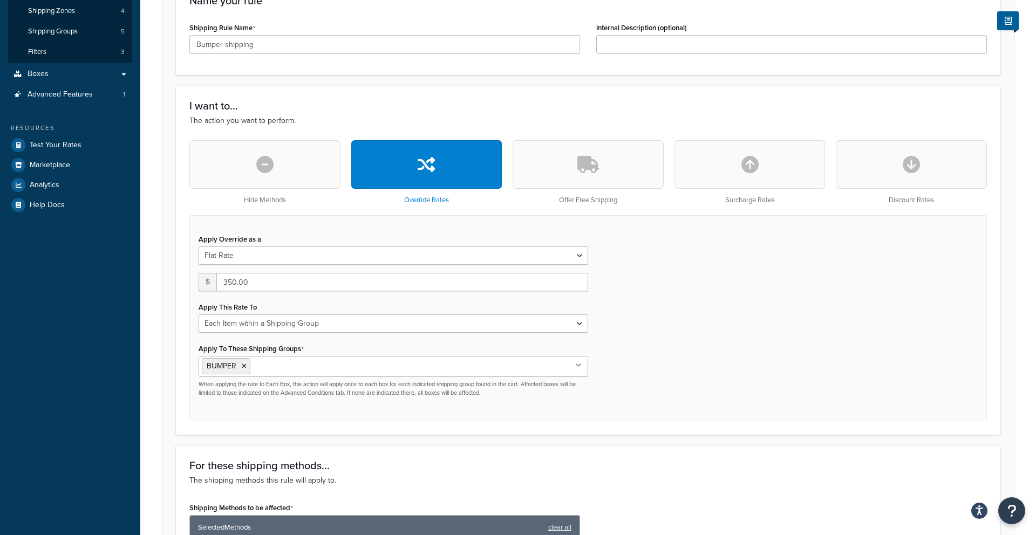
scroll to position [191, 0]
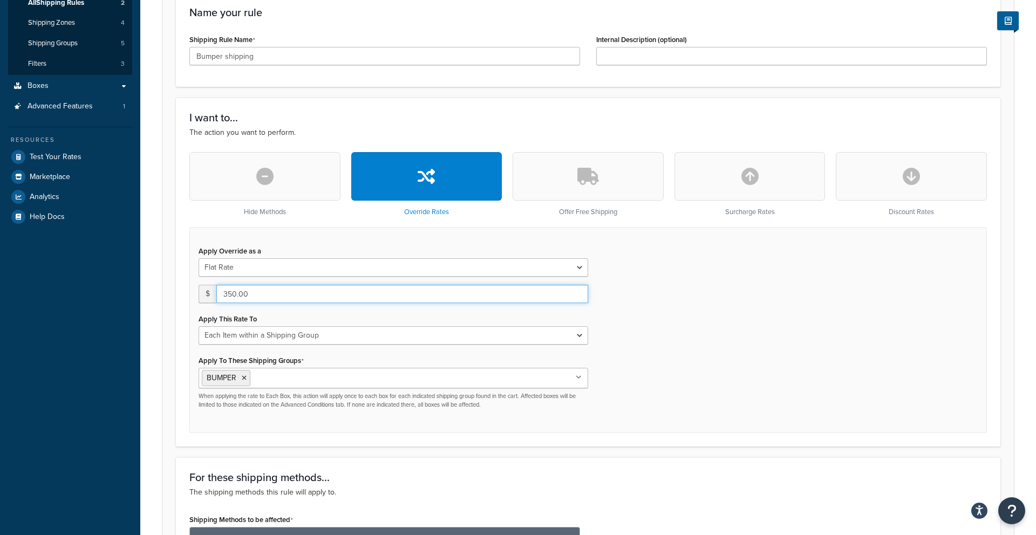
click at [318, 299] on input "350.00" at bounding box center [402, 294] width 372 height 18
type input "3"
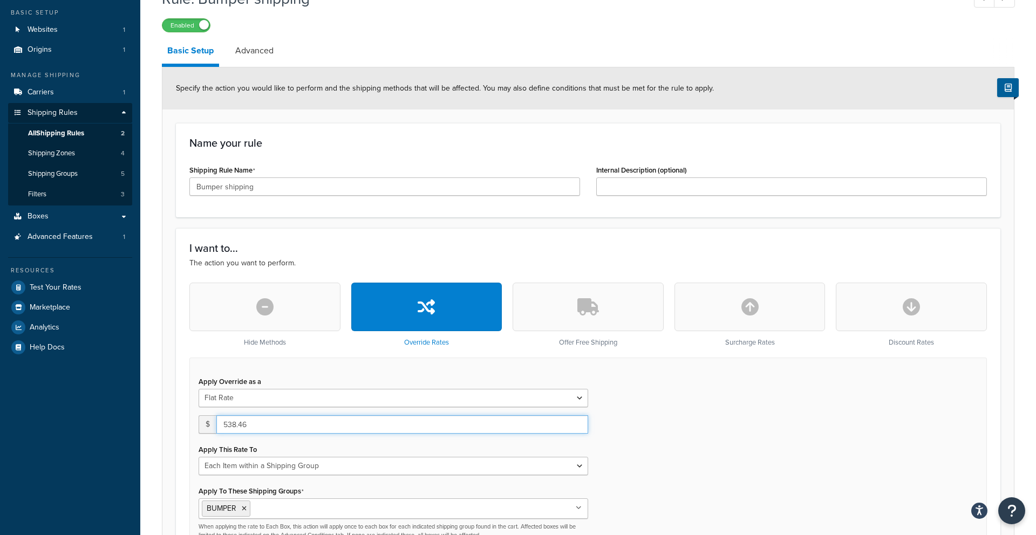
type input "538.46"
click at [753, 418] on div "Apply Override as a Flat Rate Percentage Flat Rate & Percentage $ 538.46 Apply …" at bounding box center [587, 461] width 797 height 206
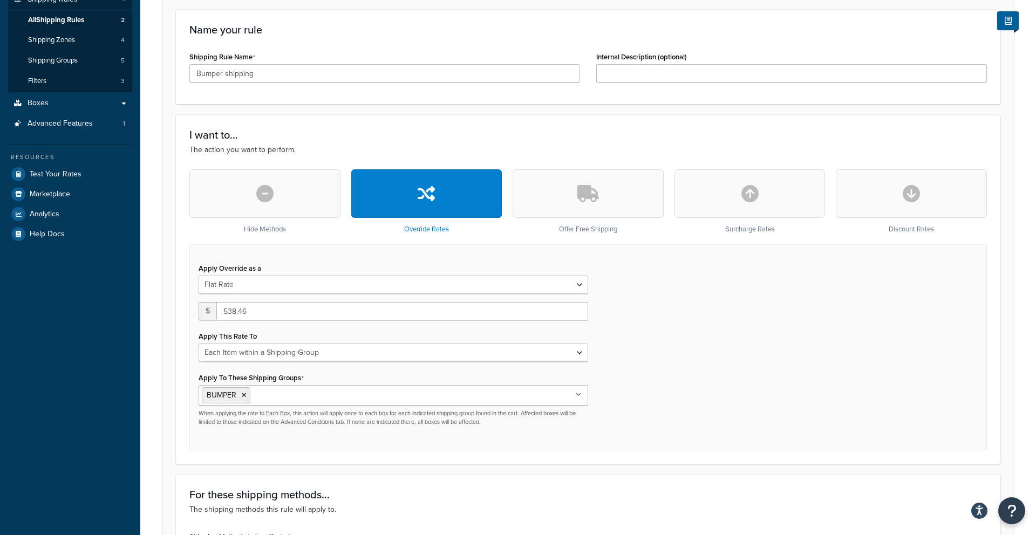
scroll to position [518, 0]
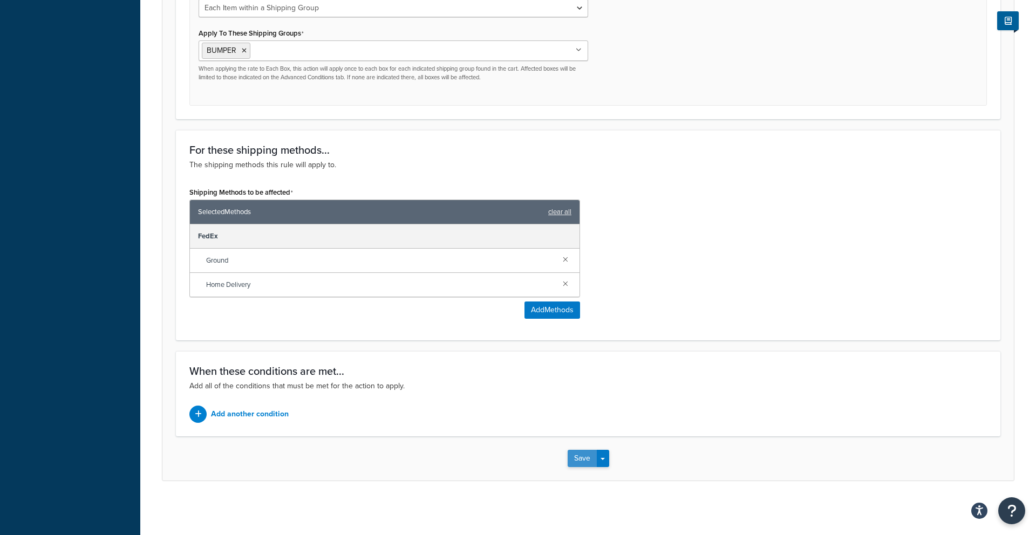
click at [576, 462] on button "Save" at bounding box center [582, 458] width 29 height 17
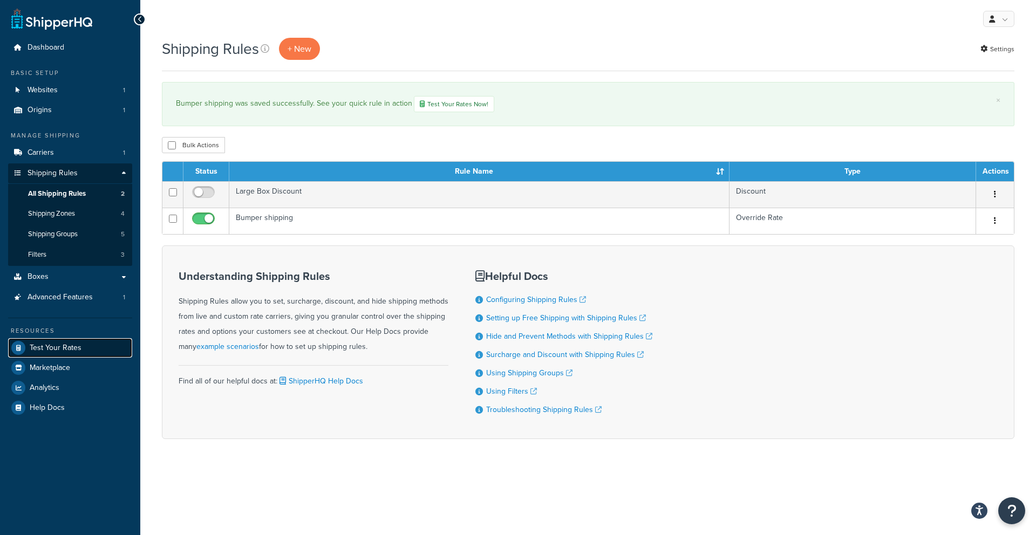
click at [40, 349] on span "Test Your Rates" at bounding box center [56, 348] width 52 height 9
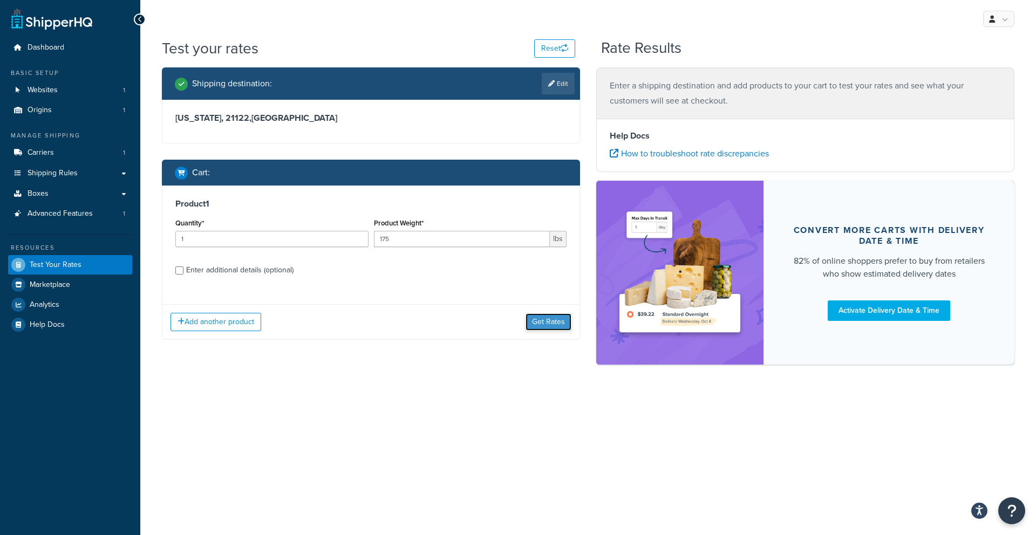
click at [534, 317] on button "Get Rates" at bounding box center [549, 321] width 46 height 17
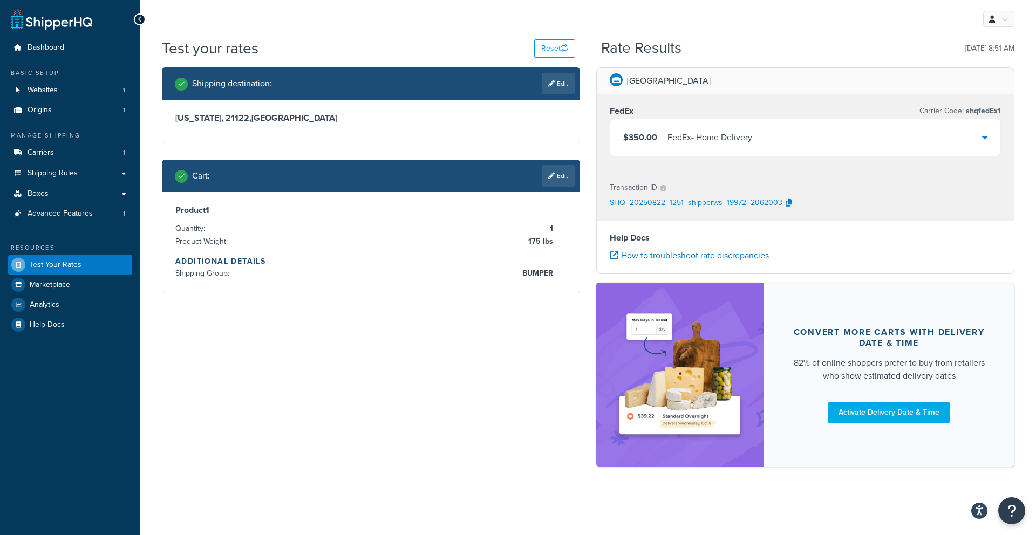
click at [733, 131] on div "FedEx - Home Delivery" at bounding box center [709, 137] width 85 height 15
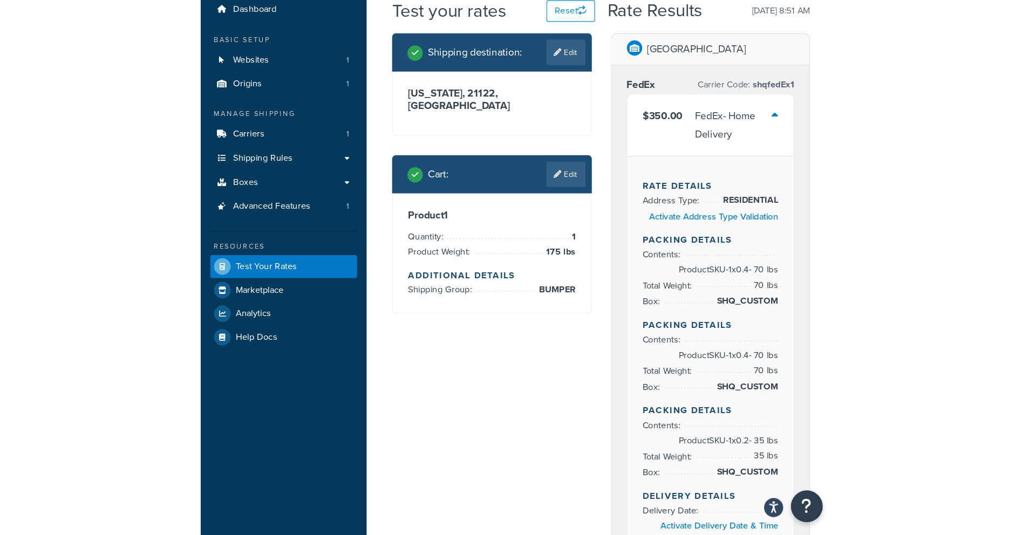
scroll to position [43, 0]
